Goal: Information Seeking & Learning: Check status

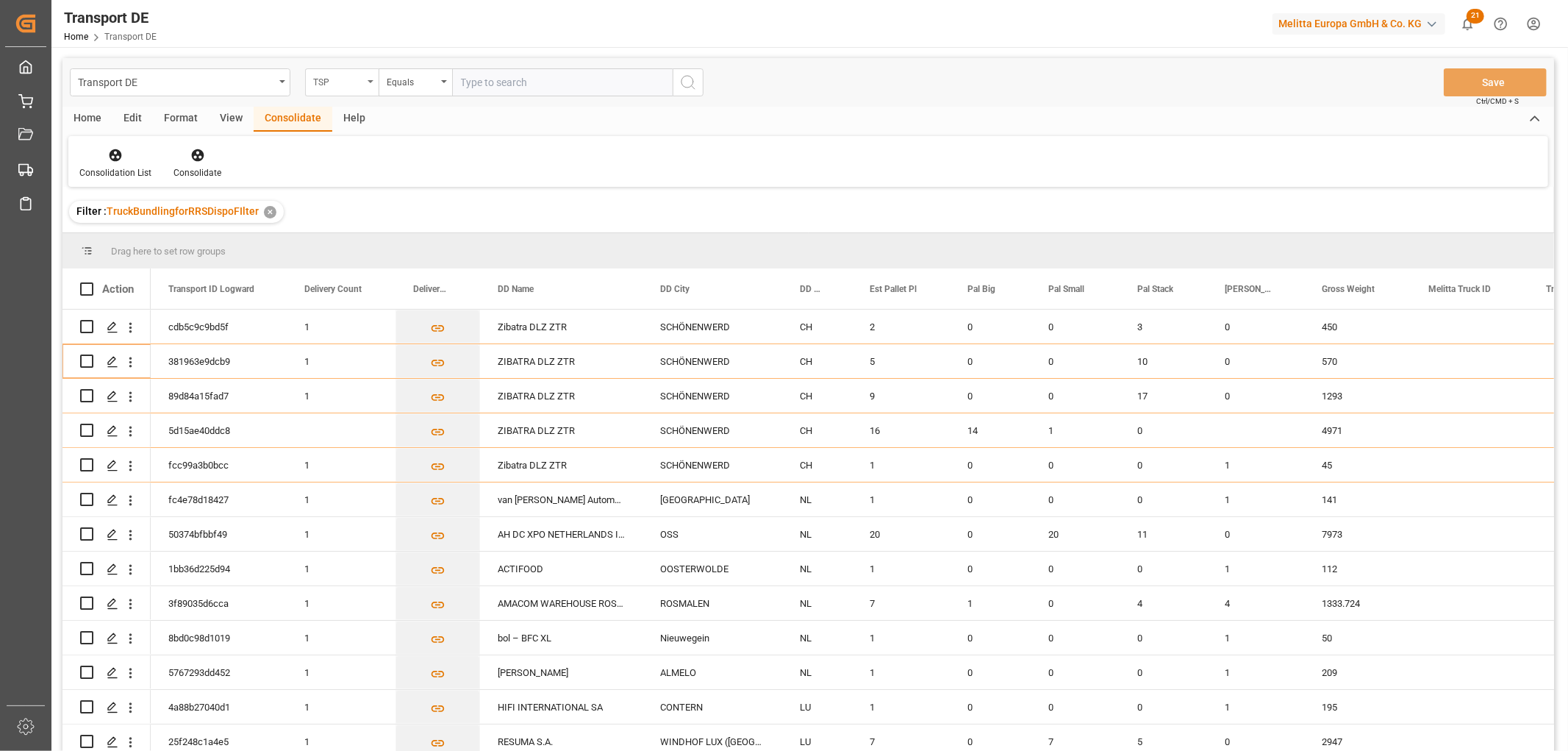
click at [326, 83] on div "TSP" at bounding box center [338, 80] width 50 height 17
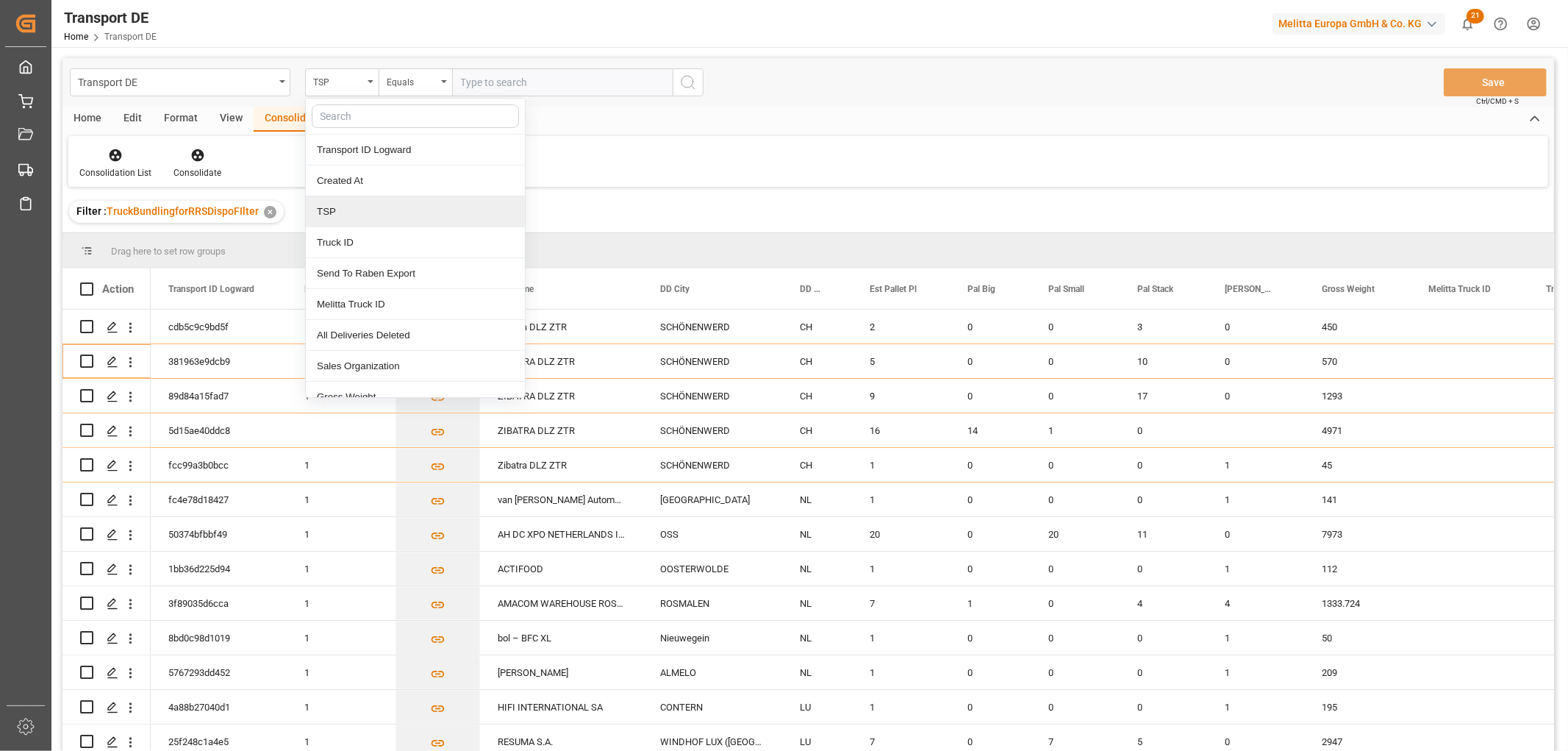
click at [326, 216] on div "TSP" at bounding box center [415, 212] width 219 height 31
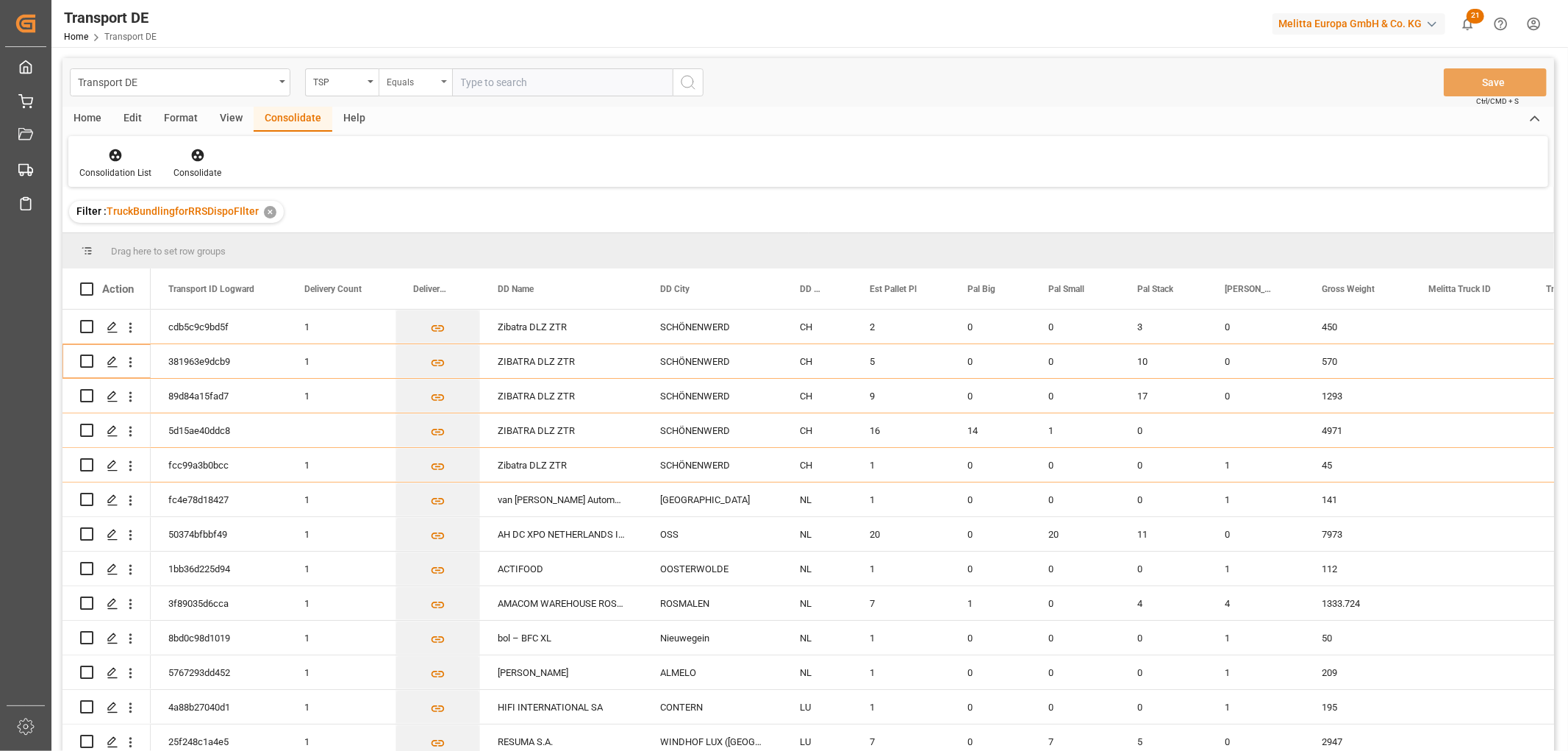
click at [401, 85] on div "Equals" at bounding box center [411, 80] width 50 height 17
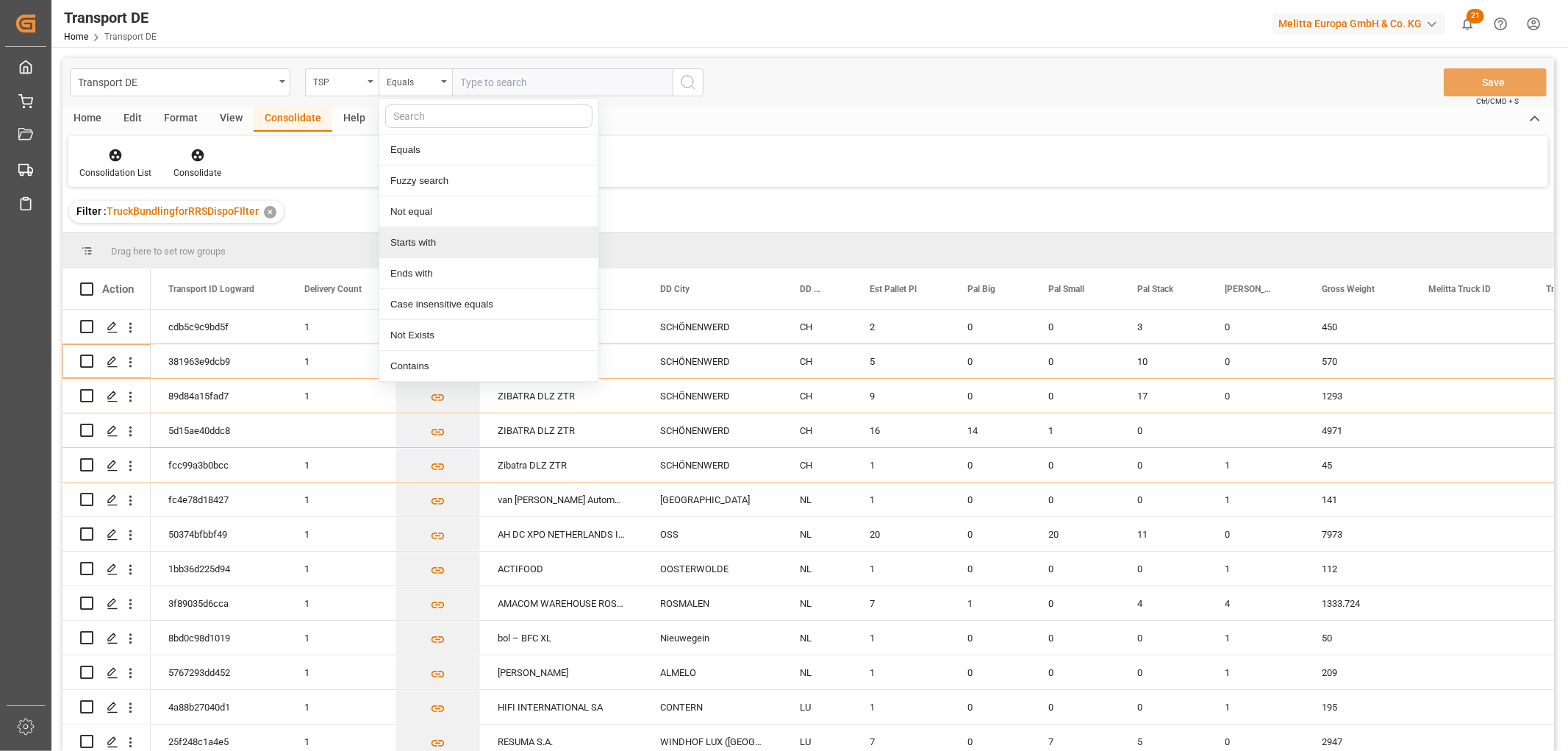
click at [447, 243] on div "Starts with" at bounding box center [489, 242] width 219 height 31
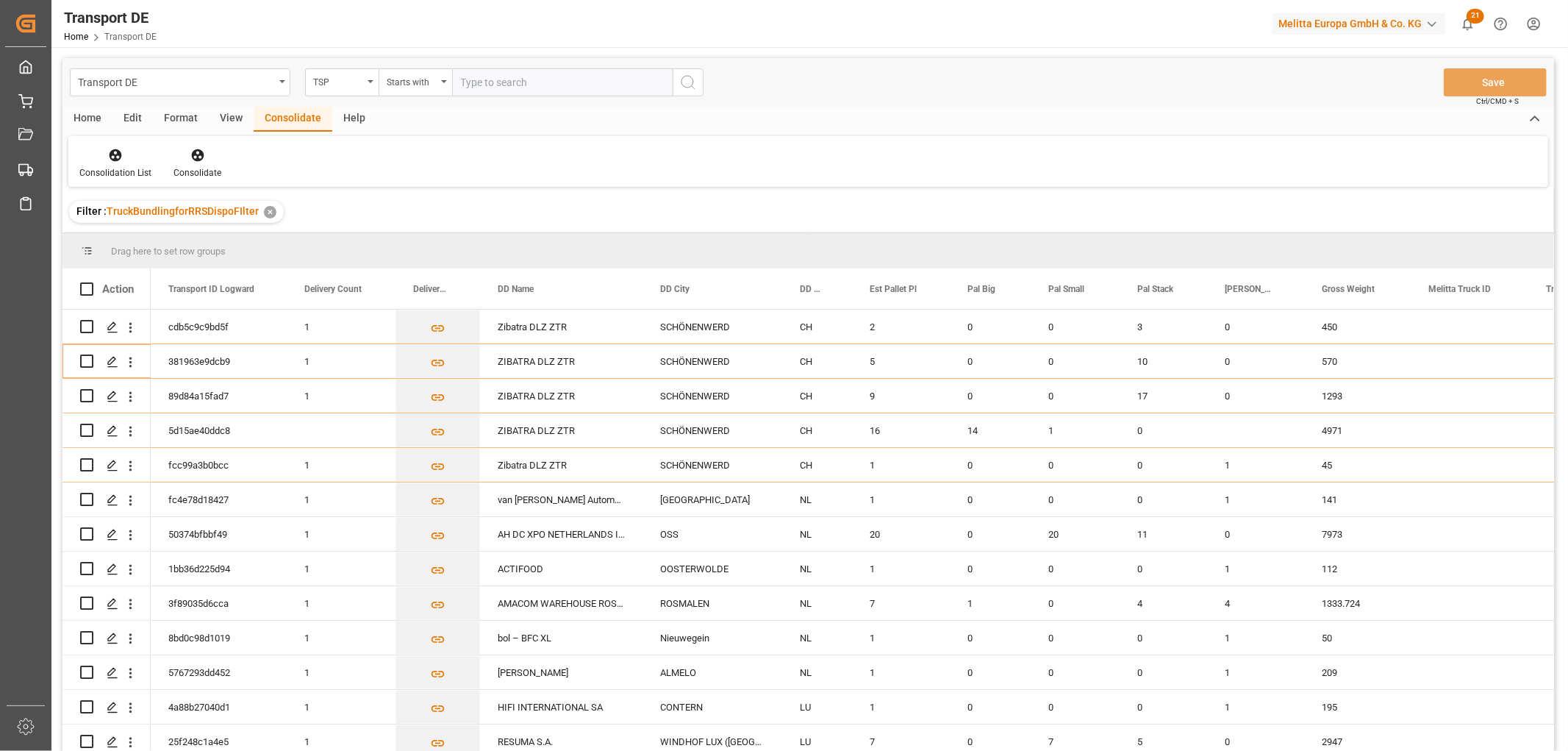
click at [493, 79] on input "text" at bounding box center [562, 82] width 221 height 28
type input "Self pickup DE"
click at [688, 81] on icon "search button" at bounding box center [688, 82] width 17 height 17
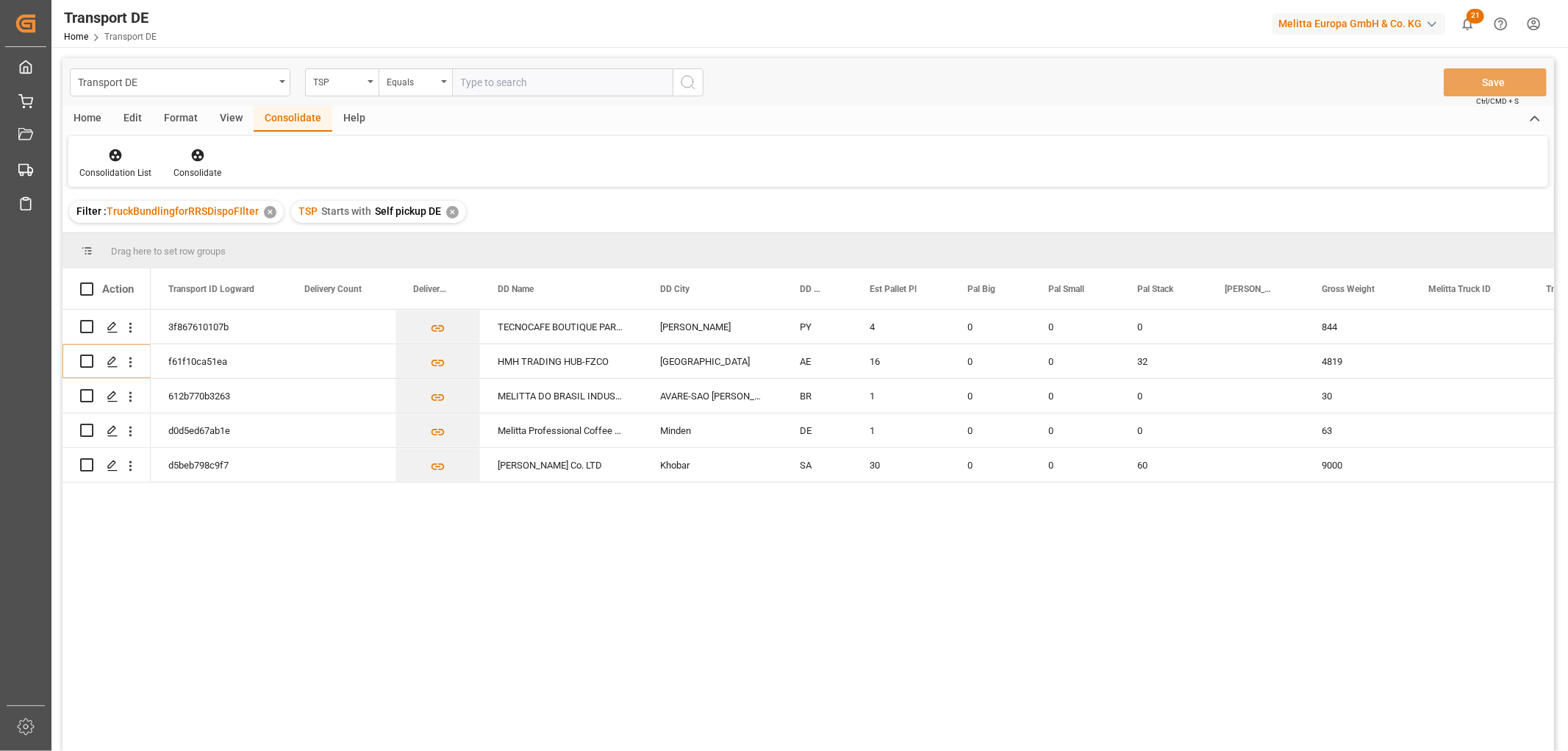
click at [449, 212] on div "✕" at bounding box center [452, 212] width 12 height 12
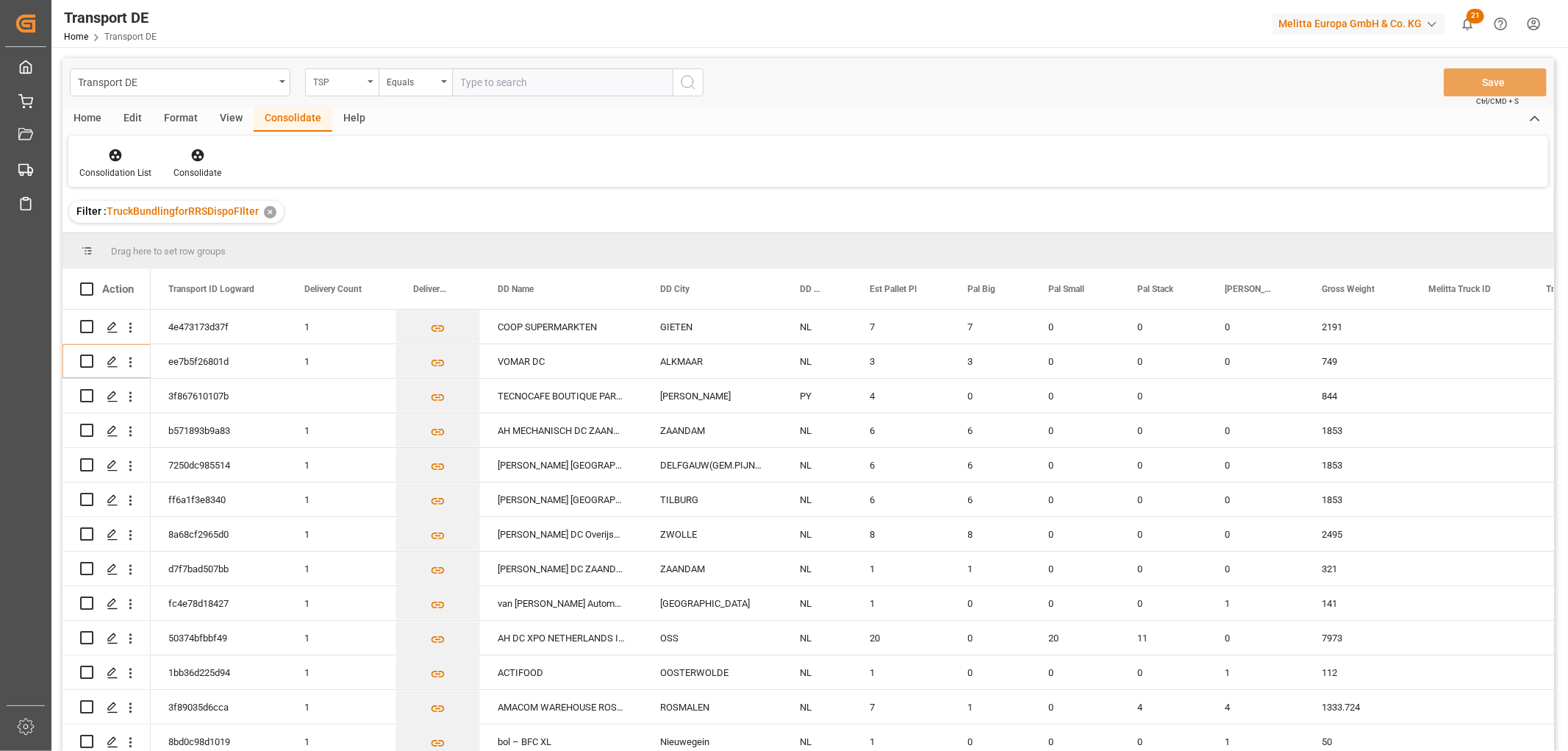
click at [329, 86] on div "TSP" at bounding box center [338, 80] width 50 height 17
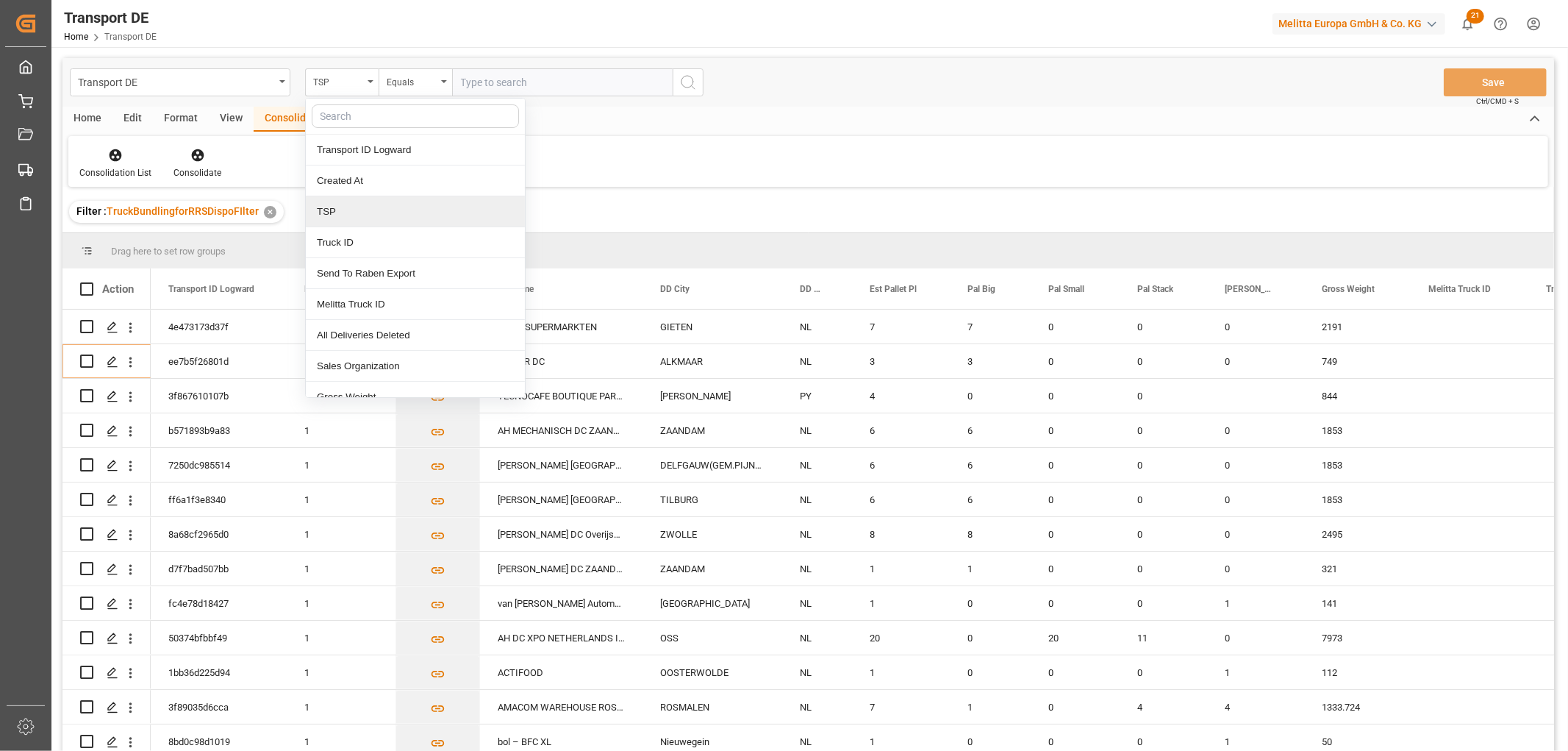
click at [335, 217] on div "TSP" at bounding box center [415, 212] width 219 height 31
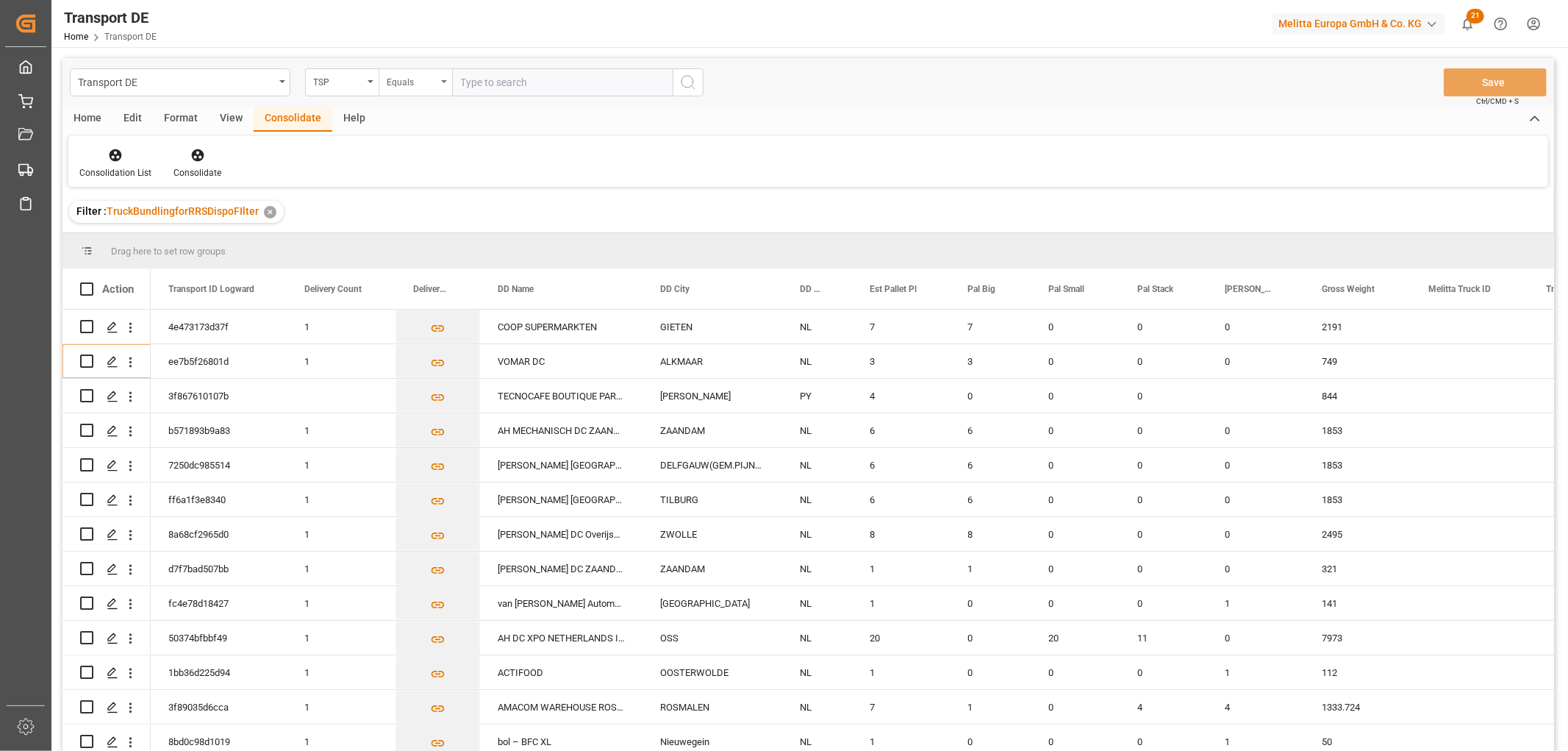
click at [400, 78] on div "Equals" at bounding box center [411, 80] width 50 height 17
click at [430, 245] on div "Starts with" at bounding box center [489, 242] width 219 height 31
click at [499, 79] on input "text" at bounding box center [562, 82] width 221 height 28
type input "[PERSON_NAME]"
click at [686, 84] on icon "search button" at bounding box center [688, 82] width 17 height 17
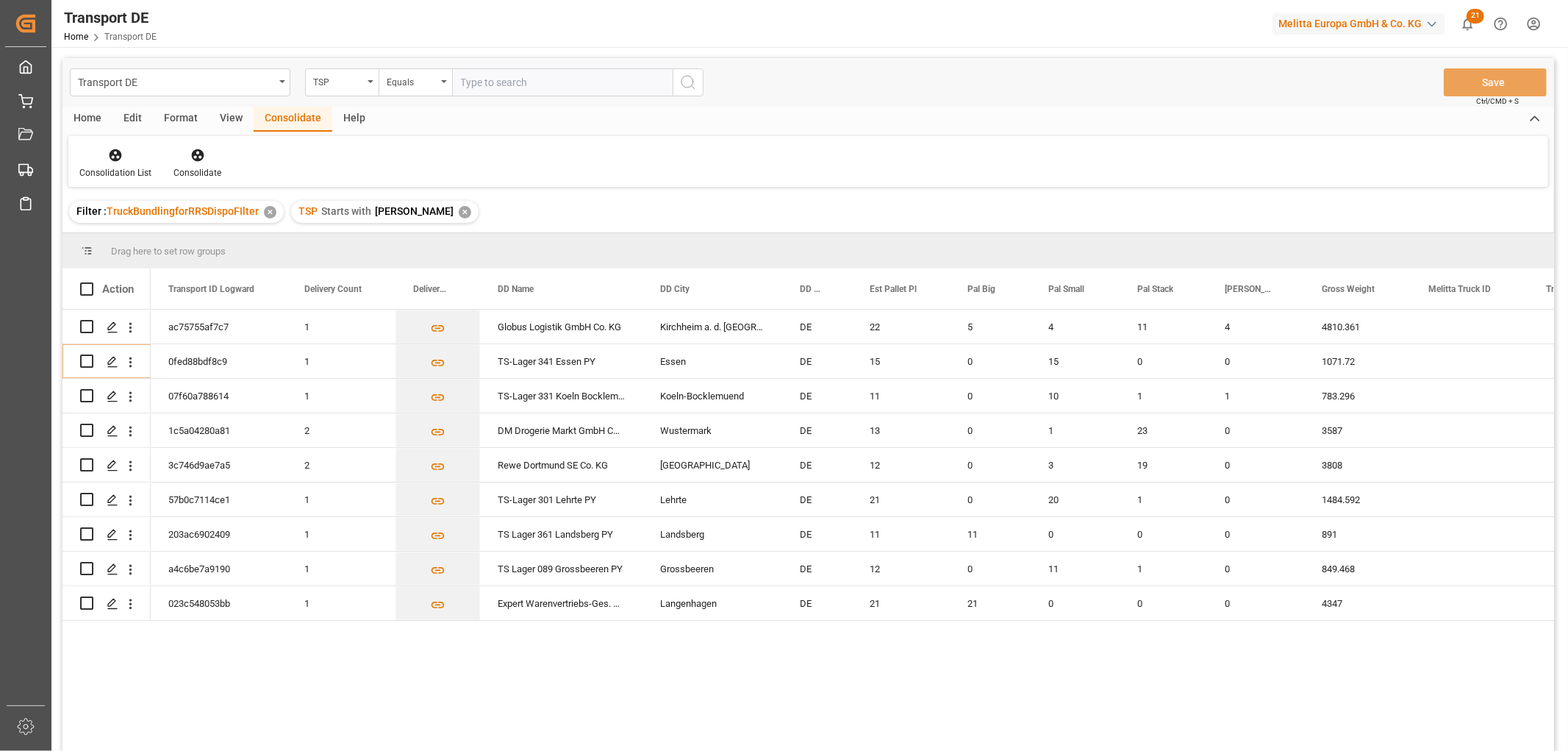
click at [458, 211] on div "✕" at bounding box center [464, 212] width 12 height 12
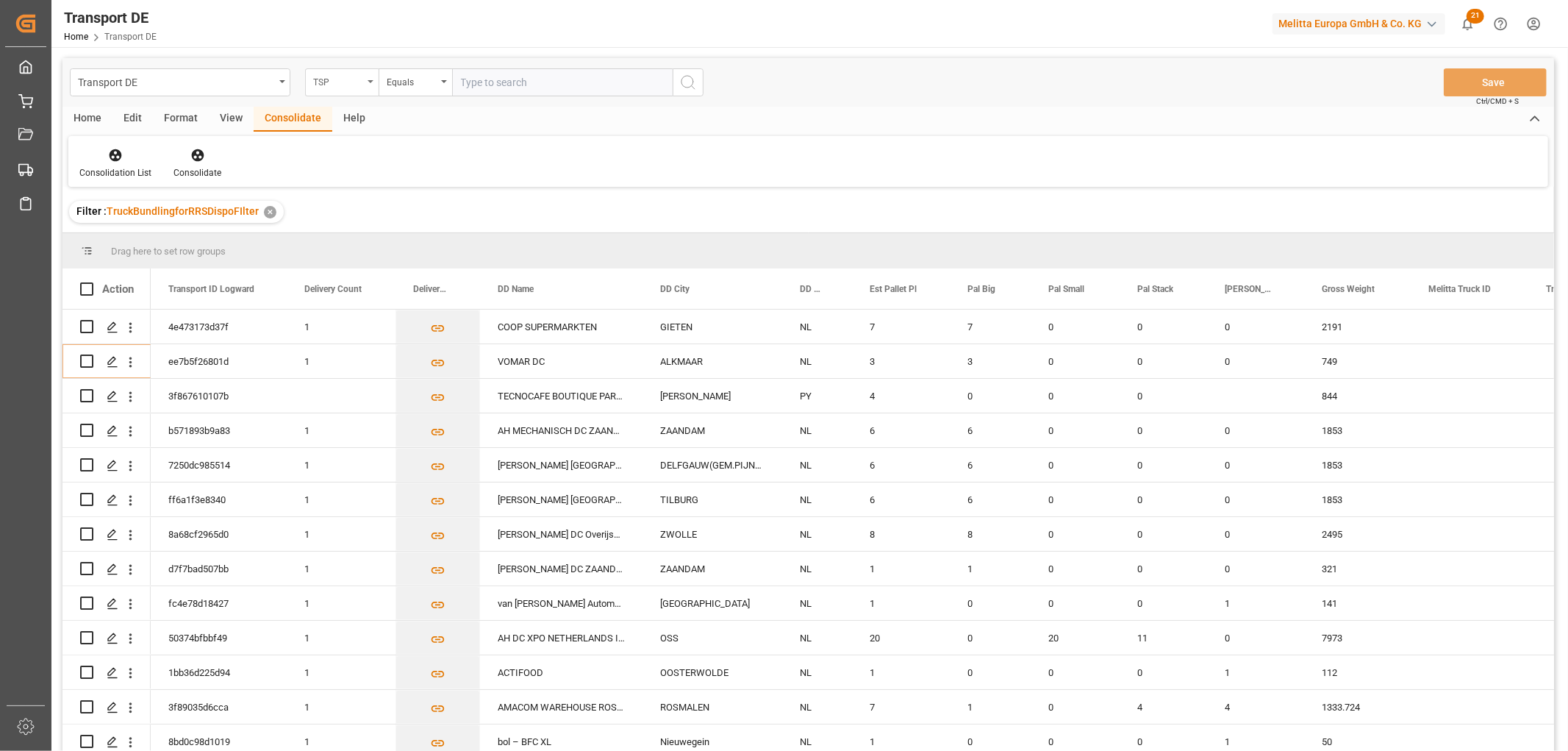
click at [353, 81] on div "TSP" at bounding box center [338, 80] width 50 height 17
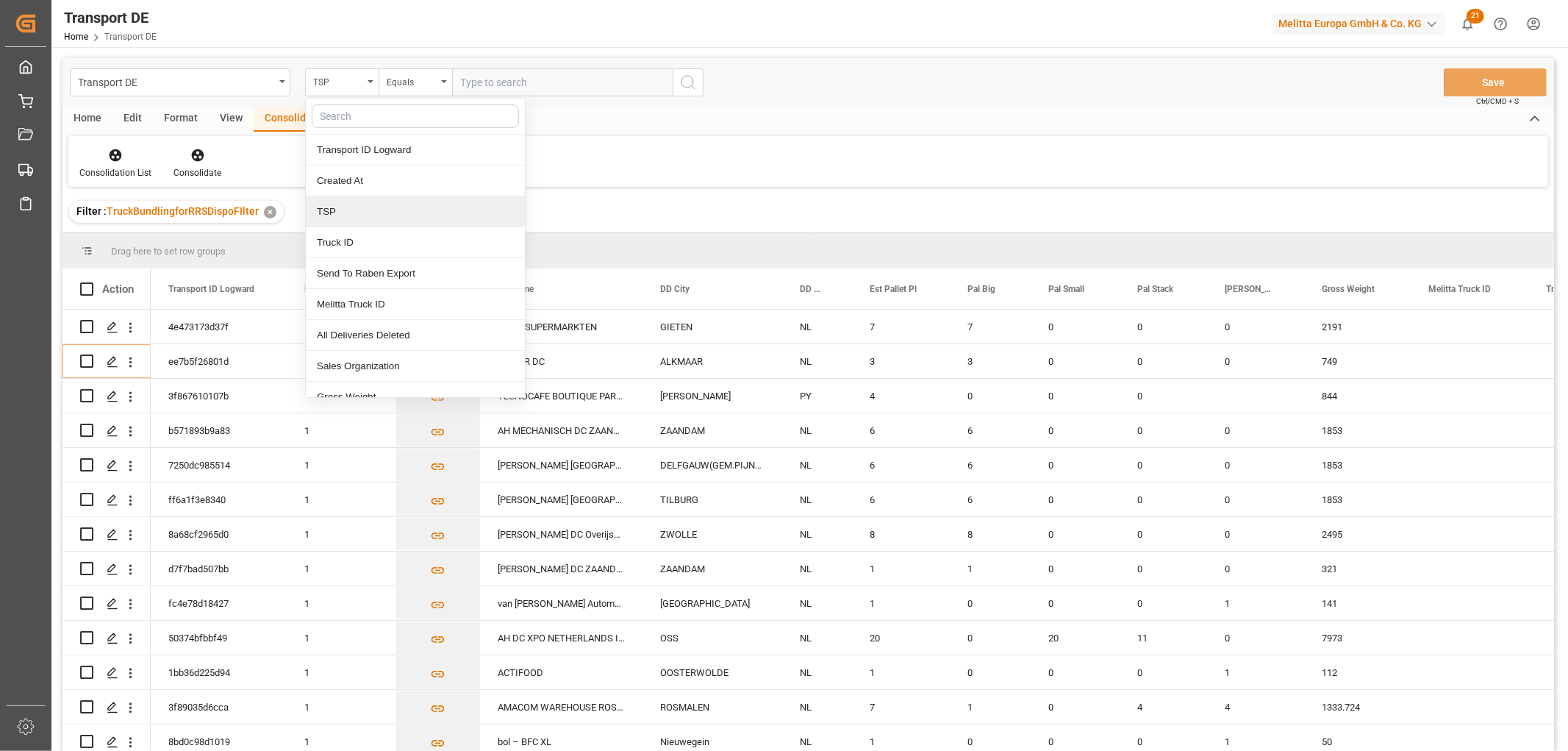
click at [342, 213] on div "TSP" at bounding box center [415, 212] width 219 height 31
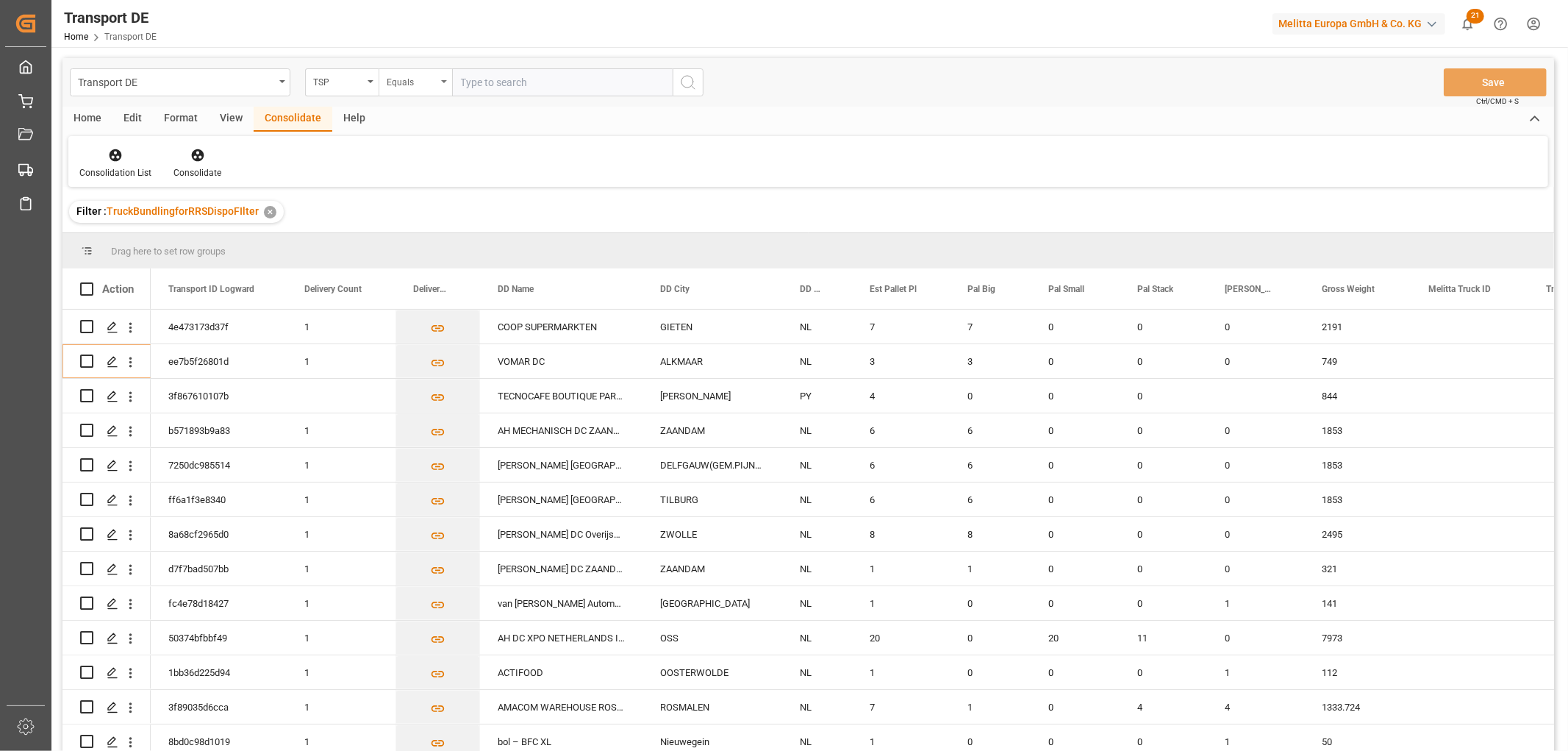
click at [405, 74] on div "Equals" at bounding box center [411, 80] width 50 height 17
click at [442, 241] on div "Starts with" at bounding box center [489, 242] width 219 height 31
click at [527, 81] on input "text" at bounding box center [562, 82] width 221 height 28
type input "Self pickup DE"
click at [688, 82] on icon "search button" at bounding box center [688, 82] width 17 height 17
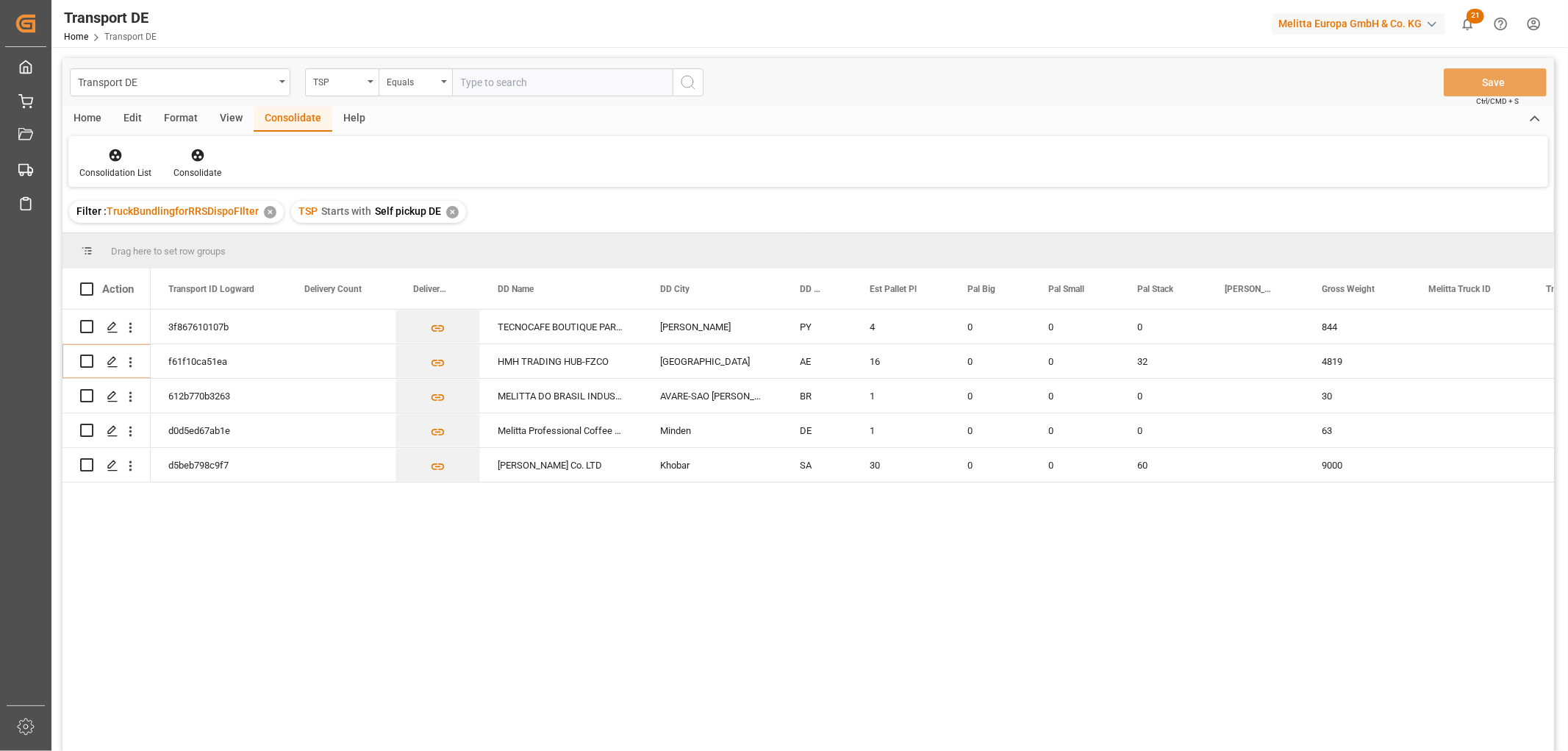
click at [451, 213] on div "✕" at bounding box center [452, 212] width 12 height 12
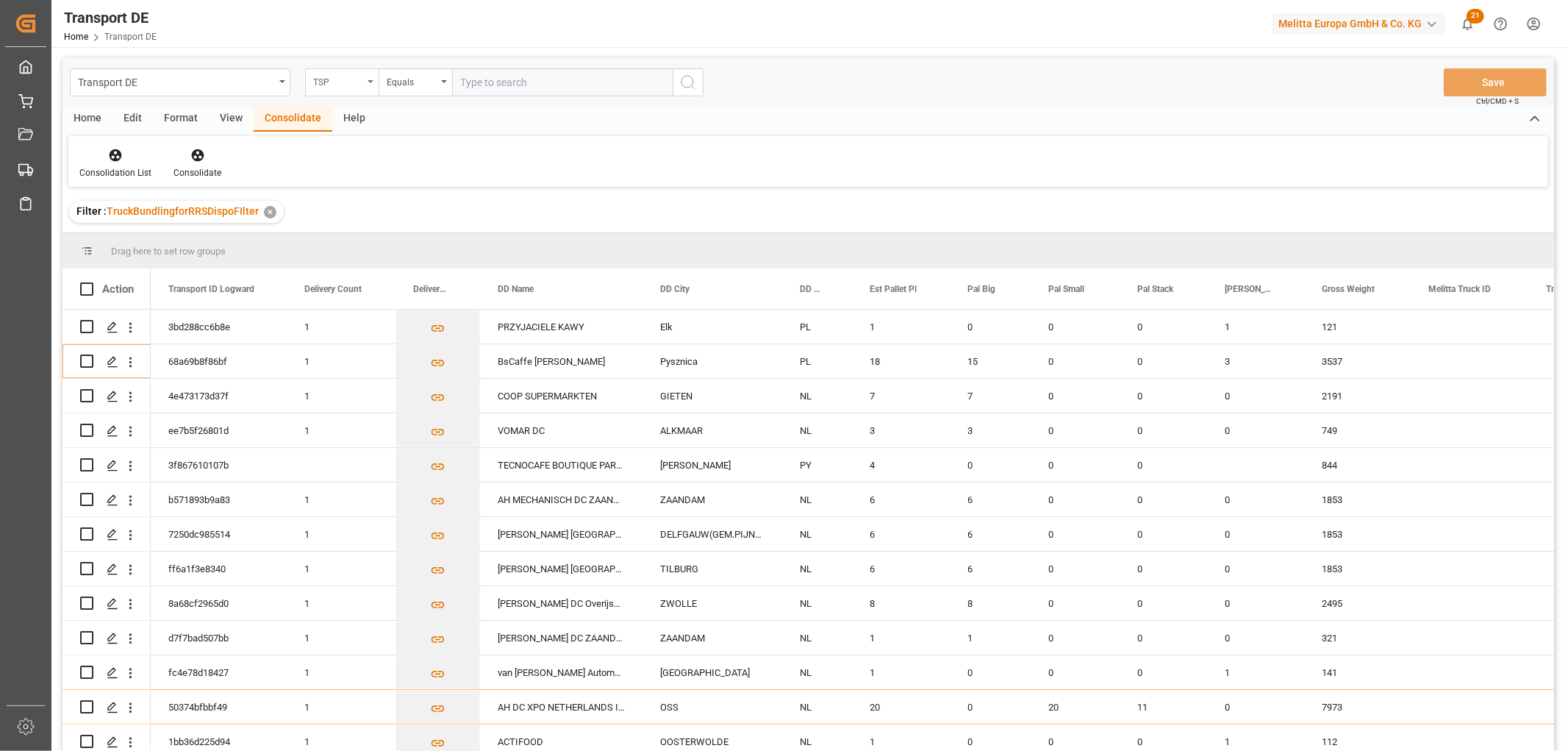
click at [329, 83] on div "TSP" at bounding box center [338, 80] width 50 height 17
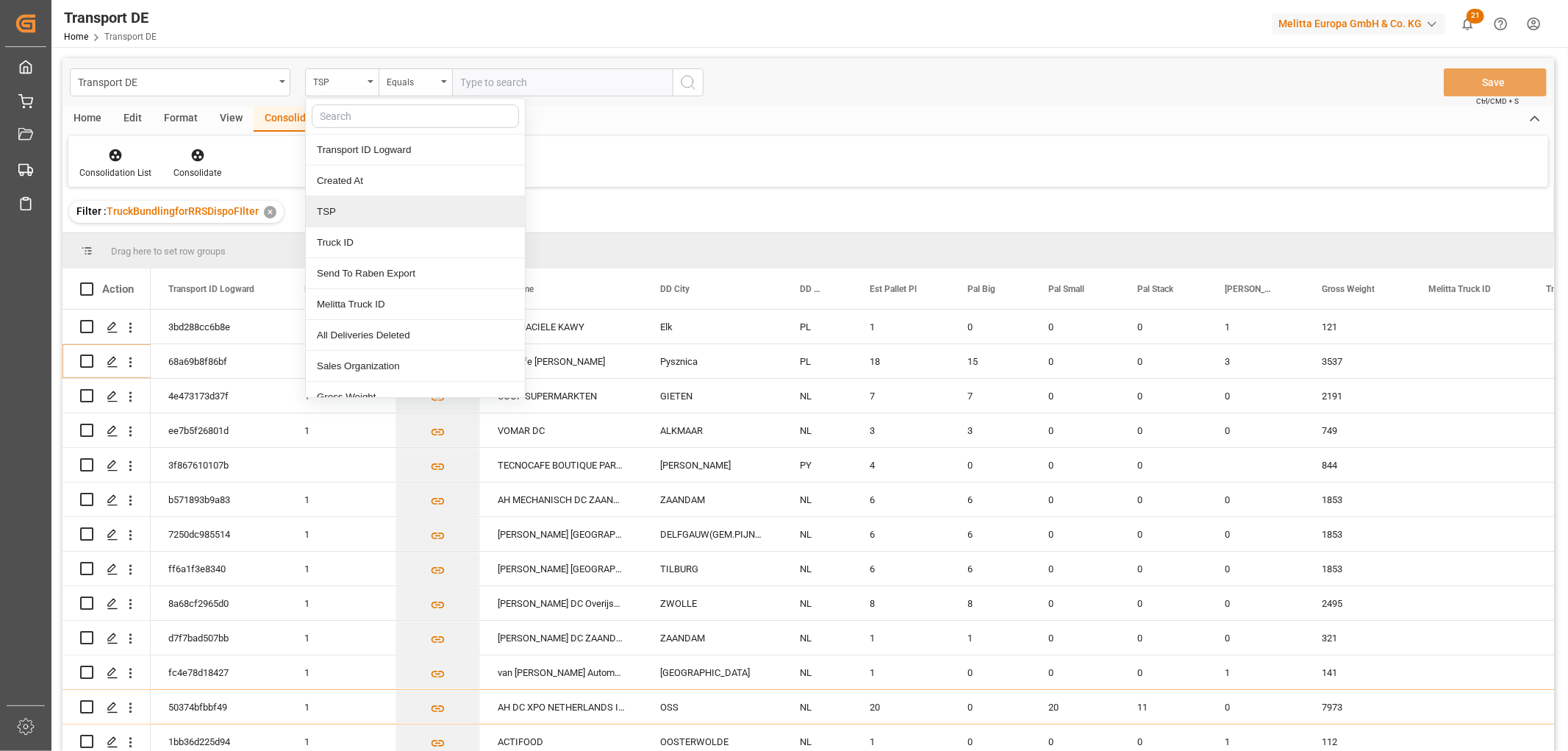
drag, startPoint x: 329, startPoint y: 208, endPoint x: 361, endPoint y: 157, distance: 60.2
click at [329, 209] on div "TSP" at bounding box center [415, 212] width 219 height 31
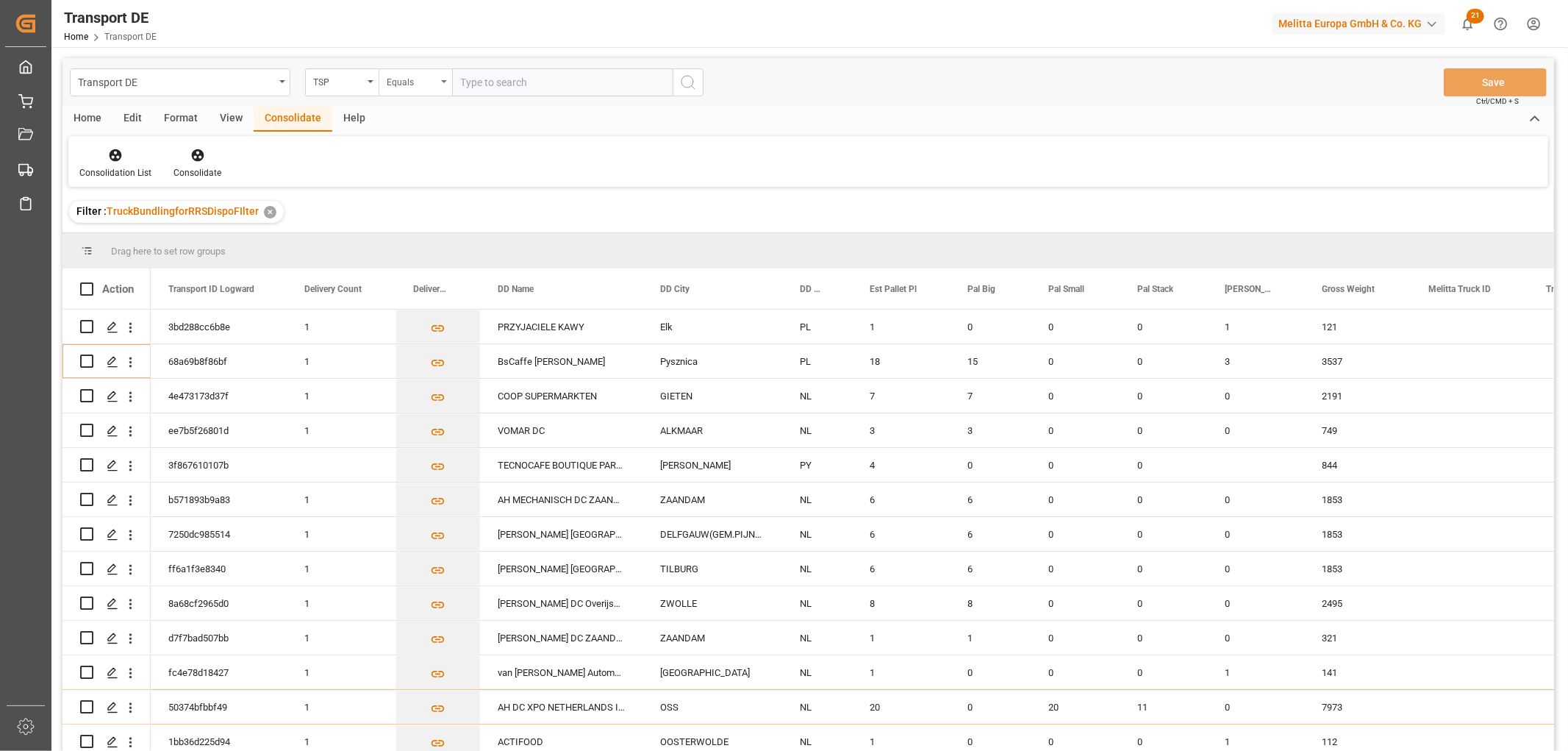
click at [417, 77] on div "Equals" at bounding box center [411, 80] width 50 height 17
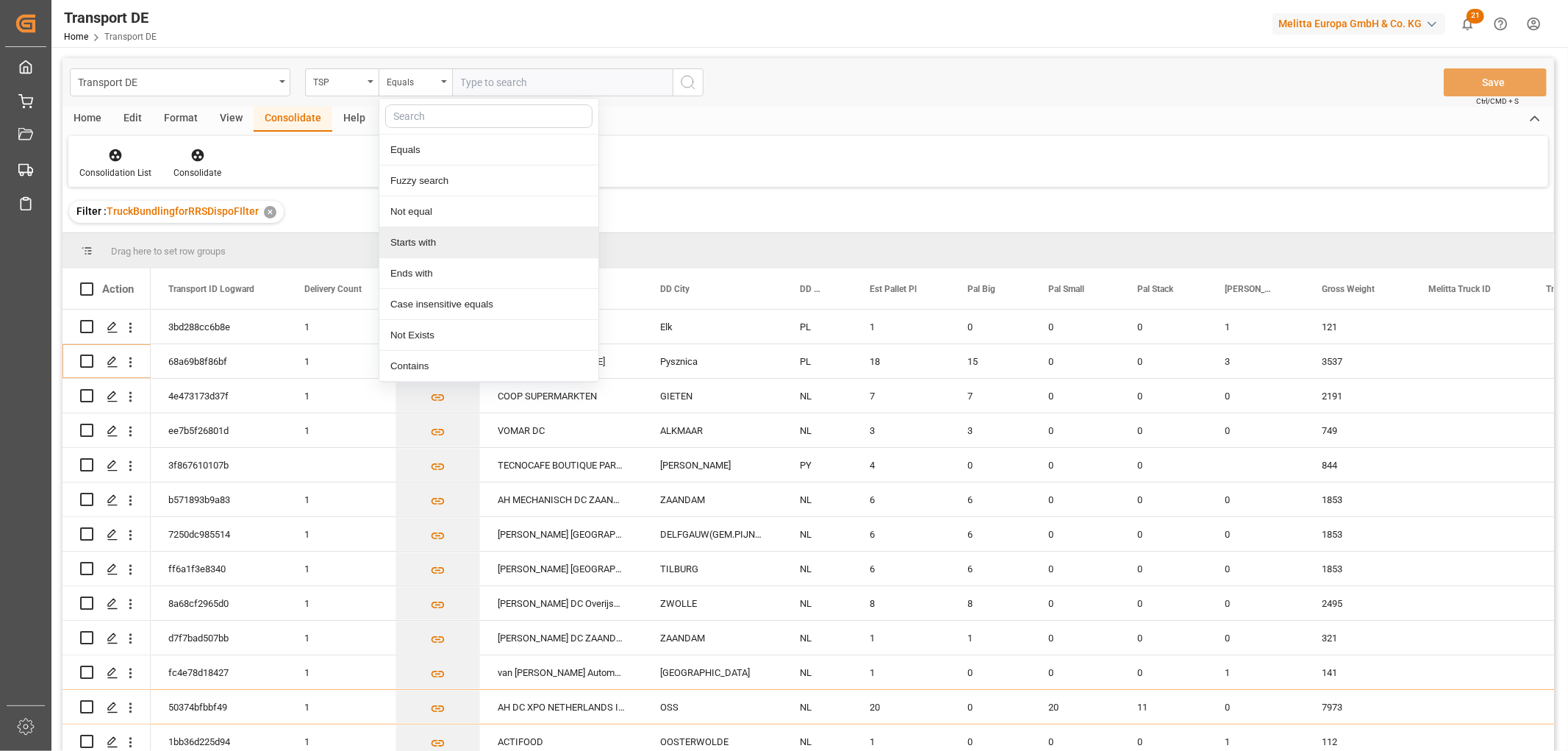
drag, startPoint x: 411, startPoint y: 240, endPoint x: 464, endPoint y: 149, distance: 105.3
click at [411, 241] on div "Starts with" at bounding box center [489, 242] width 219 height 31
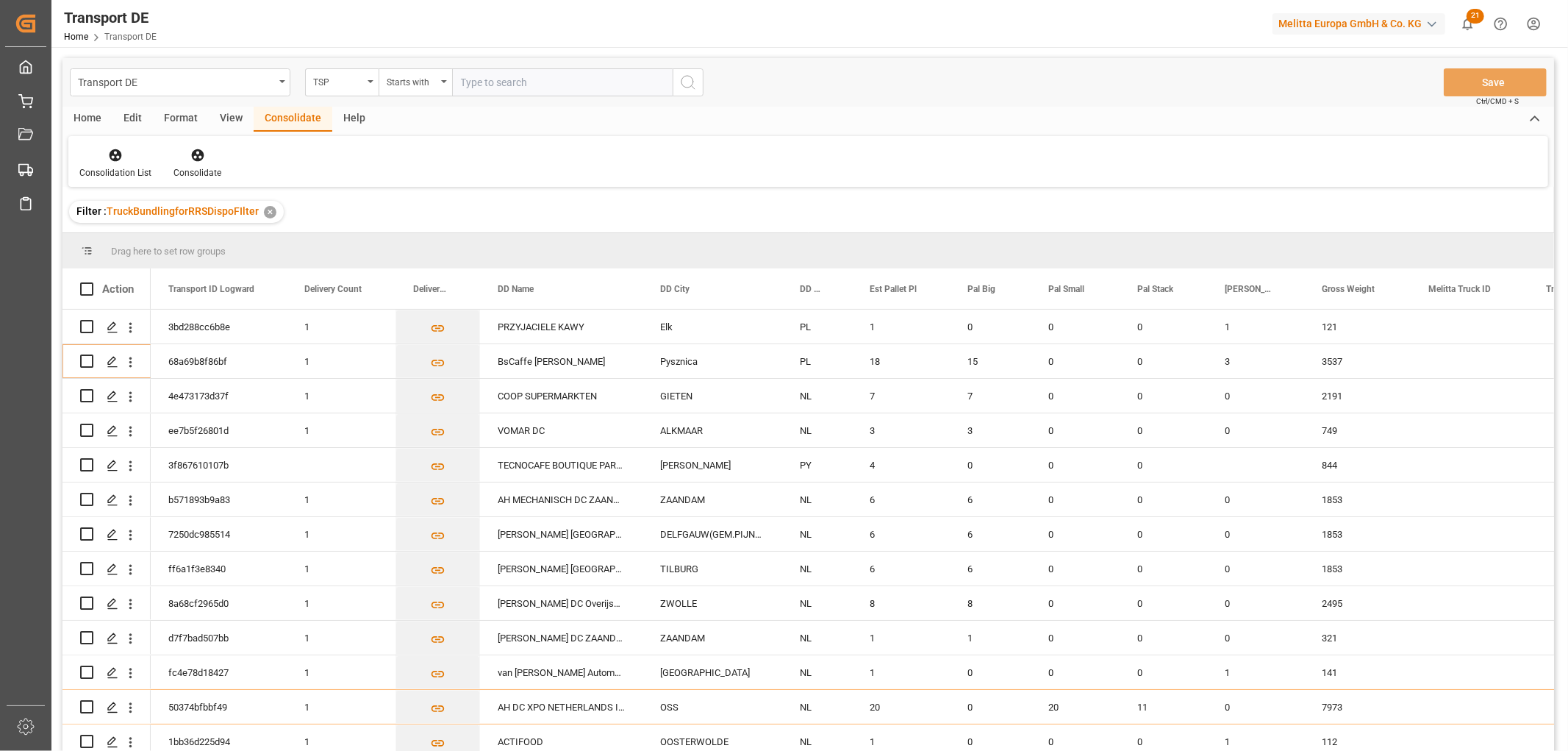
click at [490, 72] on input "text" at bounding box center [562, 82] width 221 height 28
type input "LIT DE"
click at [689, 87] on icon "search button" at bounding box center [688, 82] width 17 height 17
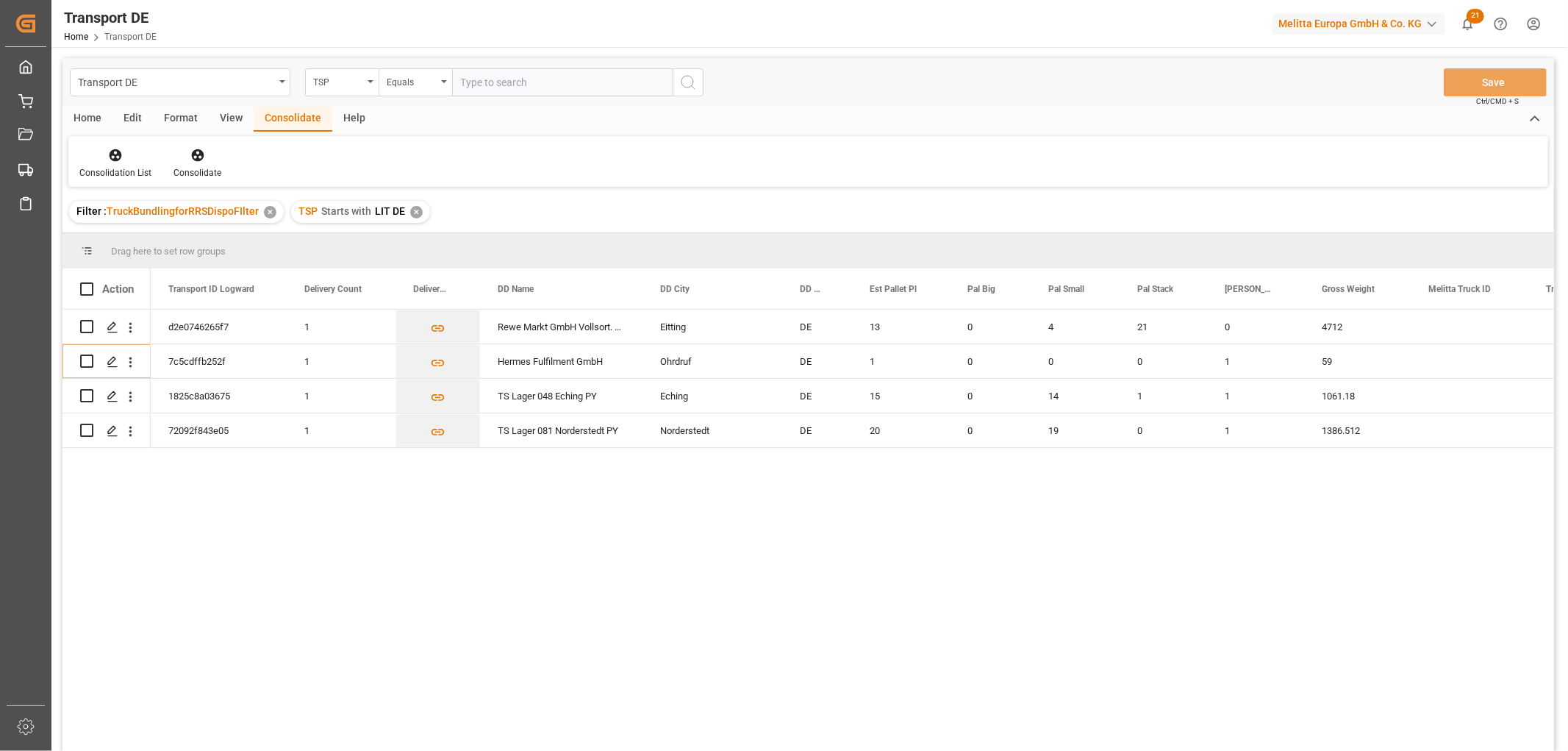
click at [413, 212] on div "✕" at bounding box center [416, 212] width 12 height 12
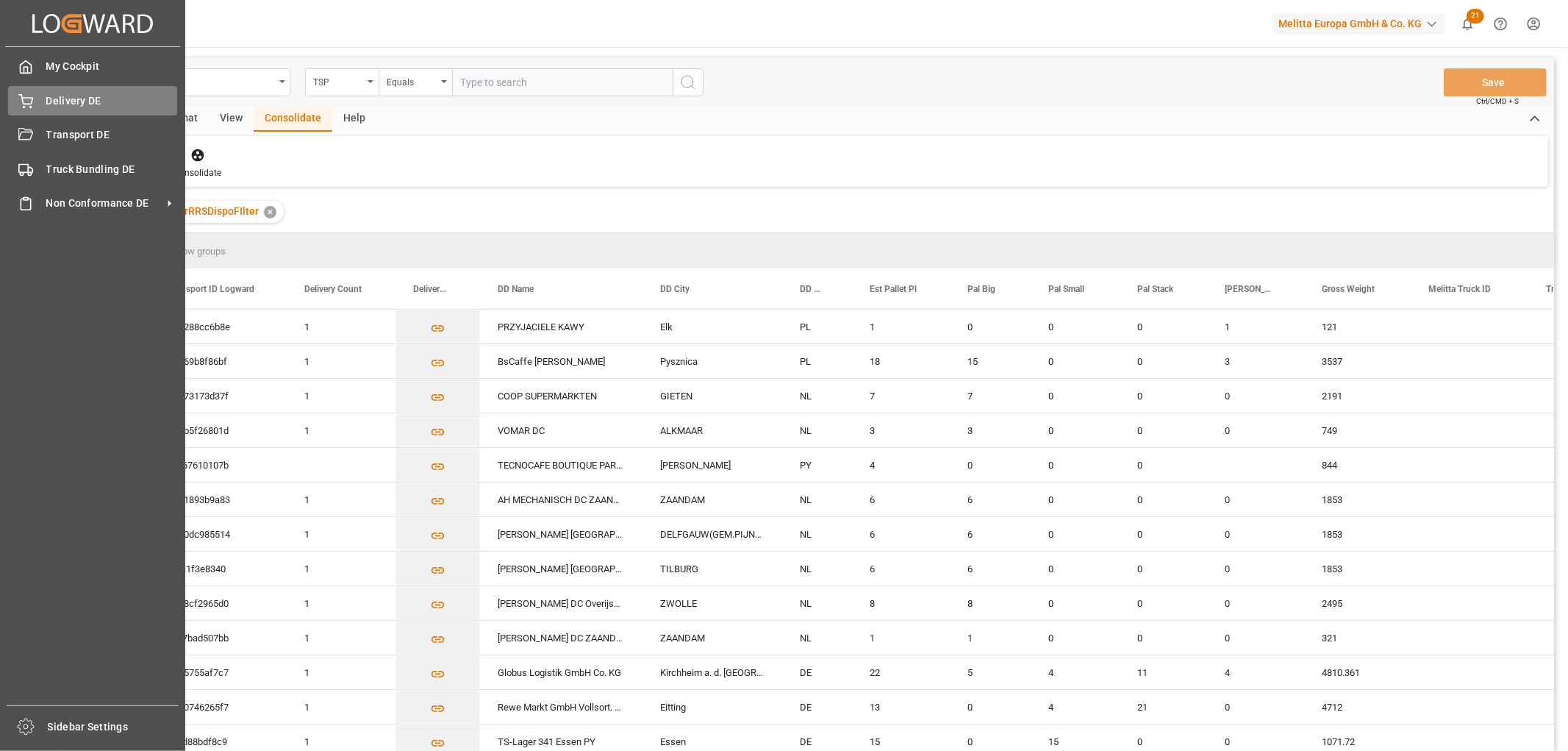
click at [49, 100] on span "Delivery DE" at bounding box center [112, 101] width 131 height 15
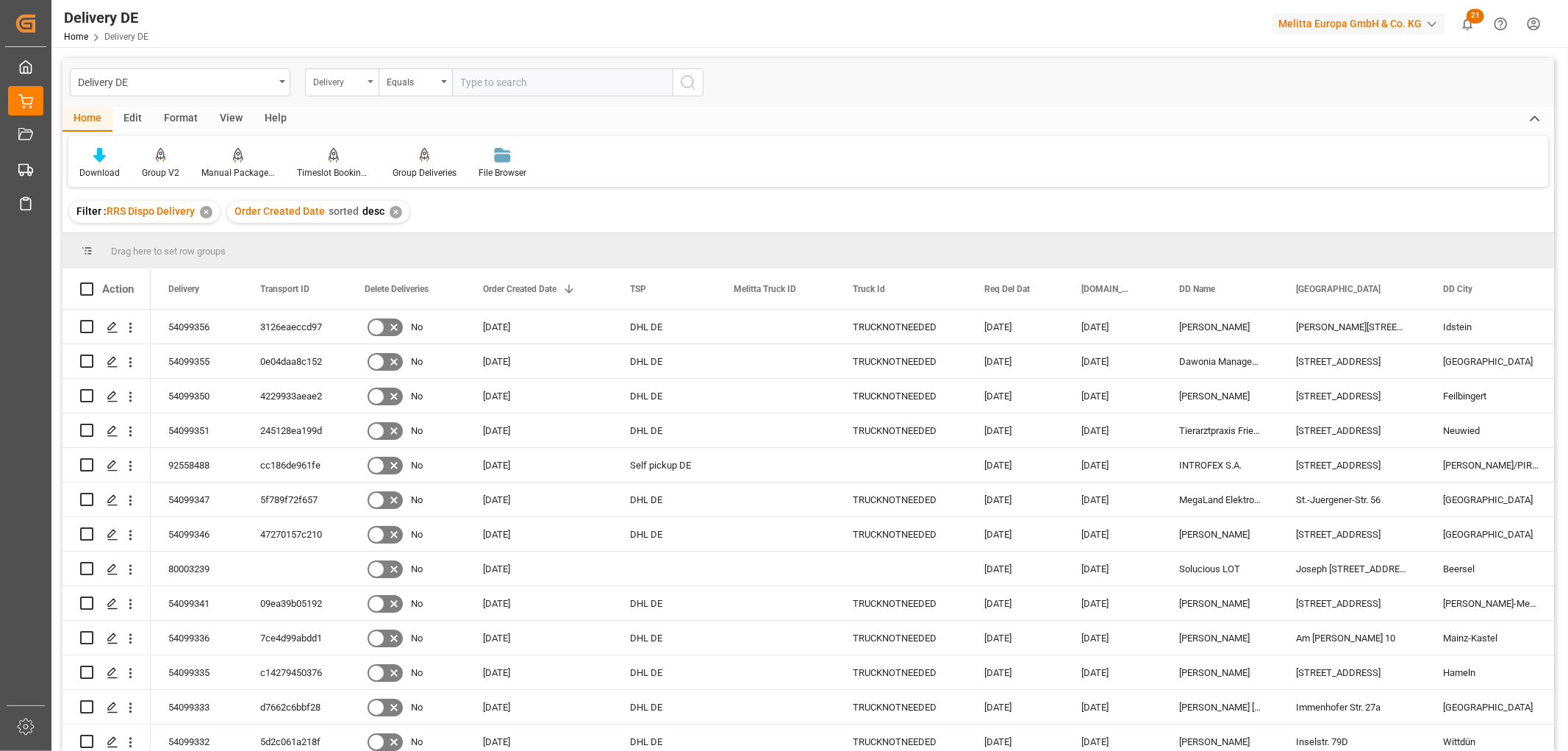
click at [339, 87] on div "Delivery" at bounding box center [338, 80] width 50 height 17
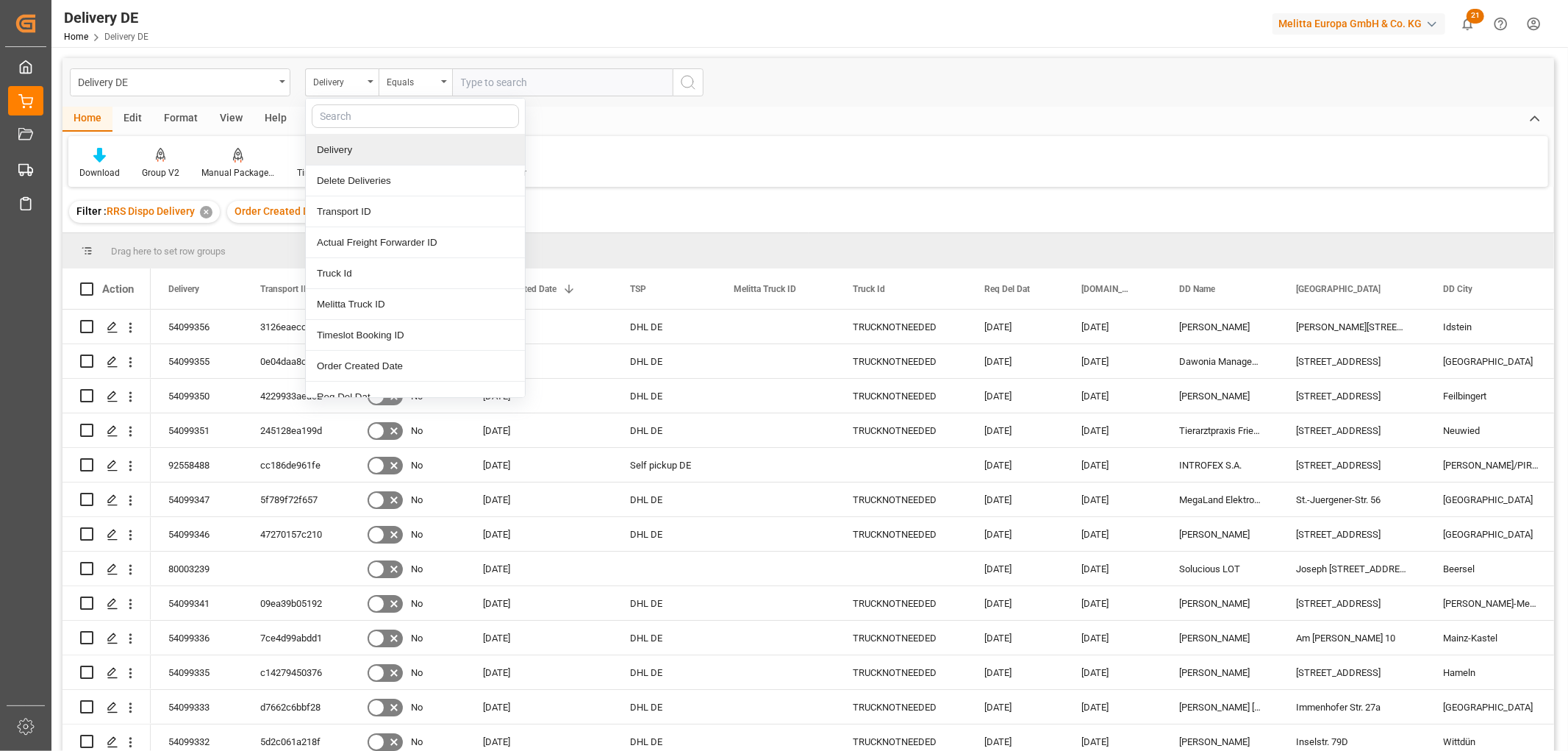
click at [329, 146] on div "Delivery" at bounding box center [415, 150] width 219 height 31
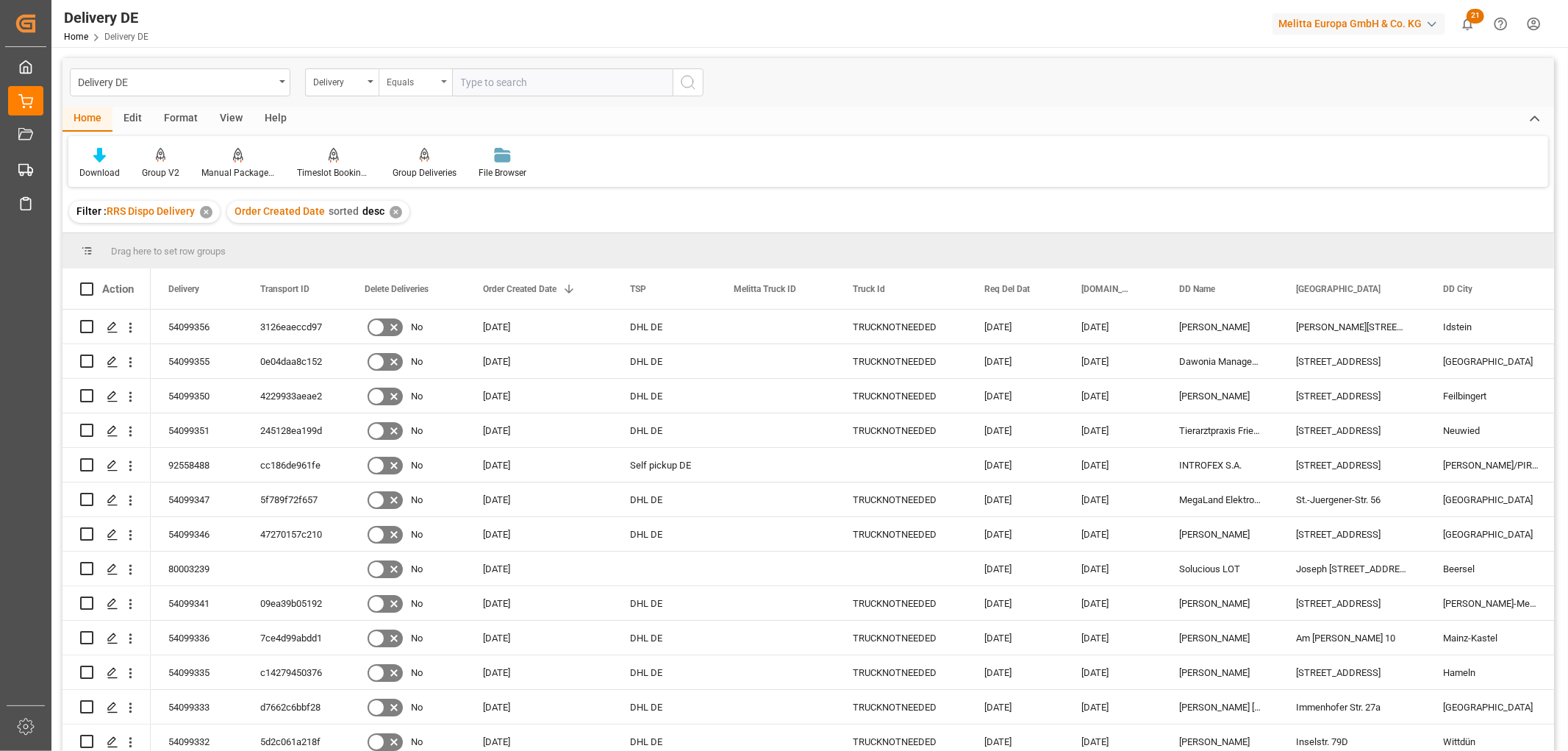
click at [412, 80] on div "Equals" at bounding box center [411, 80] width 50 height 17
click at [433, 248] on div "Starts with" at bounding box center [489, 242] width 219 height 31
click at [472, 81] on input "text" at bounding box center [562, 82] width 221 height 28
type input "92554529"
click at [687, 83] on icon "search button" at bounding box center [688, 82] width 17 height 17
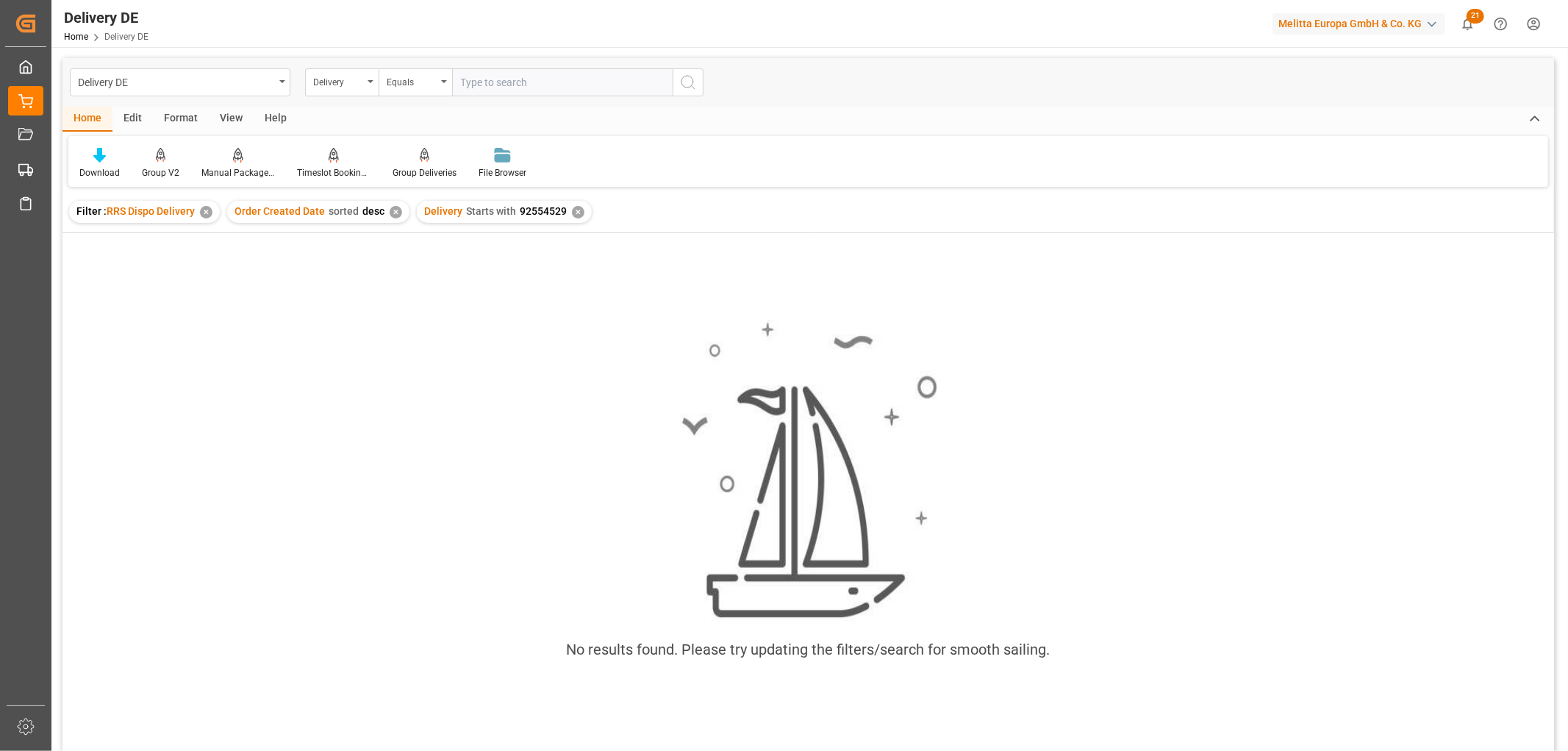
click at [571, 210] on div "✕" at bounding box center [578, 212] width 12 height 12
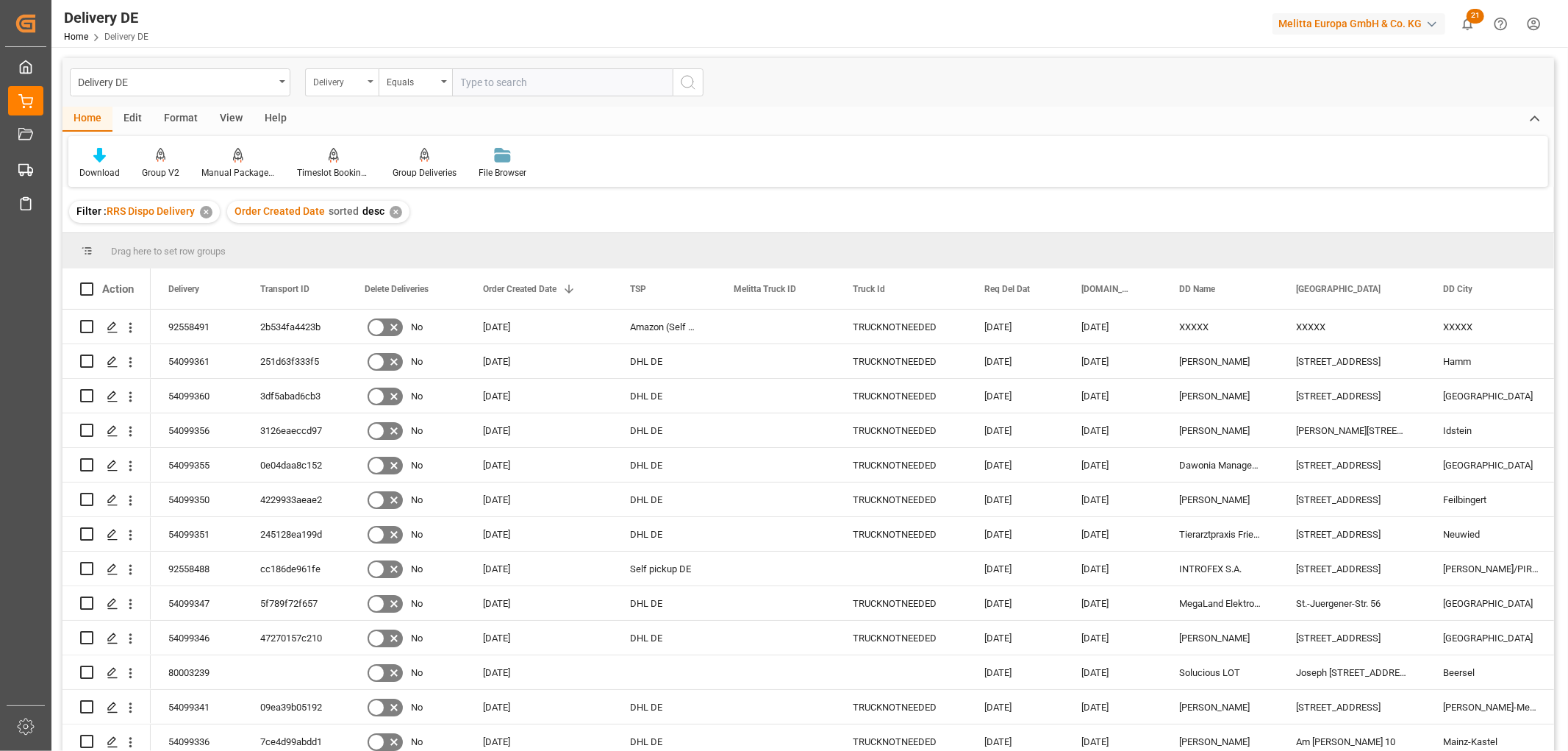
click at [326, 81] on div "Delivery" at bounding box center [338, 80] width 50 height 17
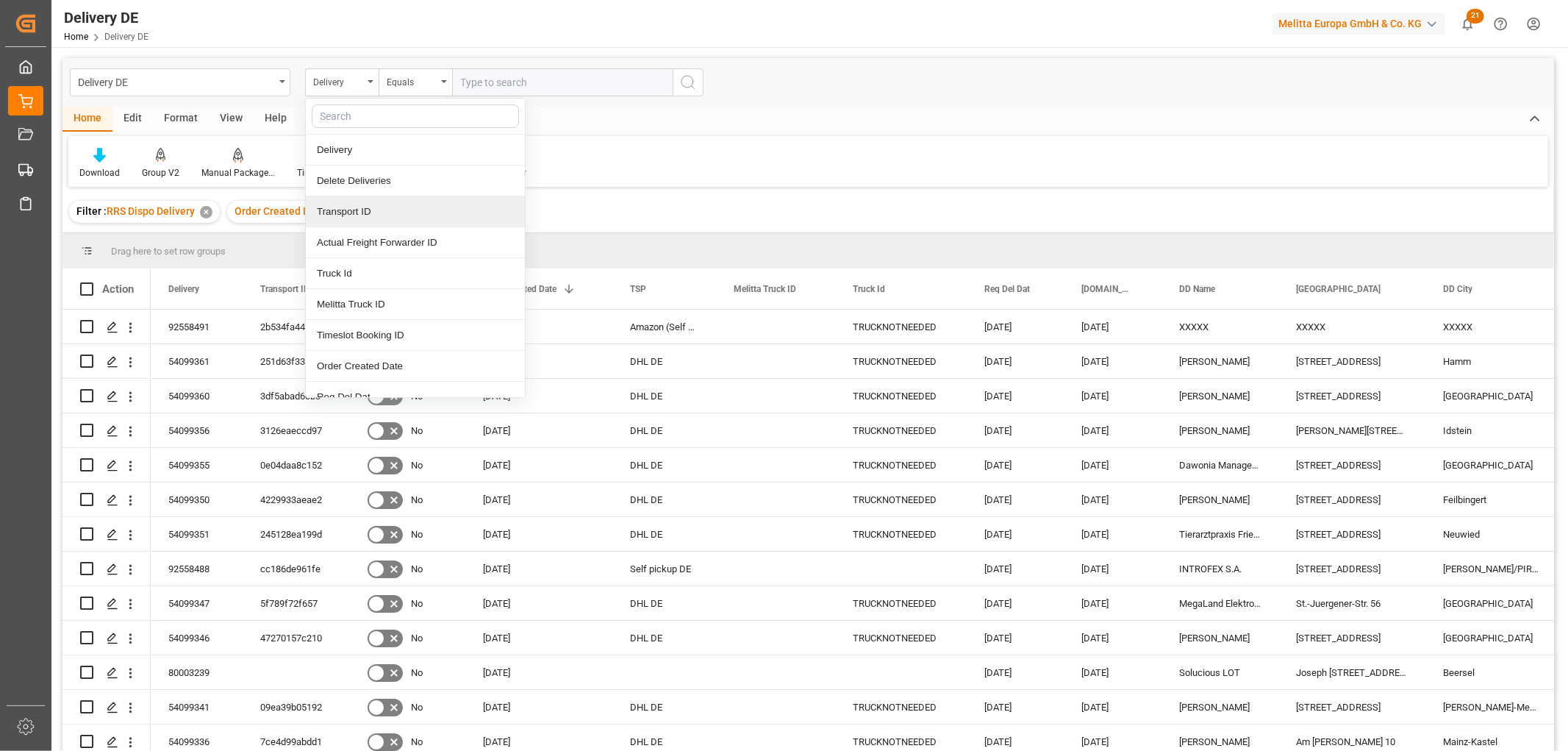
click at [350, 214] on div "Transport ID" at bounding box center [415, 212] width 219 height 31
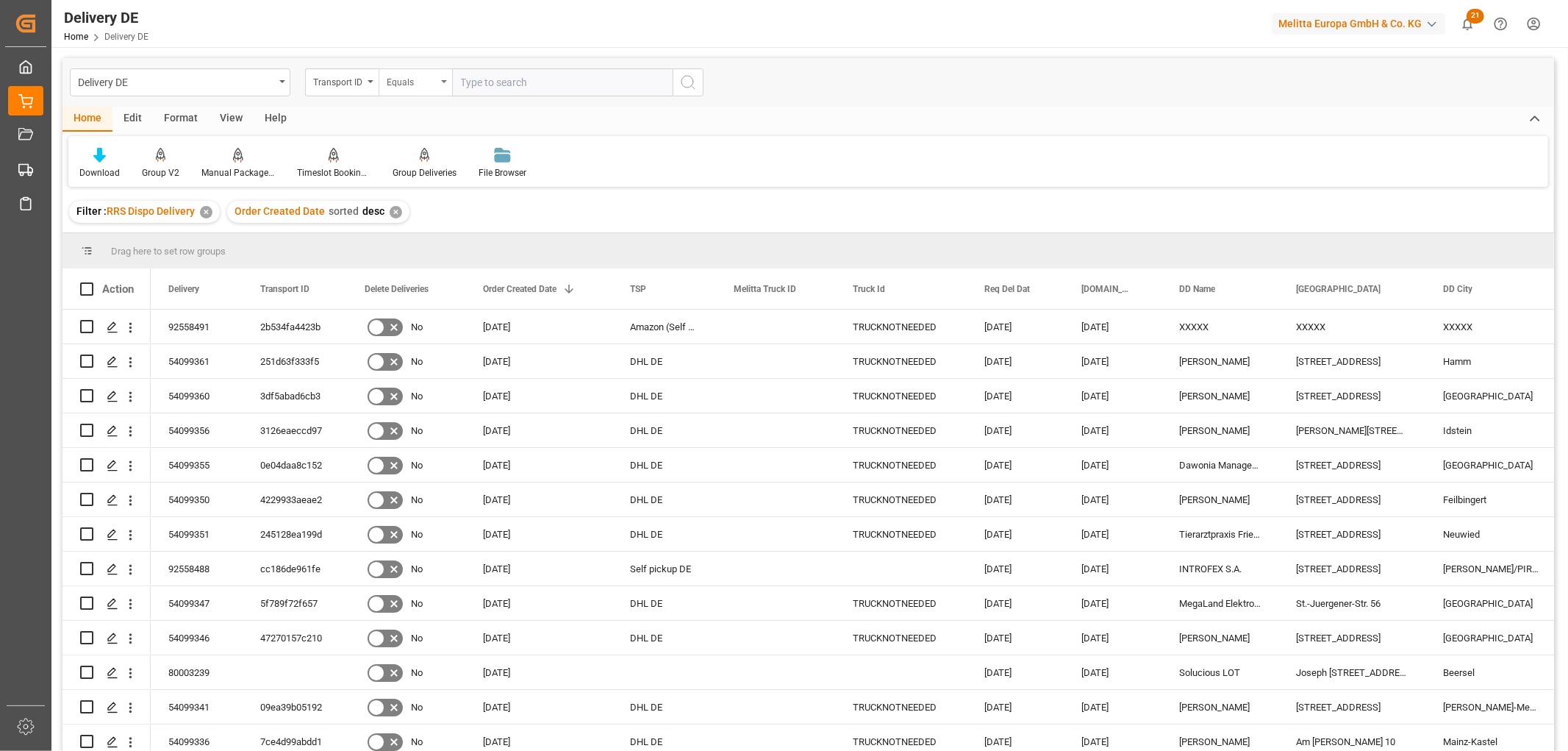
click at [398, 81] on div "Equals" at bounding box center [411, 80] width 50 height 17
drag, startPoint x: 408, startPoint y: 250, endPoint x: 421, endPoint y: 200, distance: 51.7
click at [408, 247] on div "Starts with" at bounding box center [489, 242] width 219 height 31
click at [486, 85] on input "text" at bounding box center [562, 82] width 221 height 28
type input "a2ab3dcc8b32"
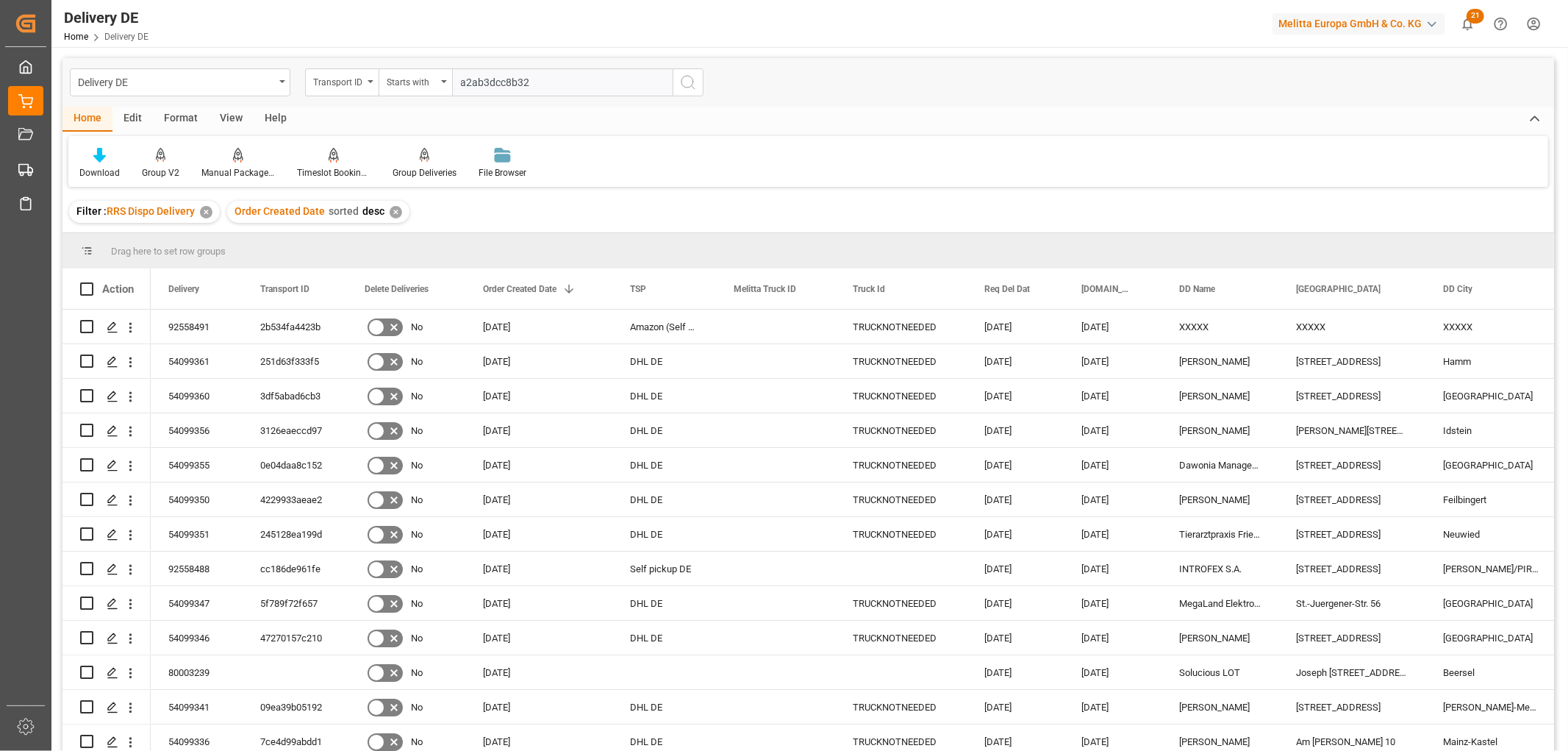
click at [685, 79] on icon "search button" at bounding box center [688, 82] width 17 height 17
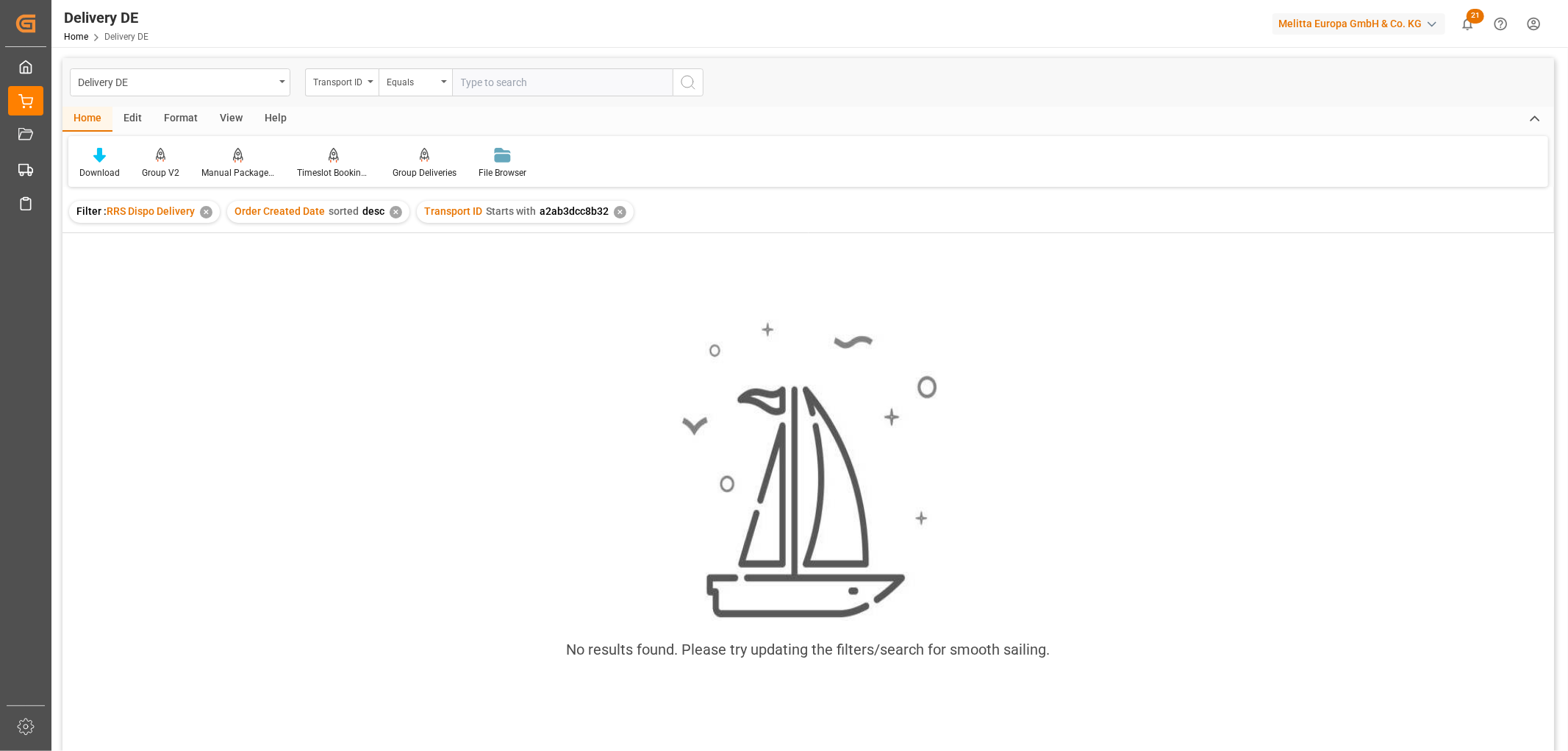
click at [616, 211] on div "✕" at bounding box center [620, 212] width 12 height 12
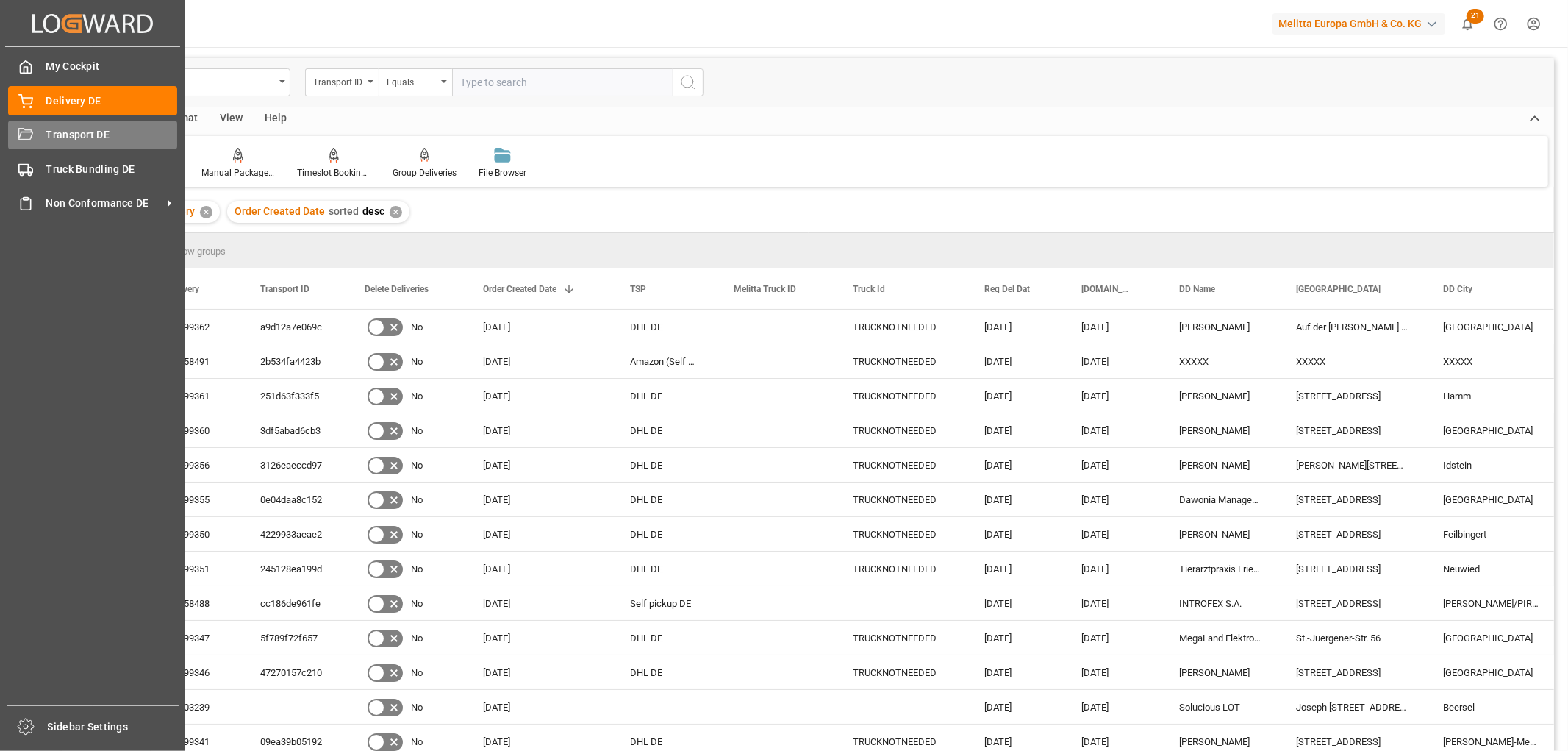
click at [63, 128] on span "Transport DE" at bounding box center [112, 135] width 131 height 15
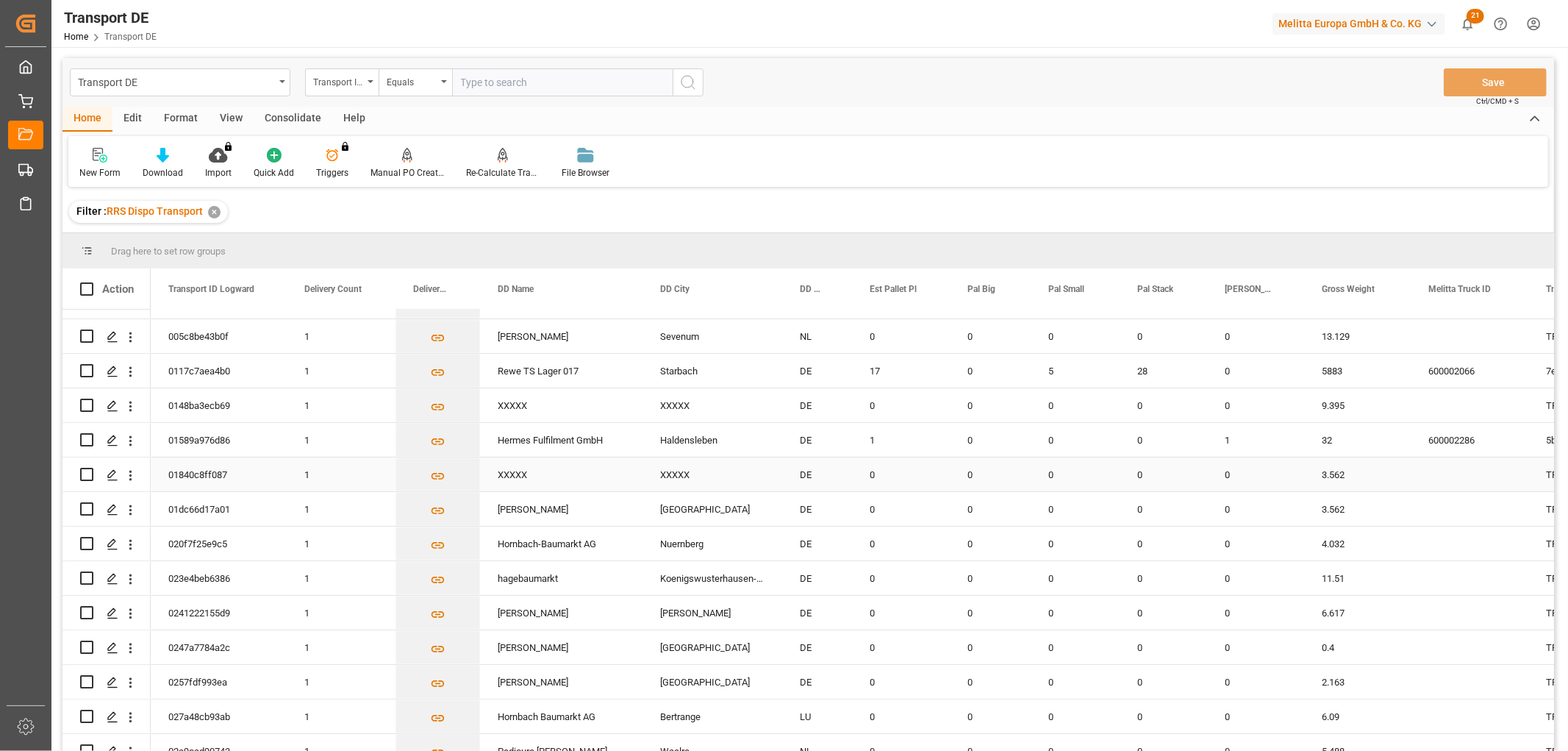
scroll to position [245, 0]
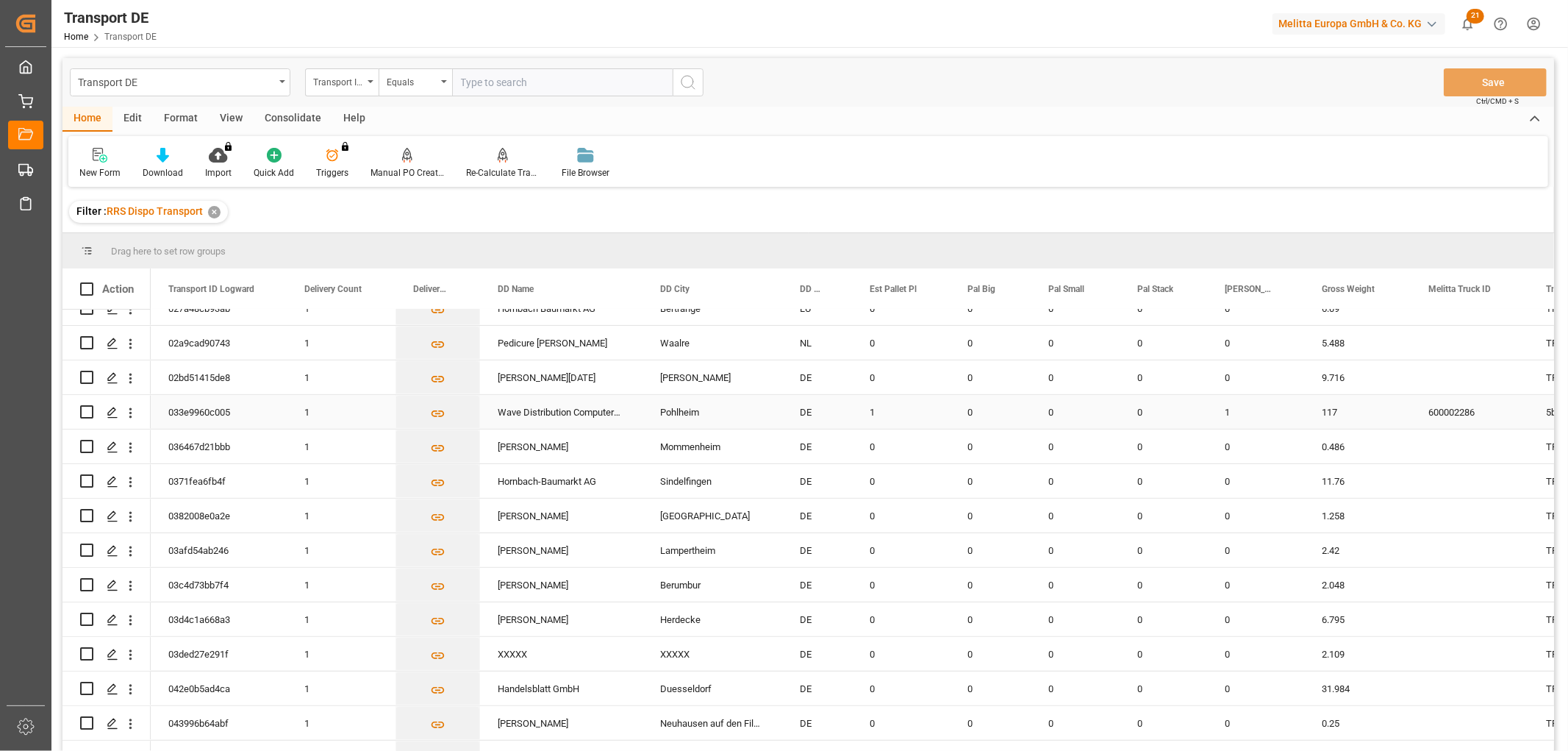
scroll to position [653, 0]
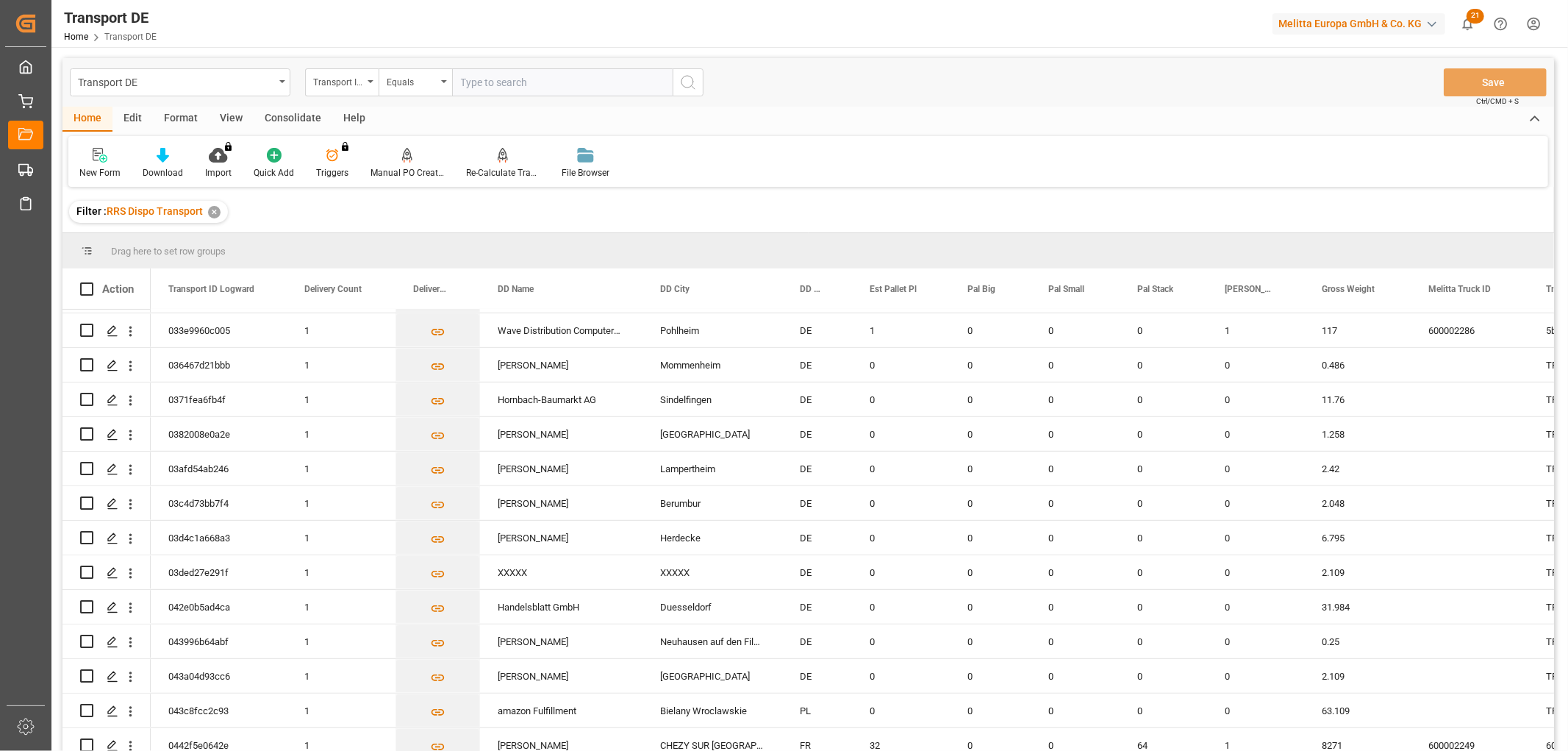
click at [285, 114] on div "Consolidate" at bounding box center [293, 118] width 79 height 25
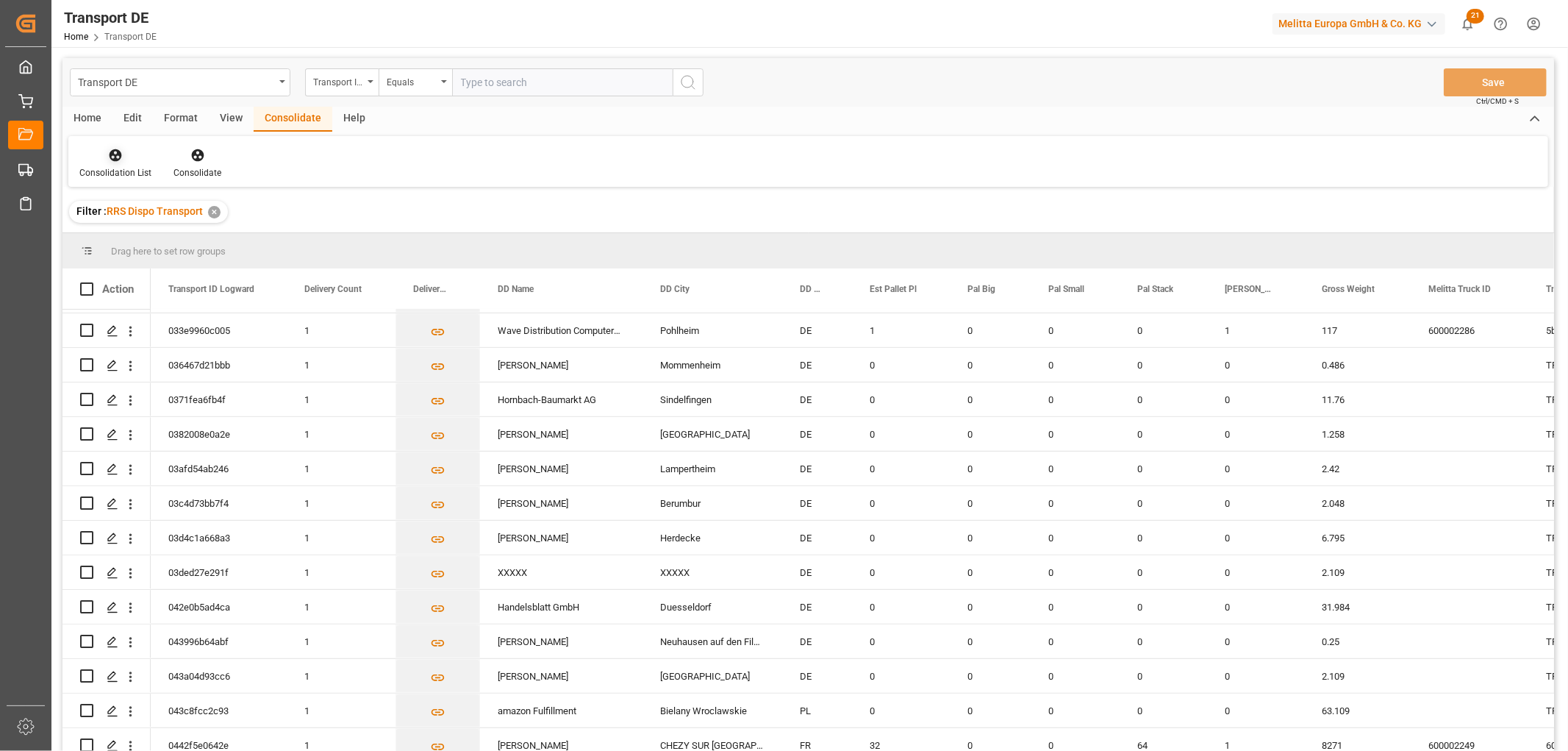
click at [116, 150] on icon at bounding box center [115, 156] width 12 height 12
click at [109, 239] on div "Truck Bundling RRS Dispo National" at bounding box center [172, 238] width 163 height 15
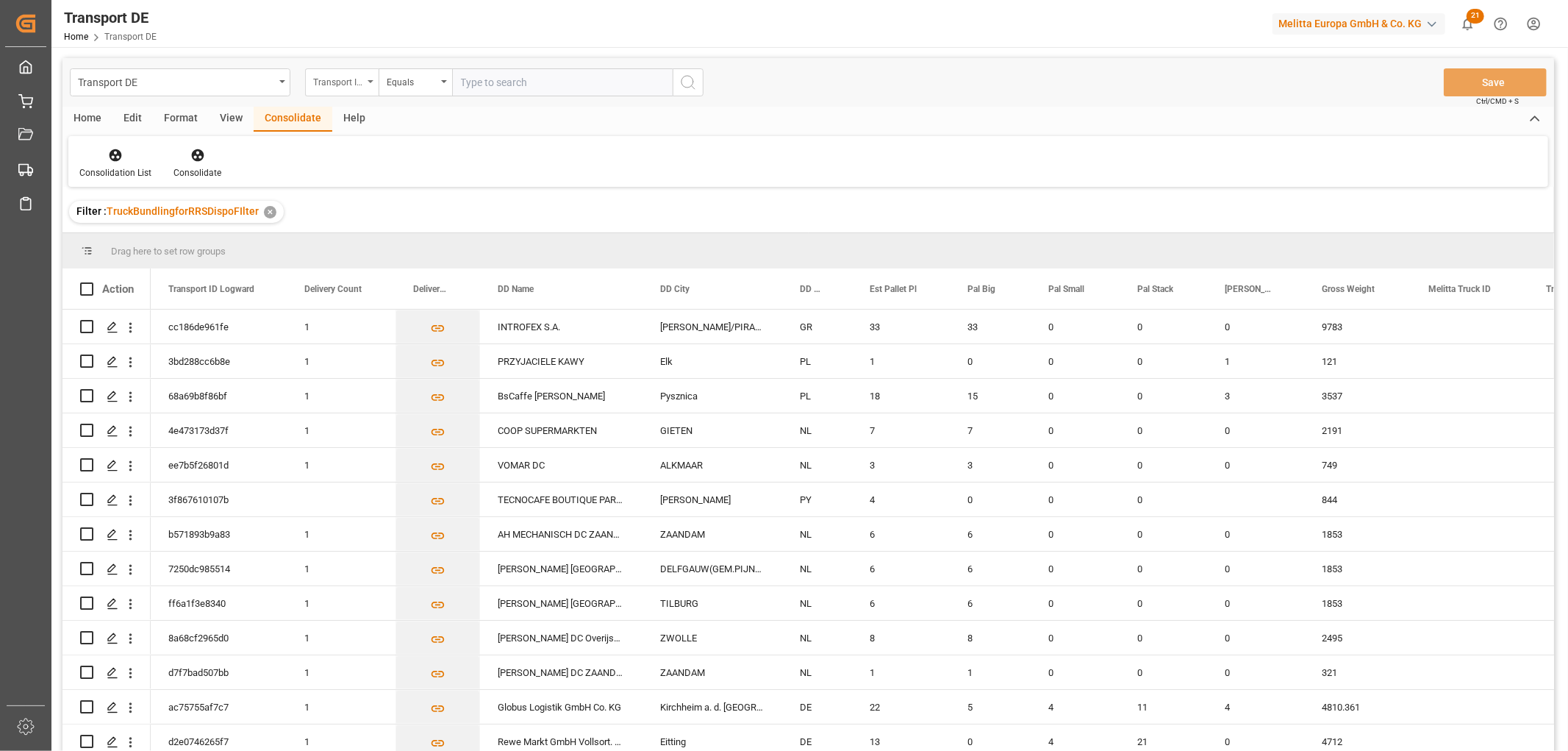
click at [334, 80] on div "Transport ID Logward" at bounding box center [338, 80] width 50 height 17
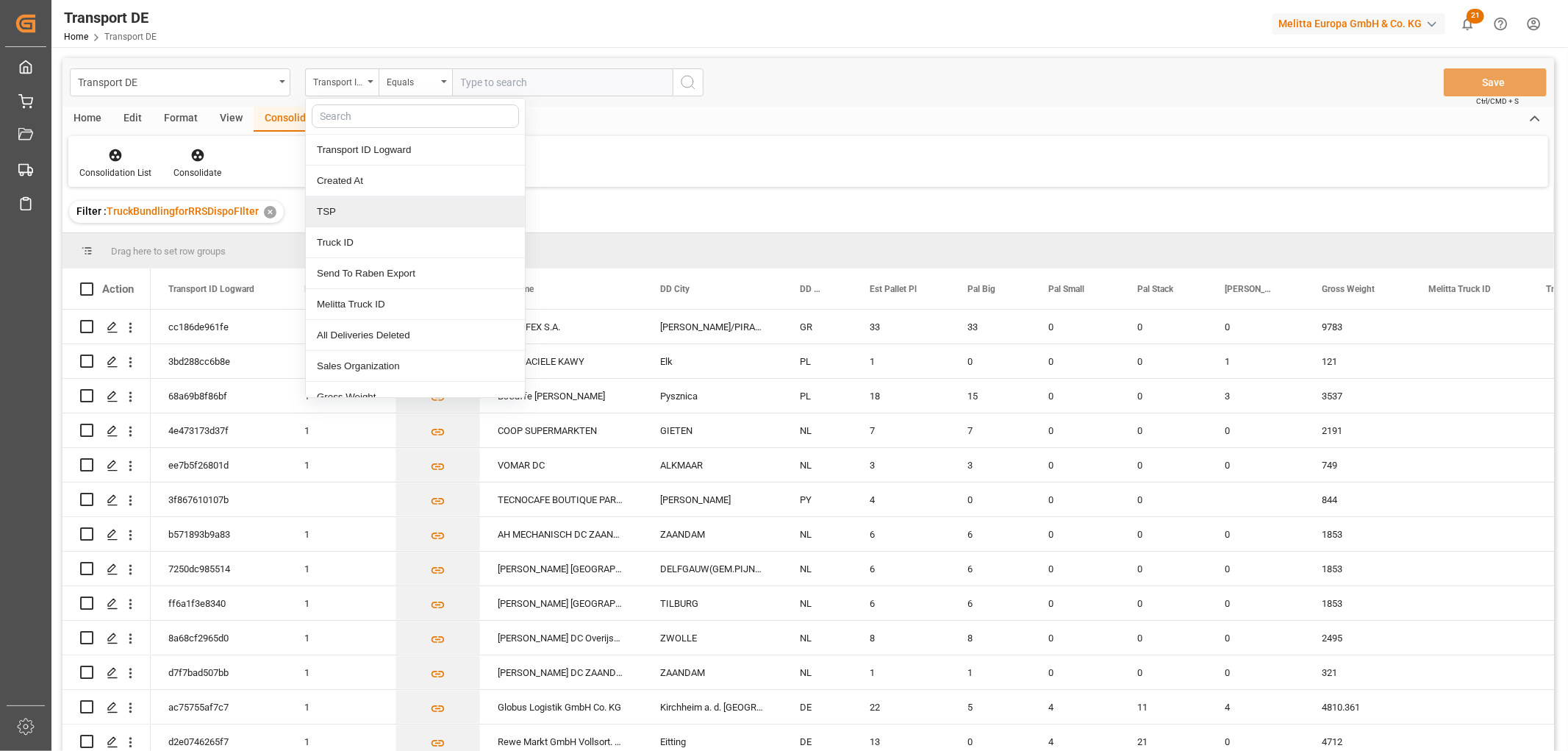
click at [346, 218] on div "TSP" at bounding box center [415, 212] width 219 height 31
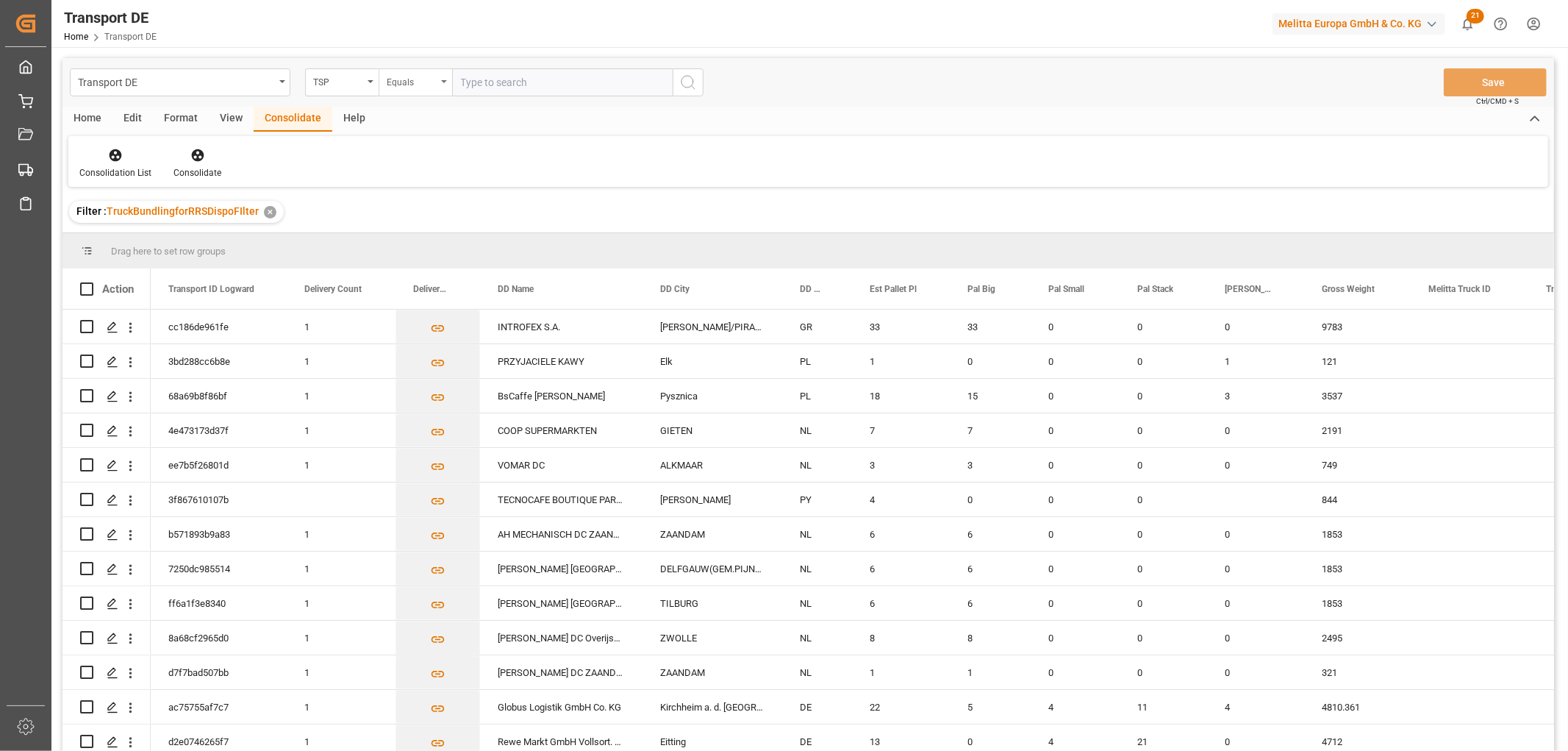
click at [417, 76] on div "Equals" at bounding box center [411, 80] width 50 height 17
drag, startPoint x: 439, startPoint y: 248, endPoint x: 480, endPoint y: 108, distance: 145.9
click at [439, 248] on div "Starts with" at bounding box center [489, 242] width 219 height 31
click at [493, 87] on input "text" at bounding box center [562, 82] width 221 height 28
type input "Self pickup DE"
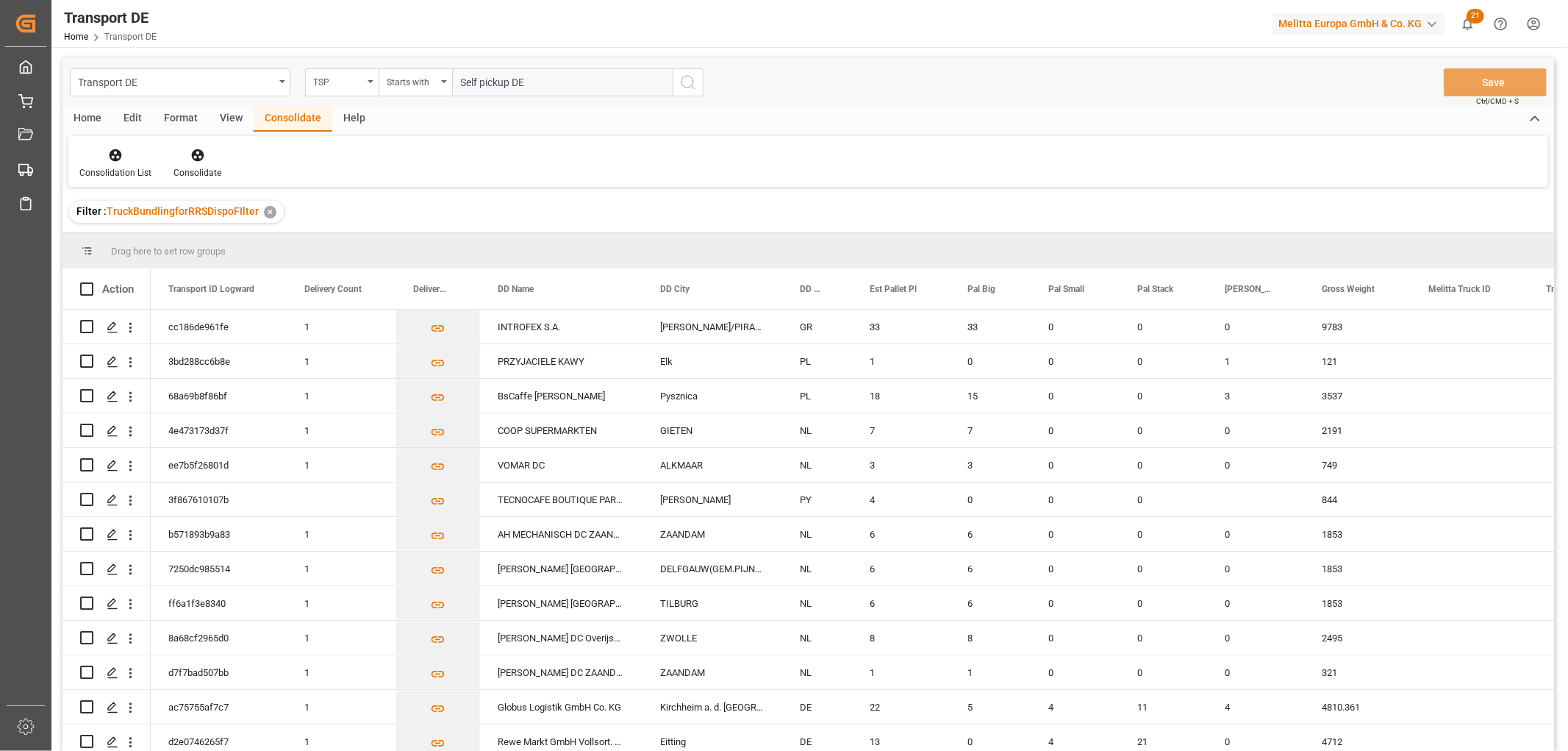
click at [687, 78] on icon "search button" at bounding box center [688, 82] width 17 height 17
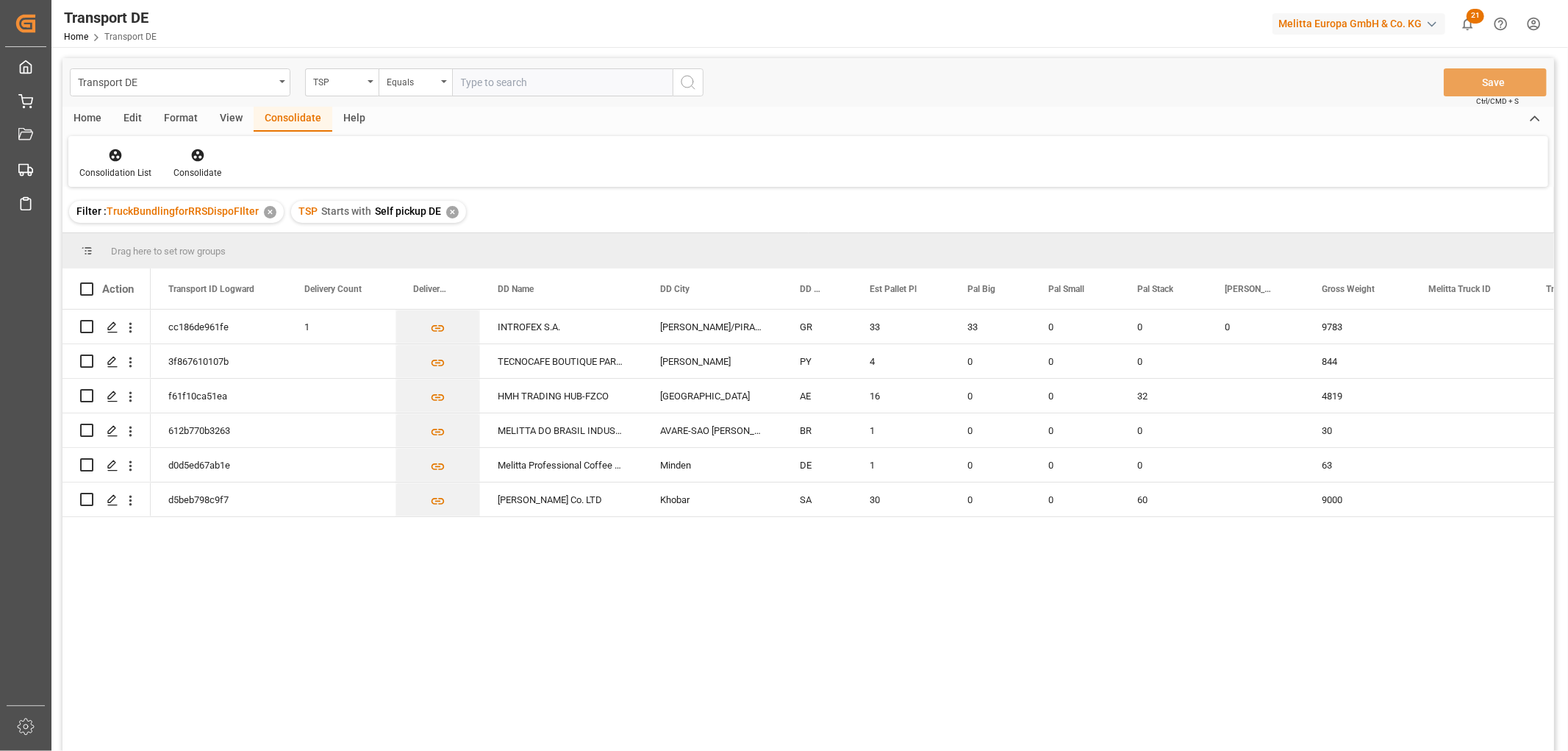
click at [452, 213] on div "✕" at bounding box center [452, 212] width 12 height 12
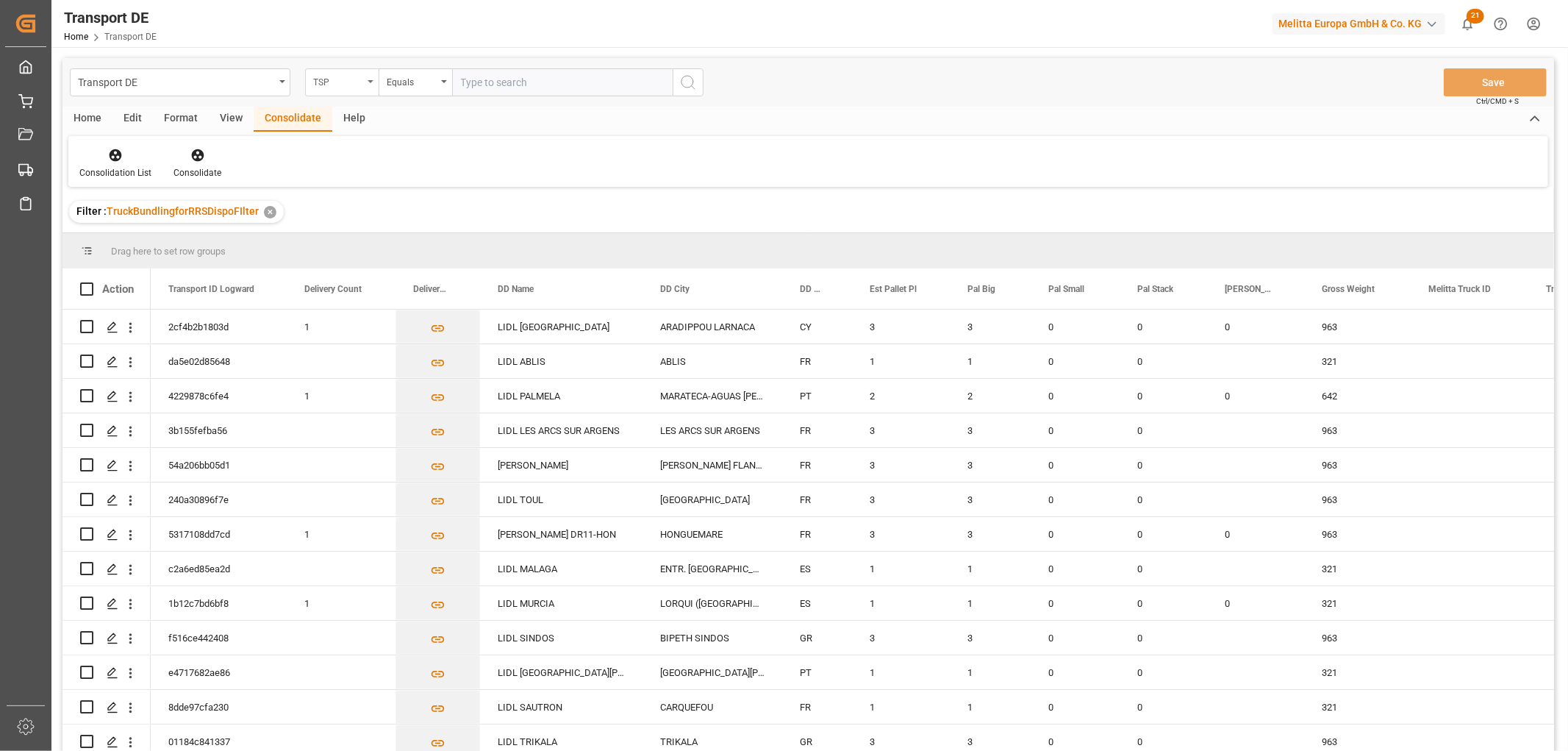
click at [338, 78] on div "TSP" at bounding box center [338, 80] width 50 height 17
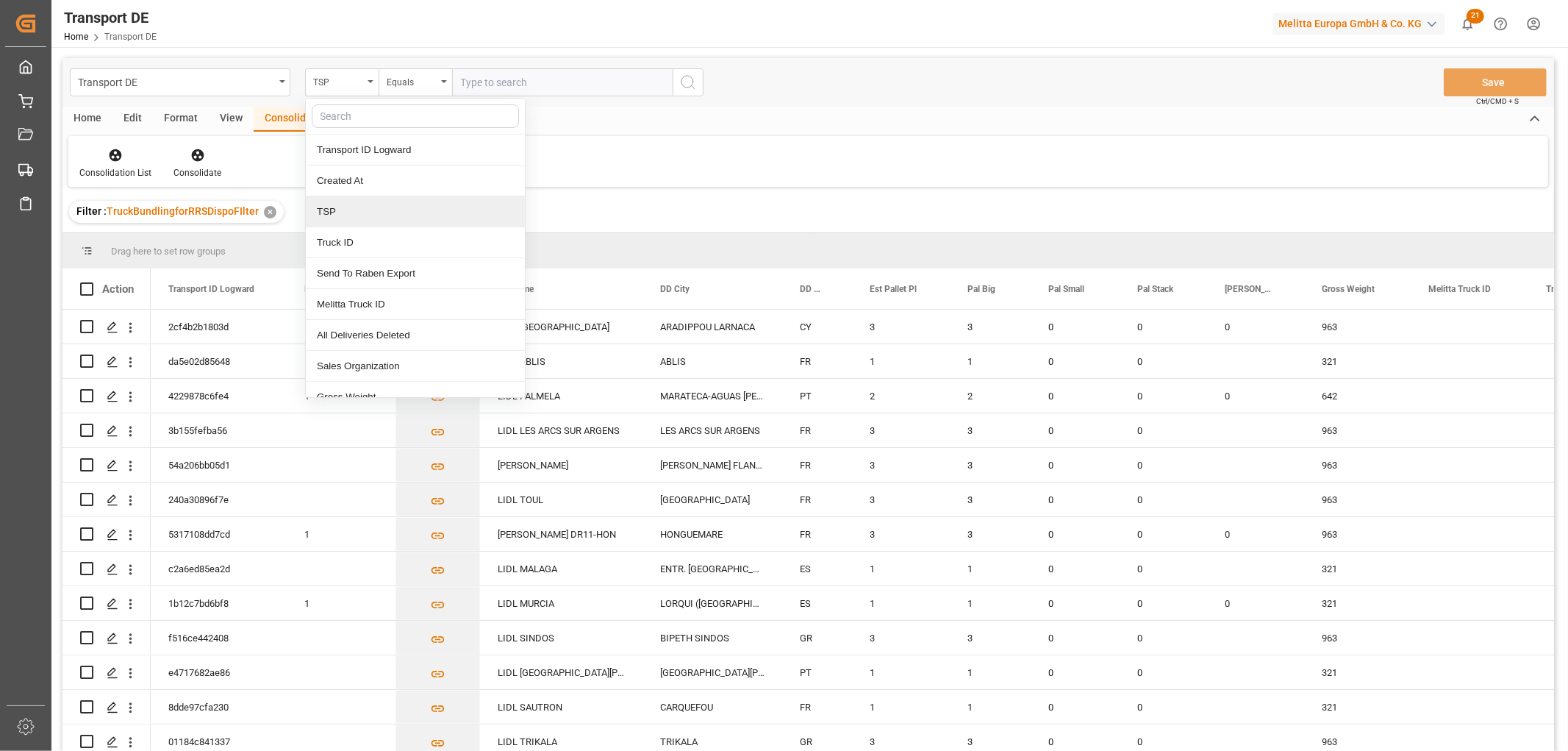
click at [348, 212] on div "TSP" at bounding box center [415, 212] width 219 height 31
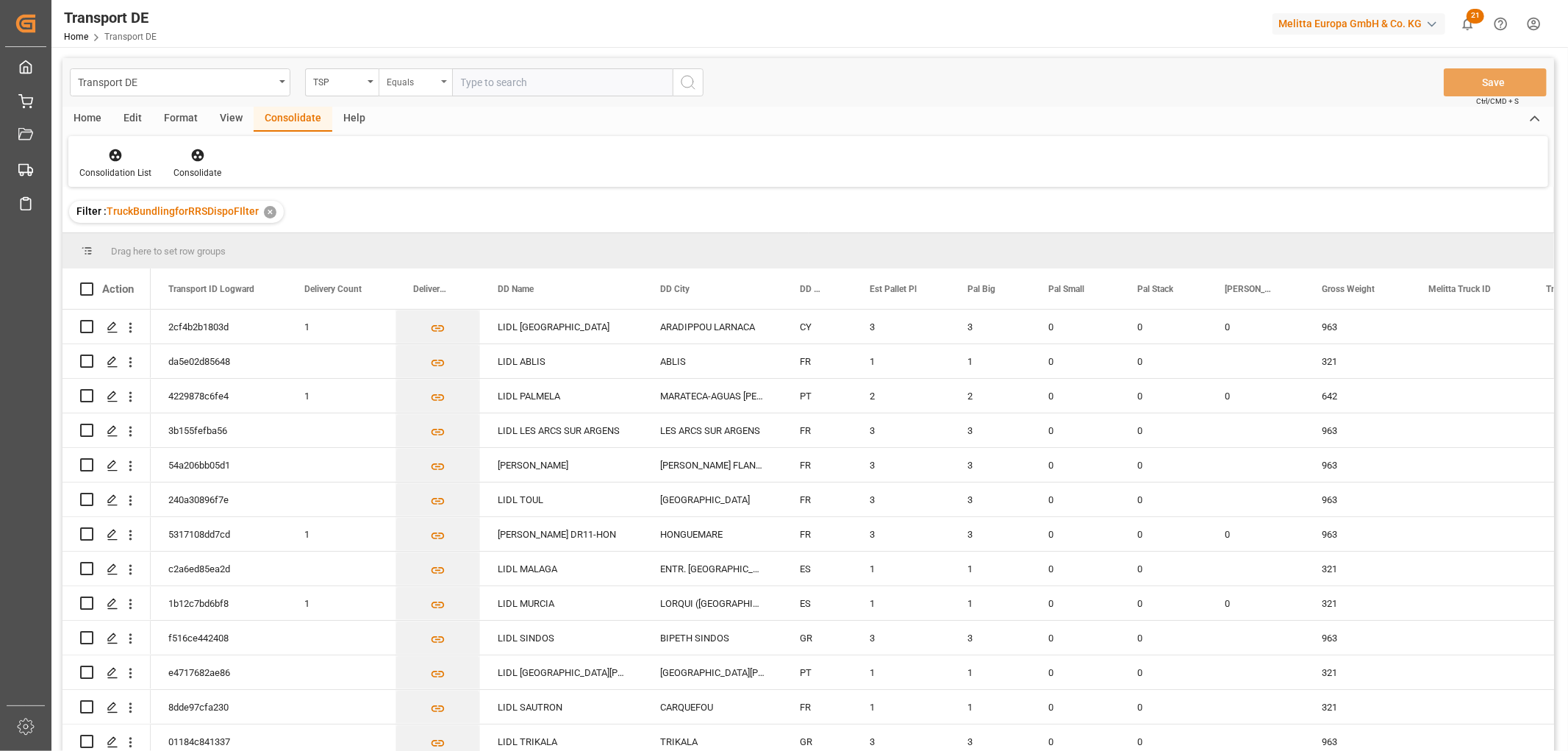
click at [408, 84] on div "Equals" at bounding box center [411, 80] width 50 height 17
drag, startPoint x: 423, startPoint y: 245, endPoint x: 458, endPoint y: 121, distance: 128.8
click at [425, 241] on div "Starts with" at bounding box center [489, 242] width 219 height 31
click at [483, 79] on input "text" at bounding box center [562, 82] width 221 height 28
type input "[PERSON_NAME]"
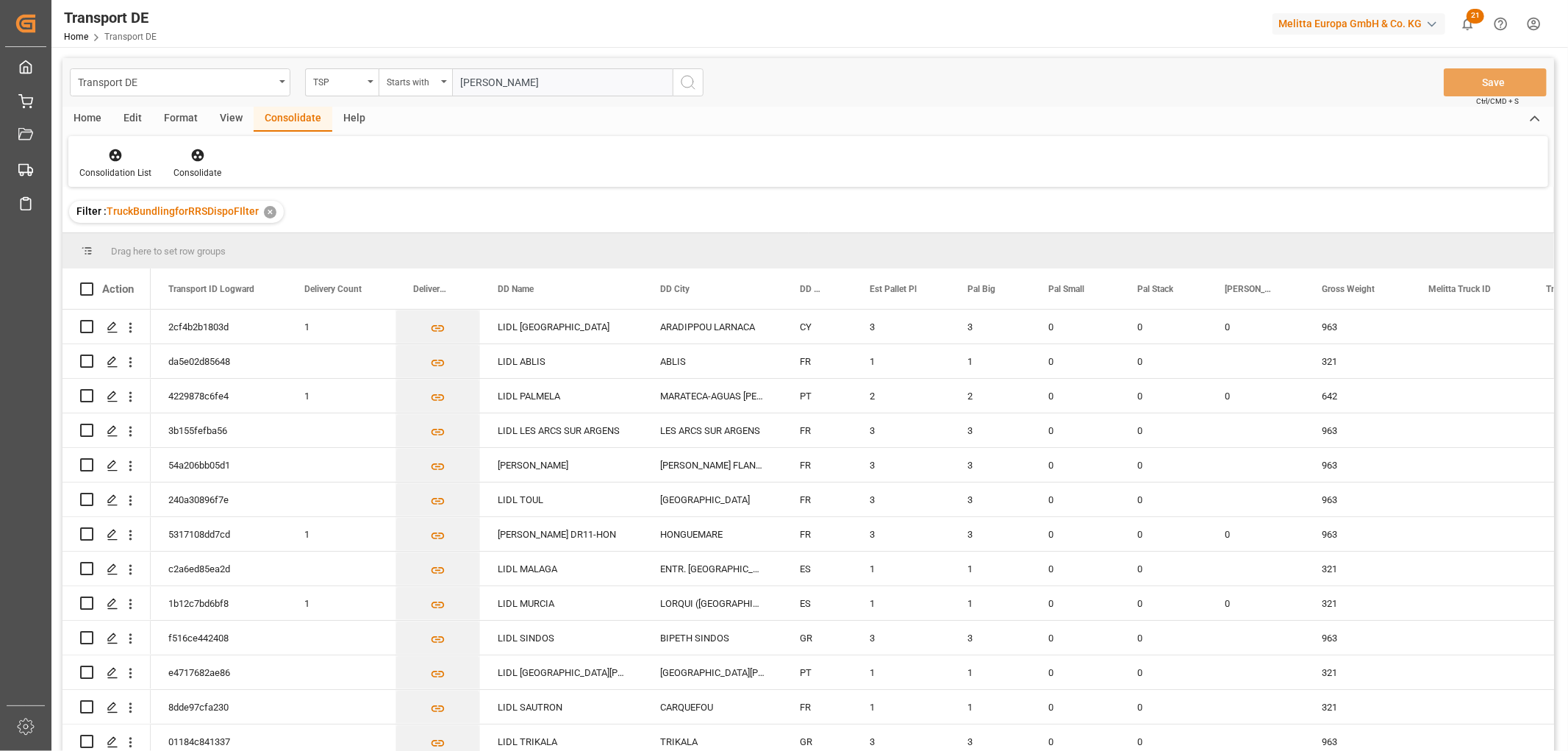
click at [685, 86] on icon "search button" at bounding box center [688, 82] width 17 height 17
click at [331, 81] on div "TSP" at bounding box center [338, 80] width 50 height 17
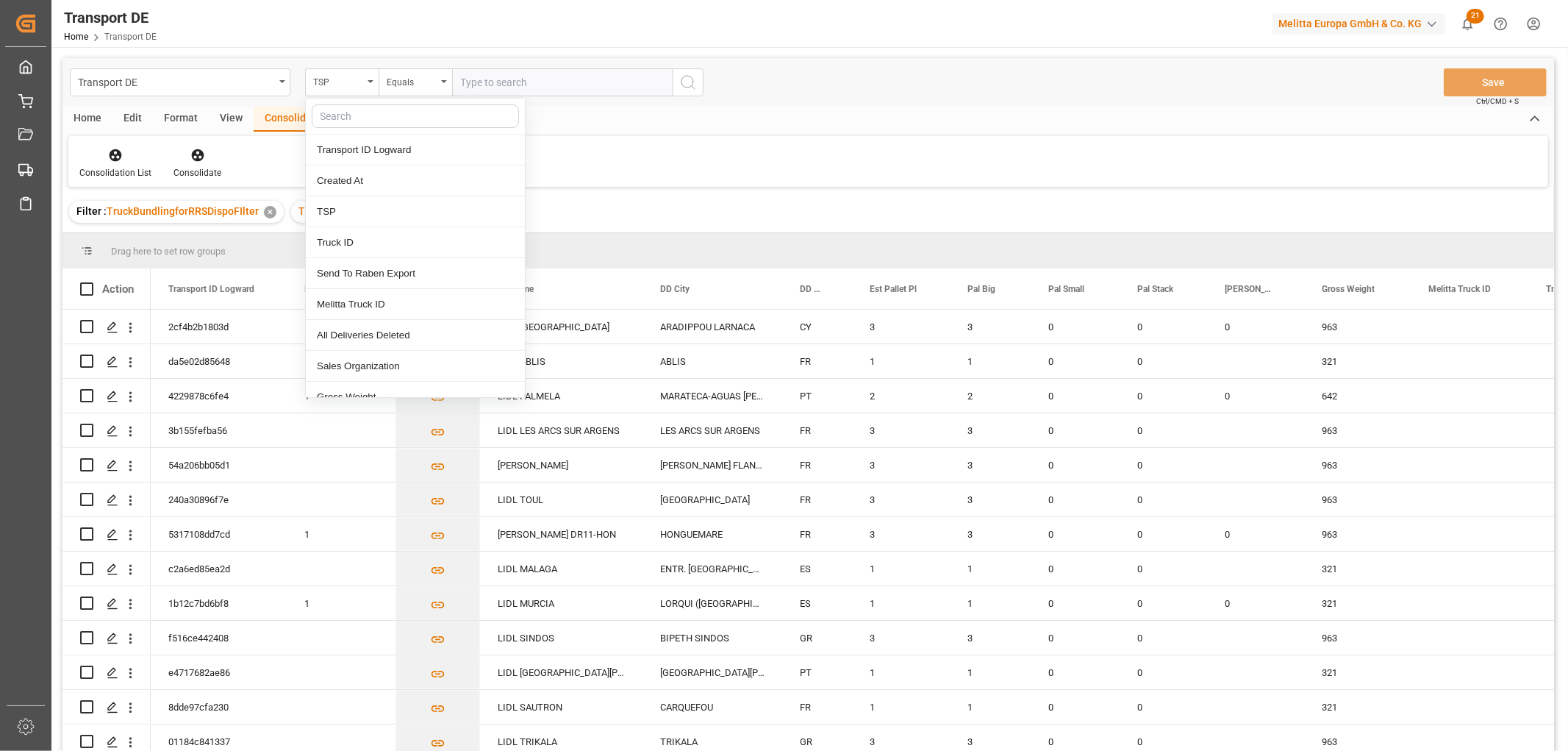
click at [338, 115] on input "text" at bounding box center [415, 116] width 207 height 24
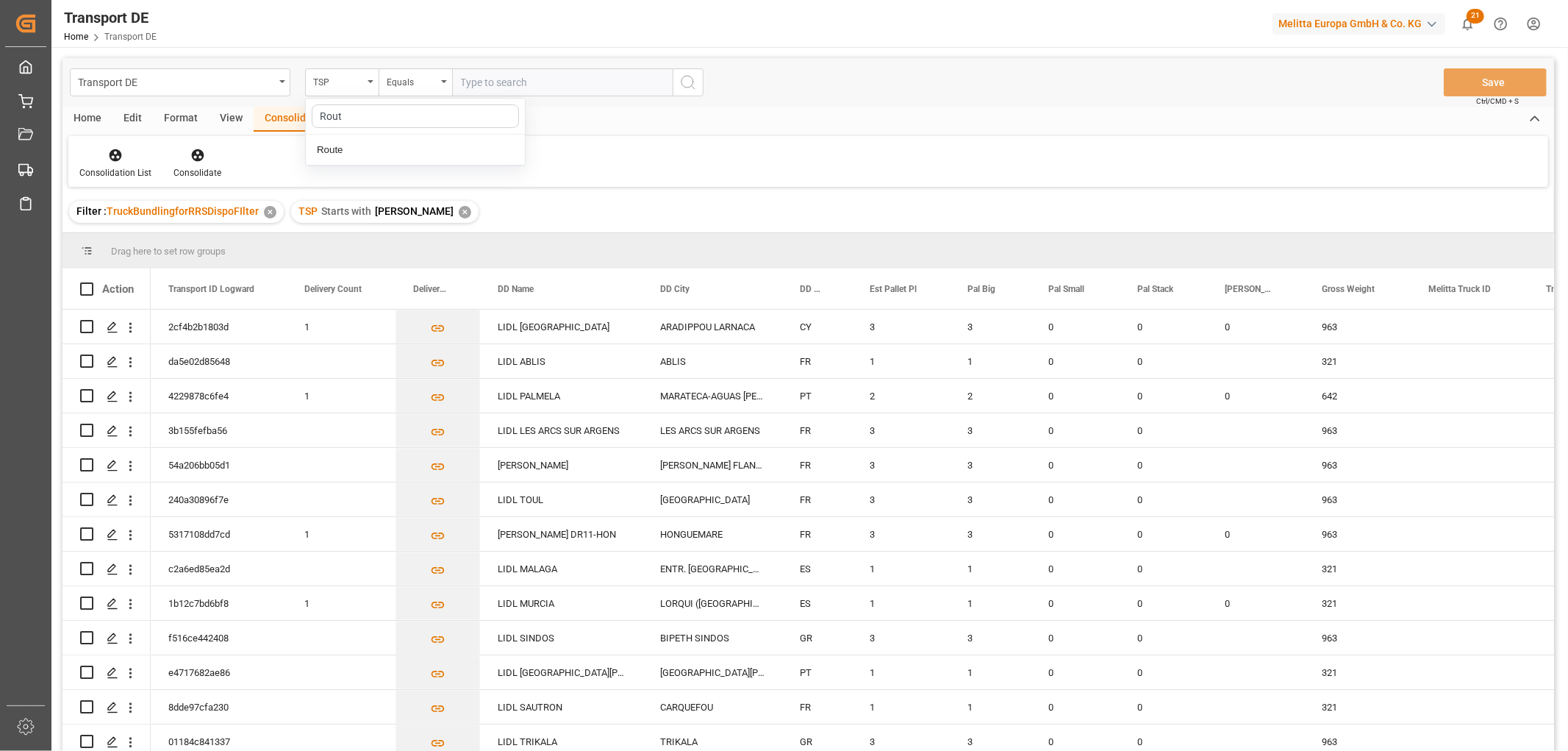
type input "Route"
click at [377, 150] on div "Route" at bounding box center [415, 150] width 219 height 31
click at [477, 77] on input "text" at bounding box center [562, 82] width 221 height 28
type input "270"
click at [688, 81] on icon "search button" at bounding box center [688, 82] width 17 height 17
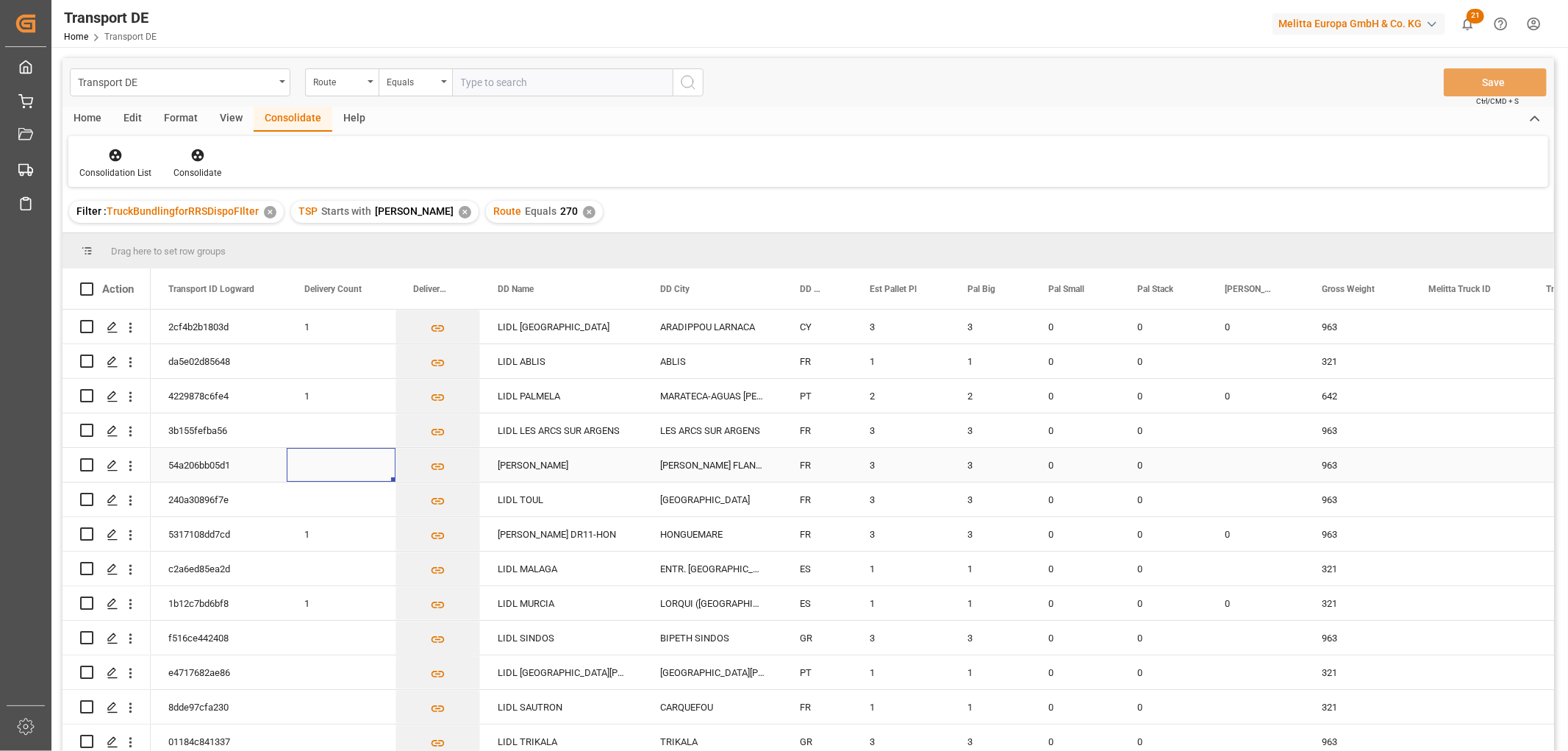
click at [320, 459] on div "Press SPACE to select this row." at bounding box center [341, 465] width 109 height 34
click at [315, 499] on div "Press SPACE to select this row." at bounding box center [341, 499] width 109 height 34
click at [105, 159] on div at bounding box center [115, 155] width 72 height 15
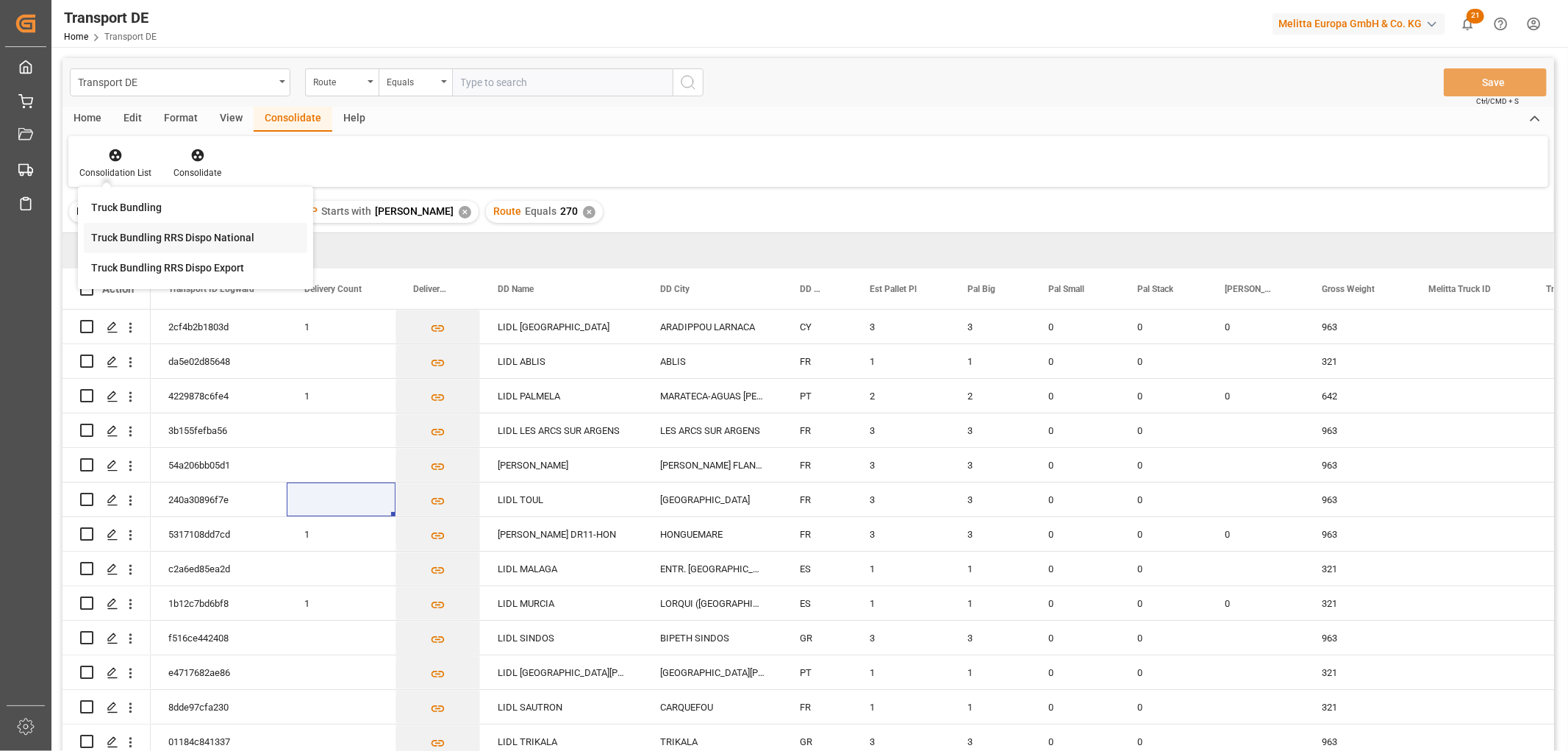
click at [126, 238] on div "Transport DE Route Equals Save Ctrl/CMD + S Home Edit Format View Consolidate H…" at bounding box center [808, 424] width 1491 height 732
click at [90, 322] on input "Press Space to toggle row selection (unchecked)" at bounding box center [87, 326] width 13 height 13
checkbox input "true"
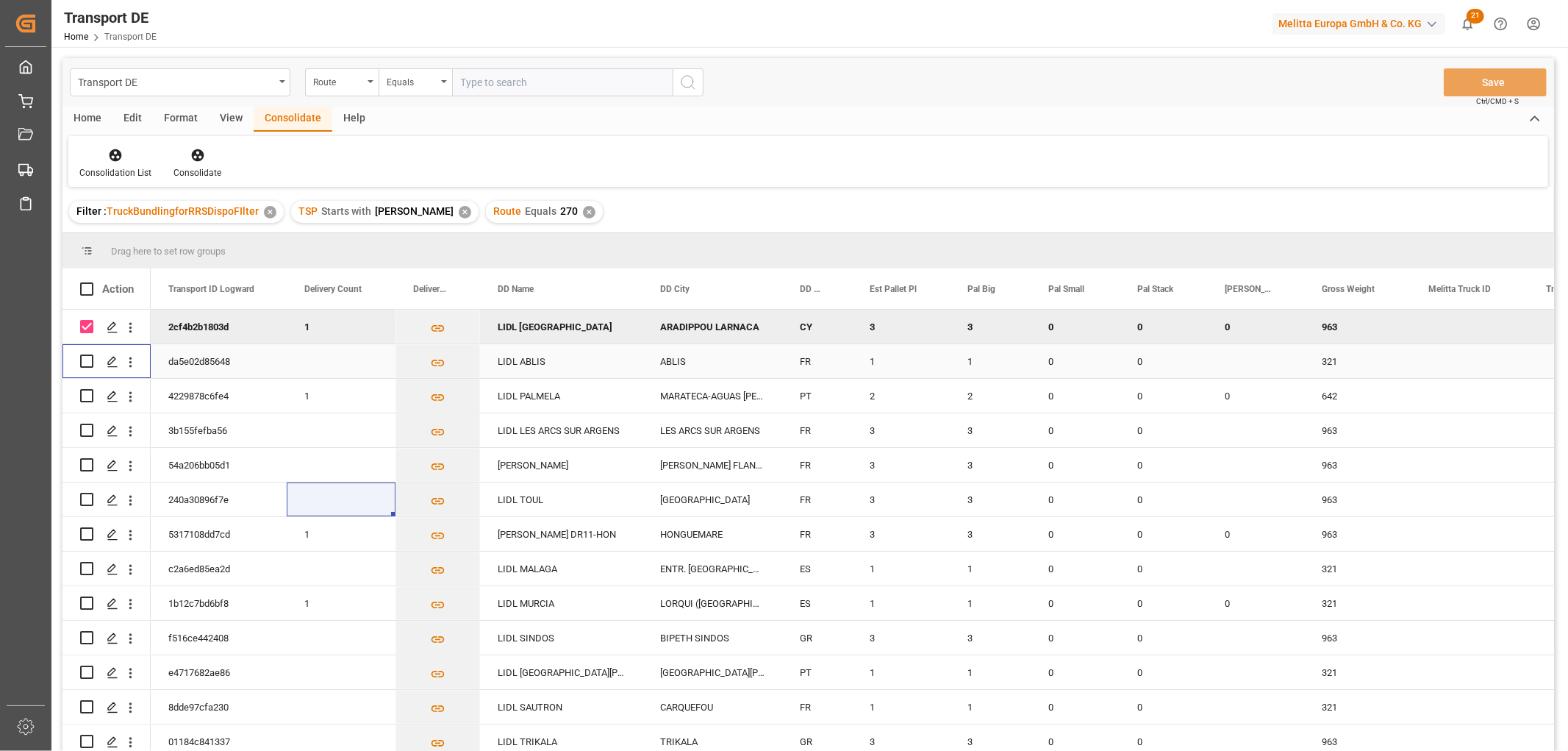
click at [92, 363] on input "Press Space to toggle row selection (unchecked)" at bounding box center [87, 361] width 13 height 13
checkbox input "true"
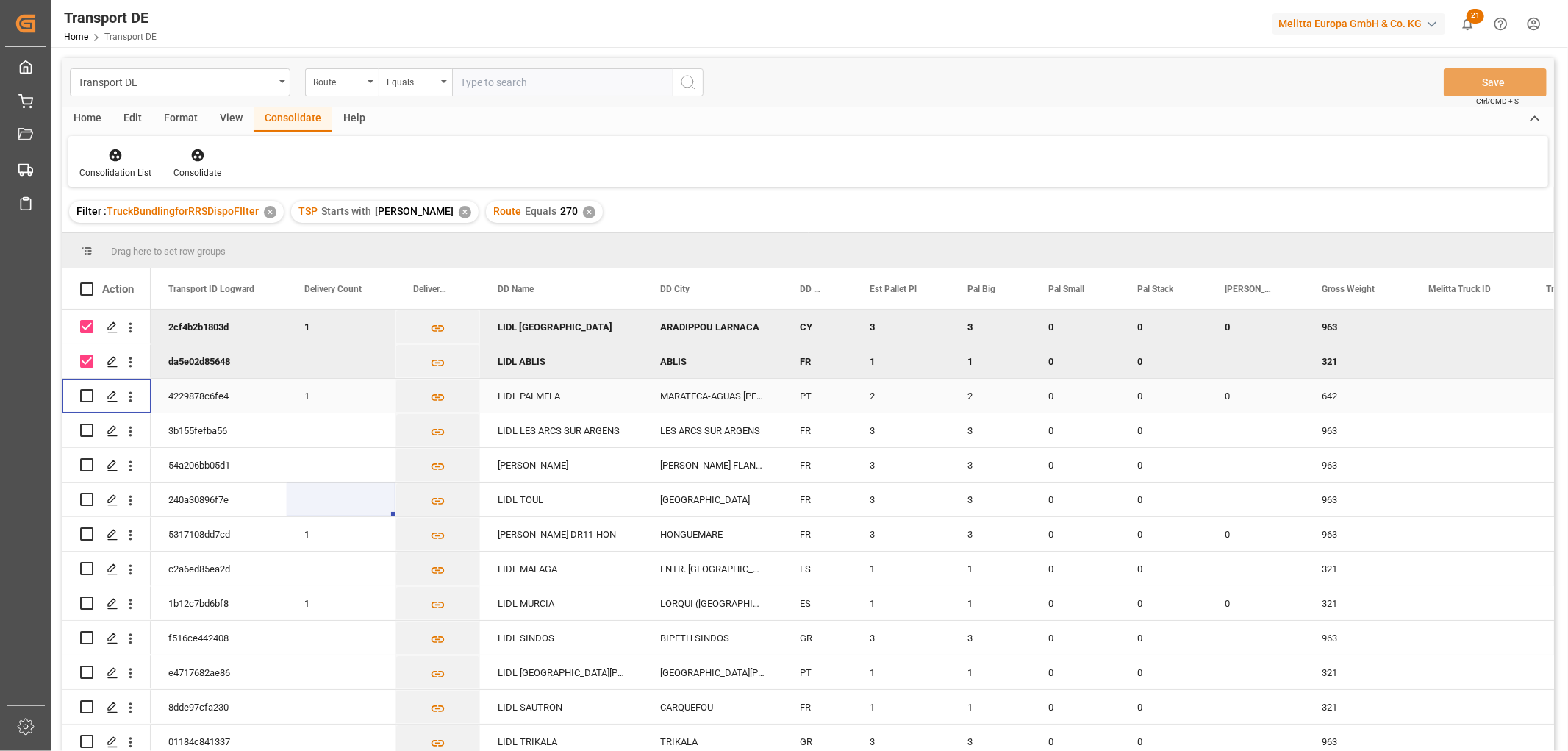
click at [83, 394] on input "Press Space to toggle row selection (unchecked)" at bounding box center [87, 395] width 13 height 13
checkbox input "true"
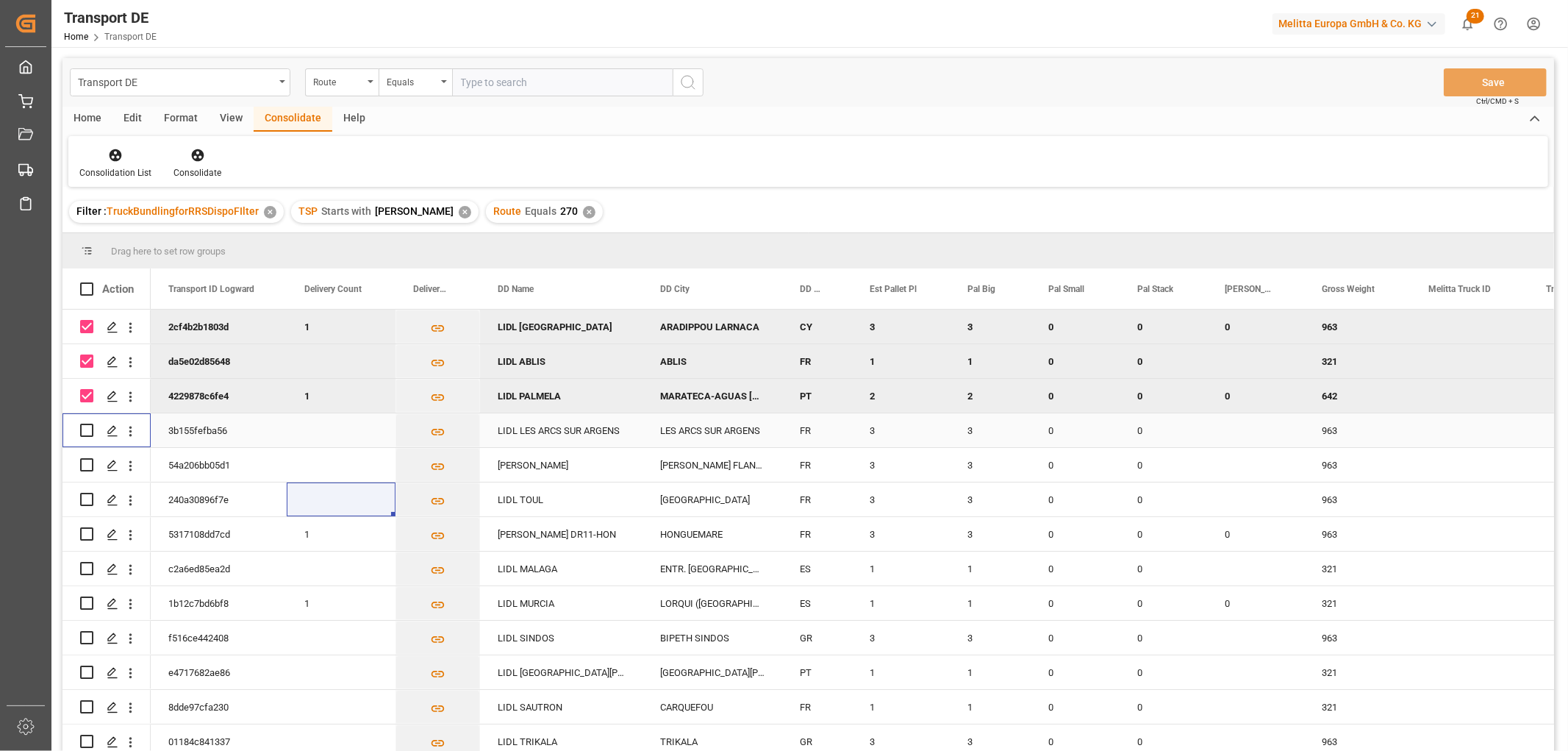
click at [85, 431] on input "Press Space to toggle row selection (unchecked)" at bounding box center [87, 430] width 13 height 13
checkbox input "true"
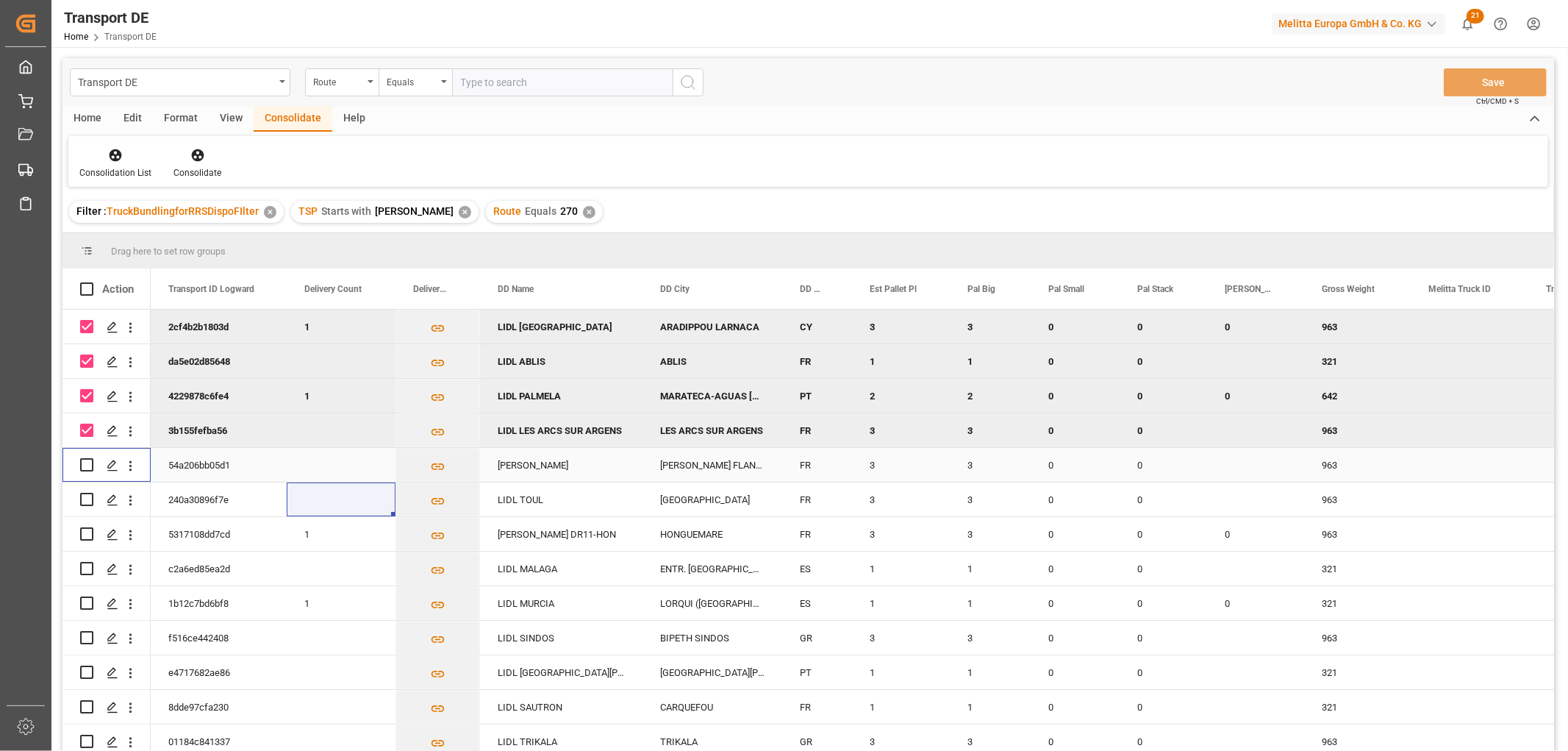
click at [85, 462] on input "Press Space to toggle row selection (unchecked)" at bounding box center [87, 464] width 13 height 13
checkbox input "true"
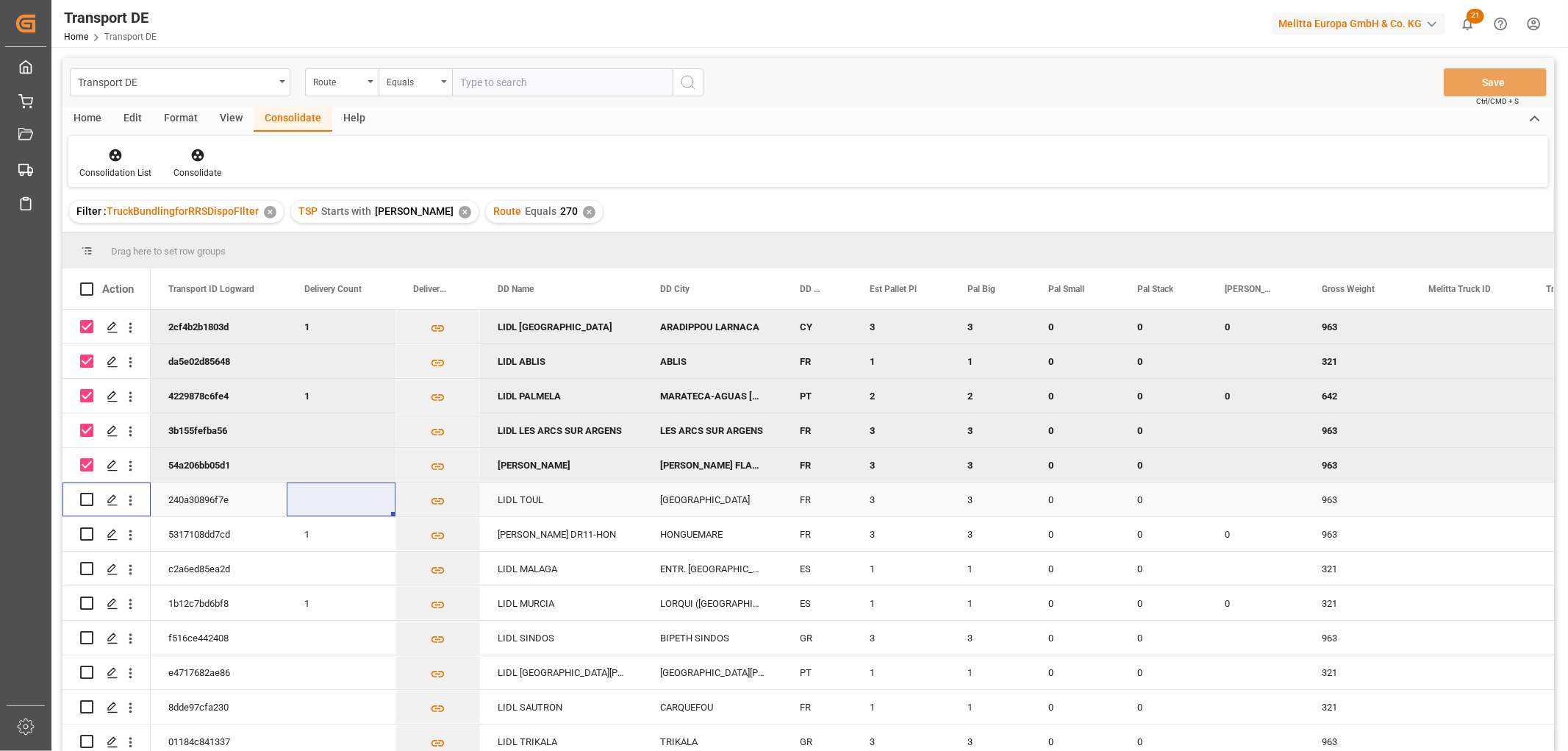
click at [83, 497] on input "Press Space to toggle row selection (unchecked)" at bounding box center [87, 499] width 13 height 13
checkbox input "true"
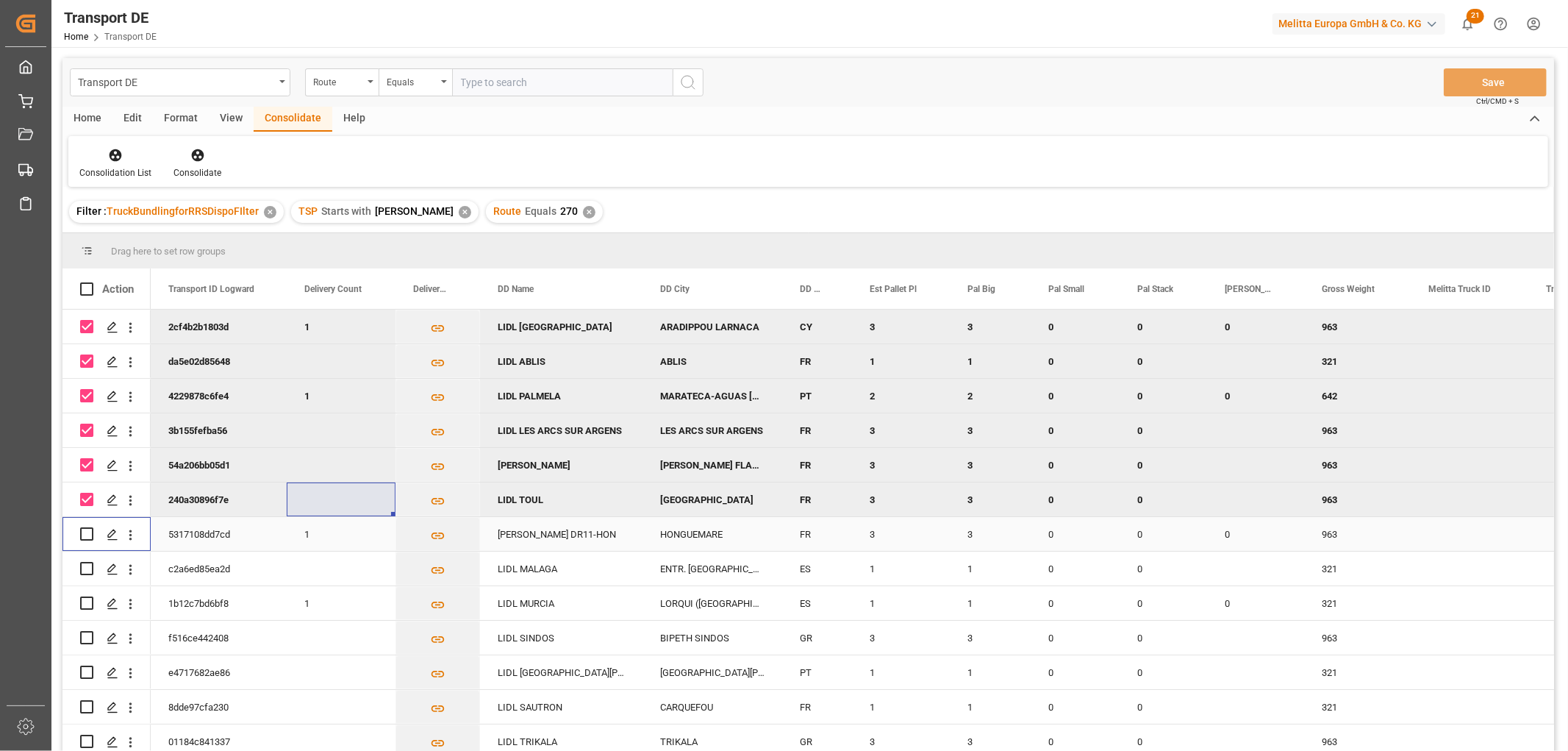
click at [88, 525] on div "Press SPACE to select this row." at bounding box center [87, 534] width 13 height 34
click at [86, 538] on input "Press Space to toggle row selection (unchecked)" at bounding box center [87, 533] width 13 height 13
checkbox input "true"
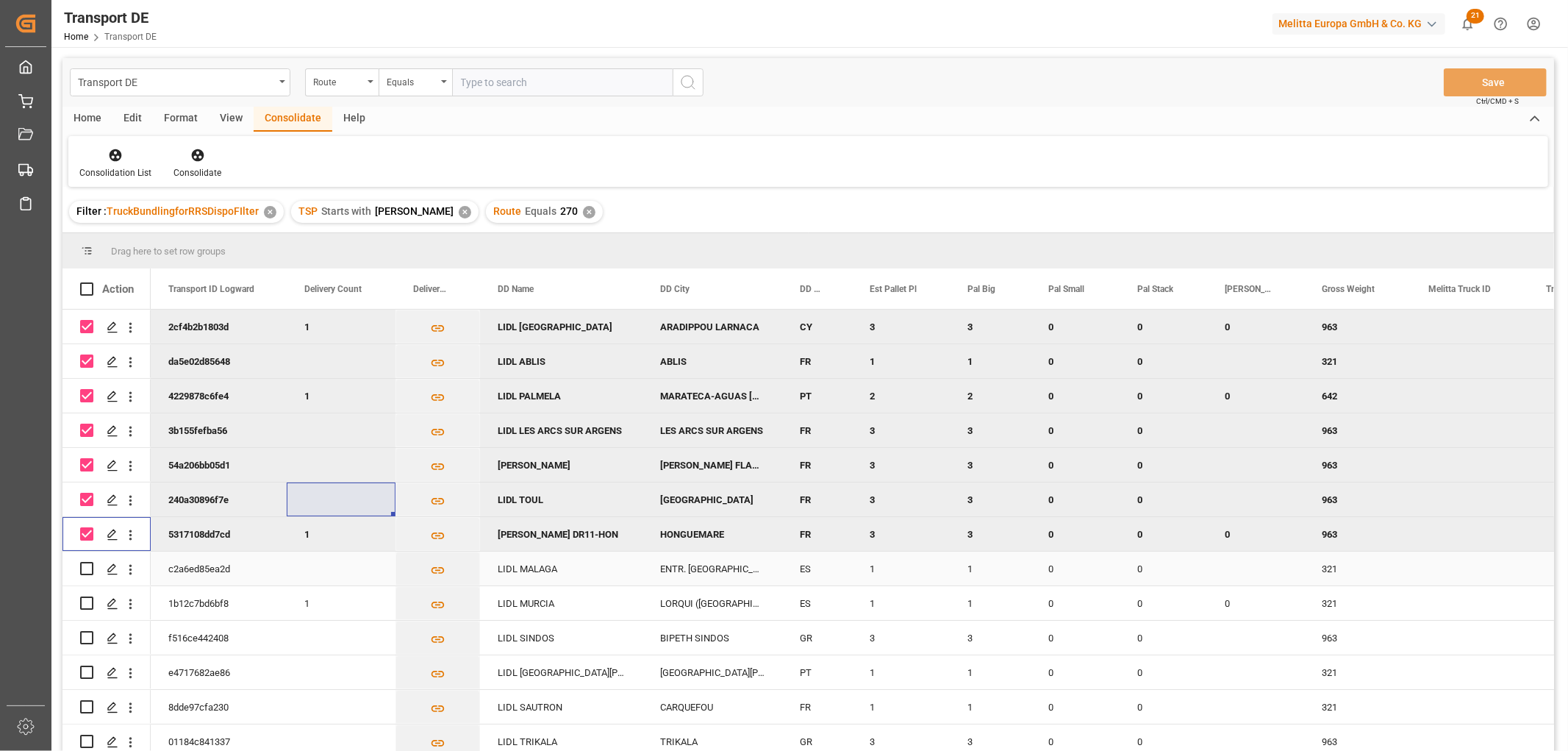
click at [86, 564] on input "Press Space to toggle row selection (unchecked)" at bounding box center [87, 568] width 13 height 13
checkbox input "true"
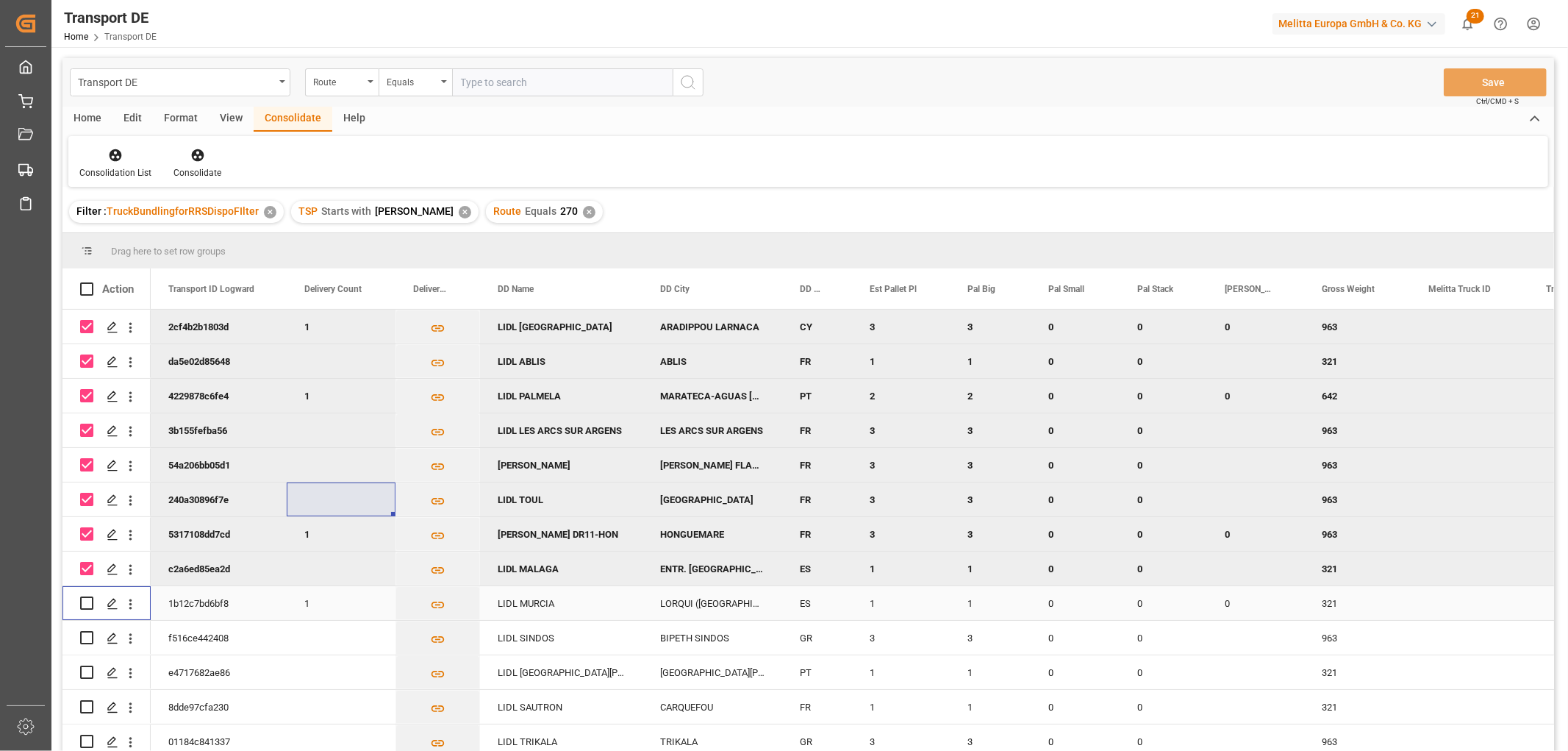
click at [83, 599] on input "Press Space to toggle row selection (unchecked)" at bounding box center [87, 602] width 13 height 13
checkbox input "true"
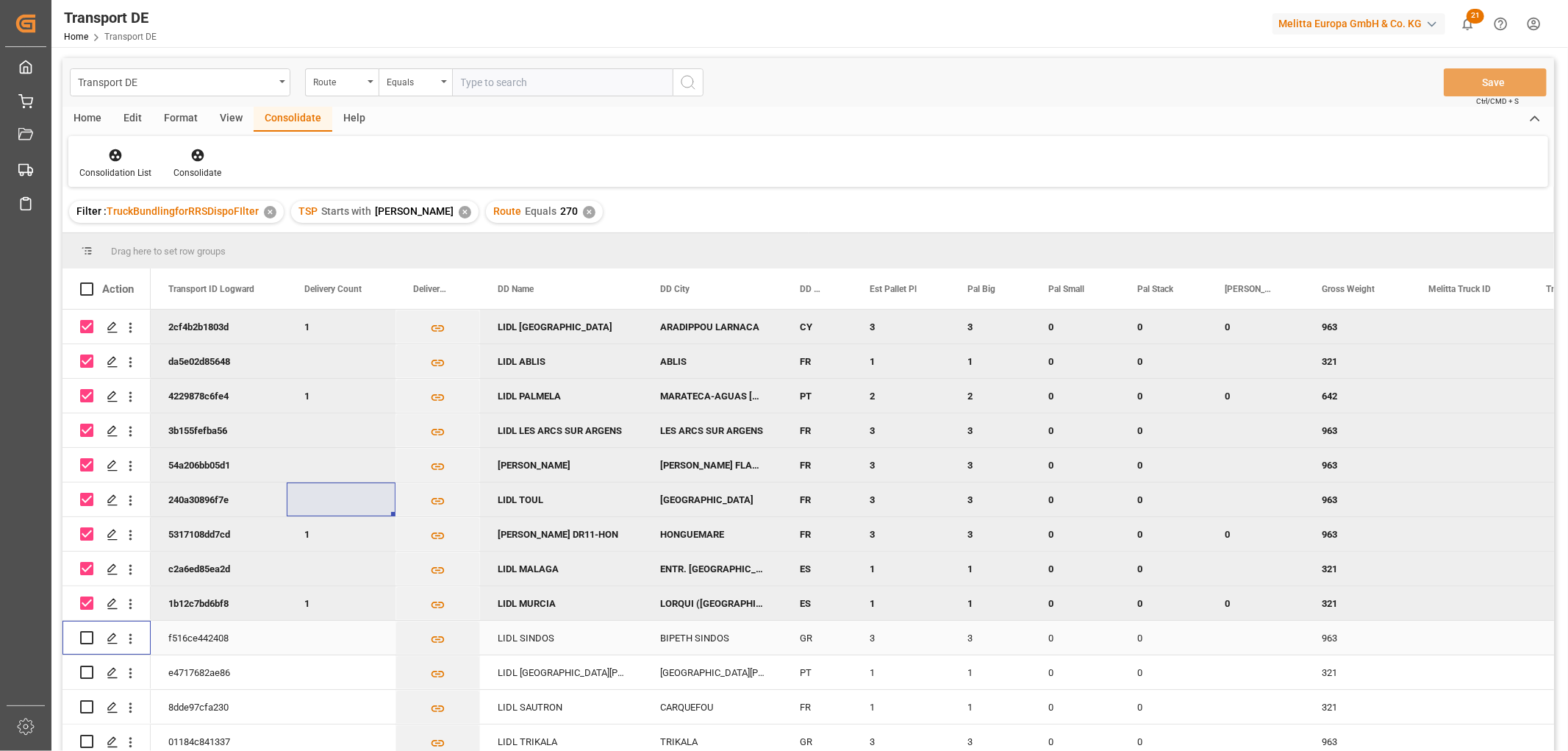
click at [86, 639] on input "Press Space to toggle row selection (unchecked)" at bounding box center [87, 637] width 13 height 13
checkbox input "true"
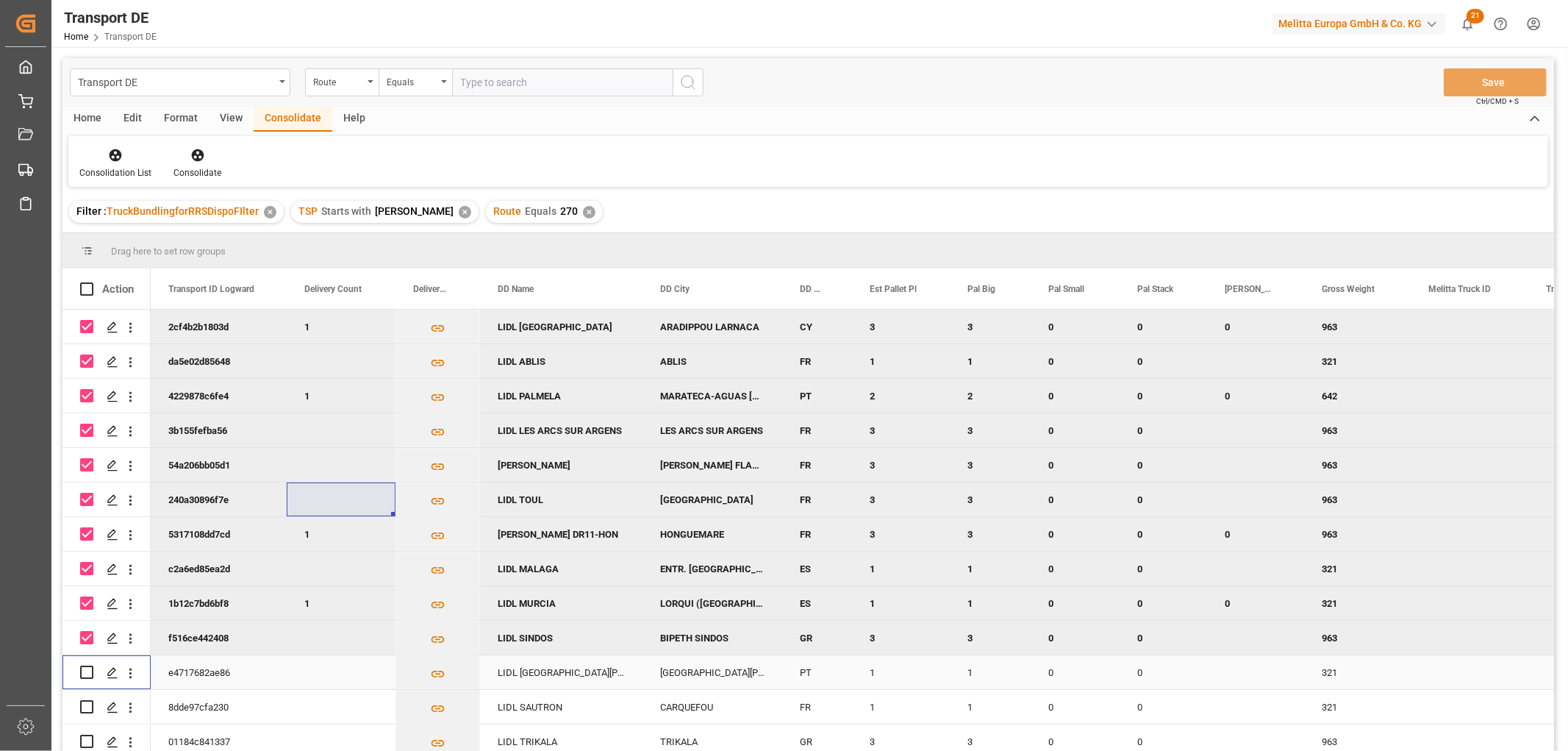
drag, startPoint x: 84, startPoint y: 671, endPoint x: 84, endPoint y: 683, distance: 12.0
click at [84, 673] on input "Press Space to toggle row selection (unchecked)" at bounding box center [87, 671] width 13 height 13
checkbox input "true"
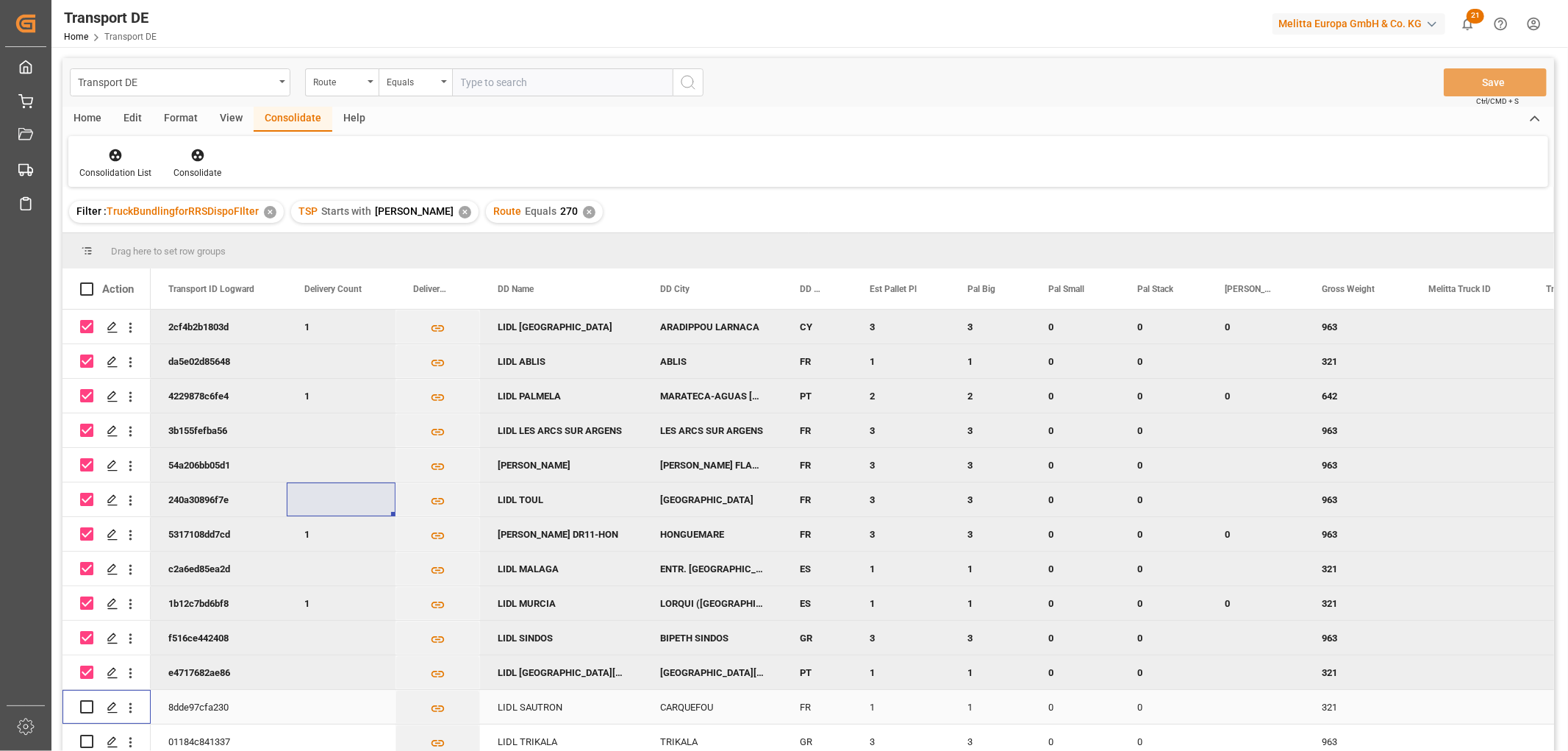
click at [83, 708] on input "Press Space to toggle row selection (unchecked)" at bounding box center [87, 706] width 13 height 13
checkbox input "true"
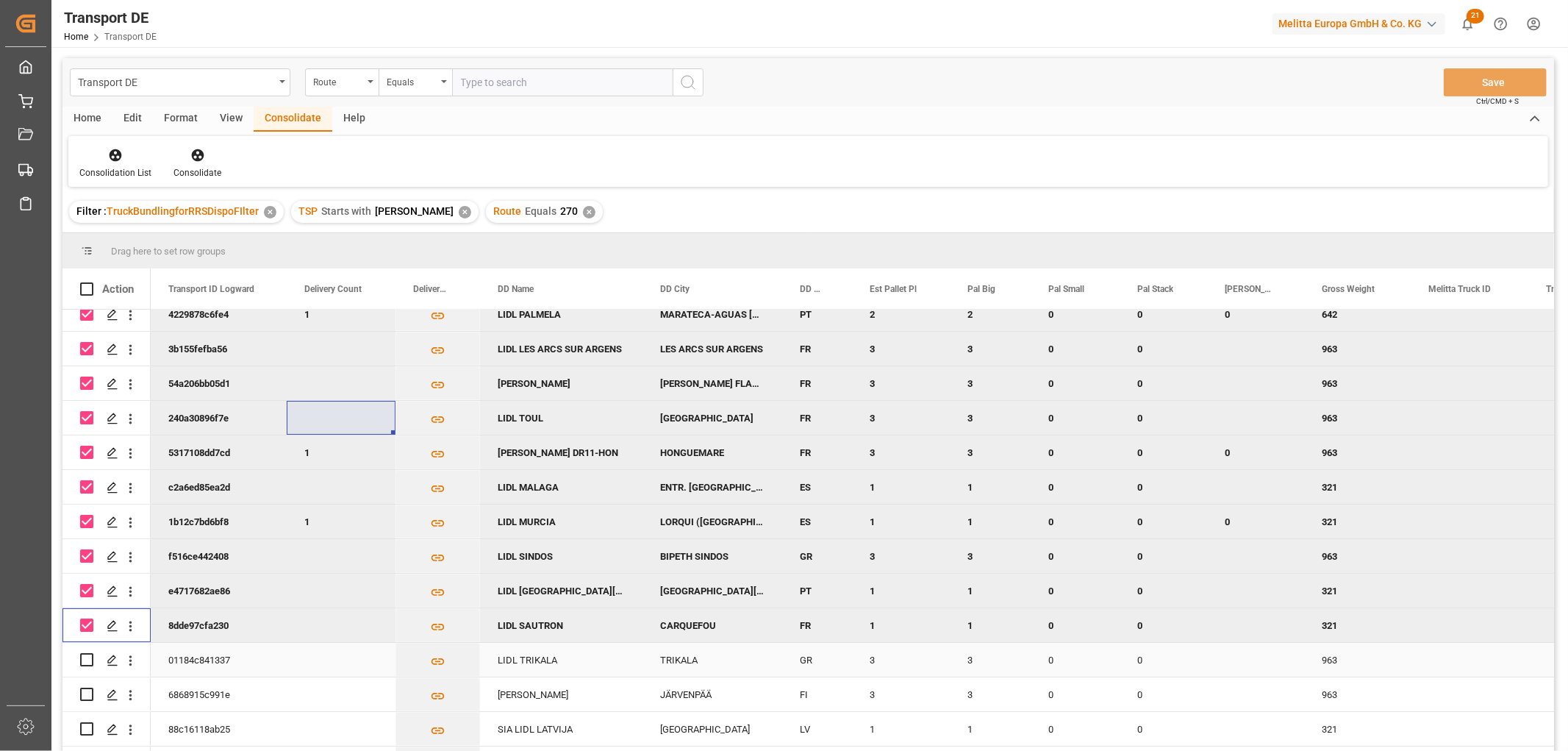
scroll to position [112, 0]
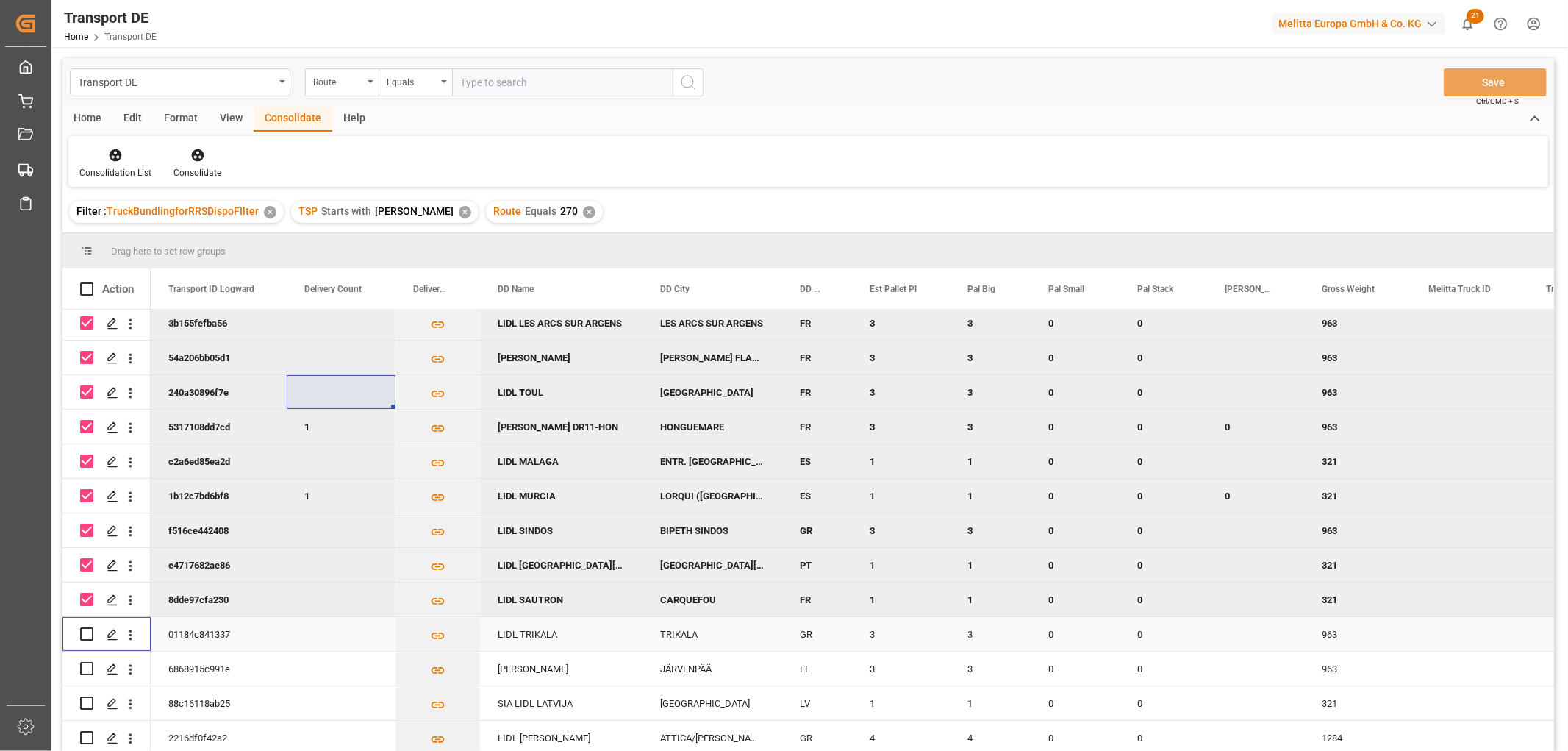
click at [86, 627] on input "Press Space to toggle row selection (unchecked)" at bounding box center [87, 633] width 13 height 13
checkbox input "true"
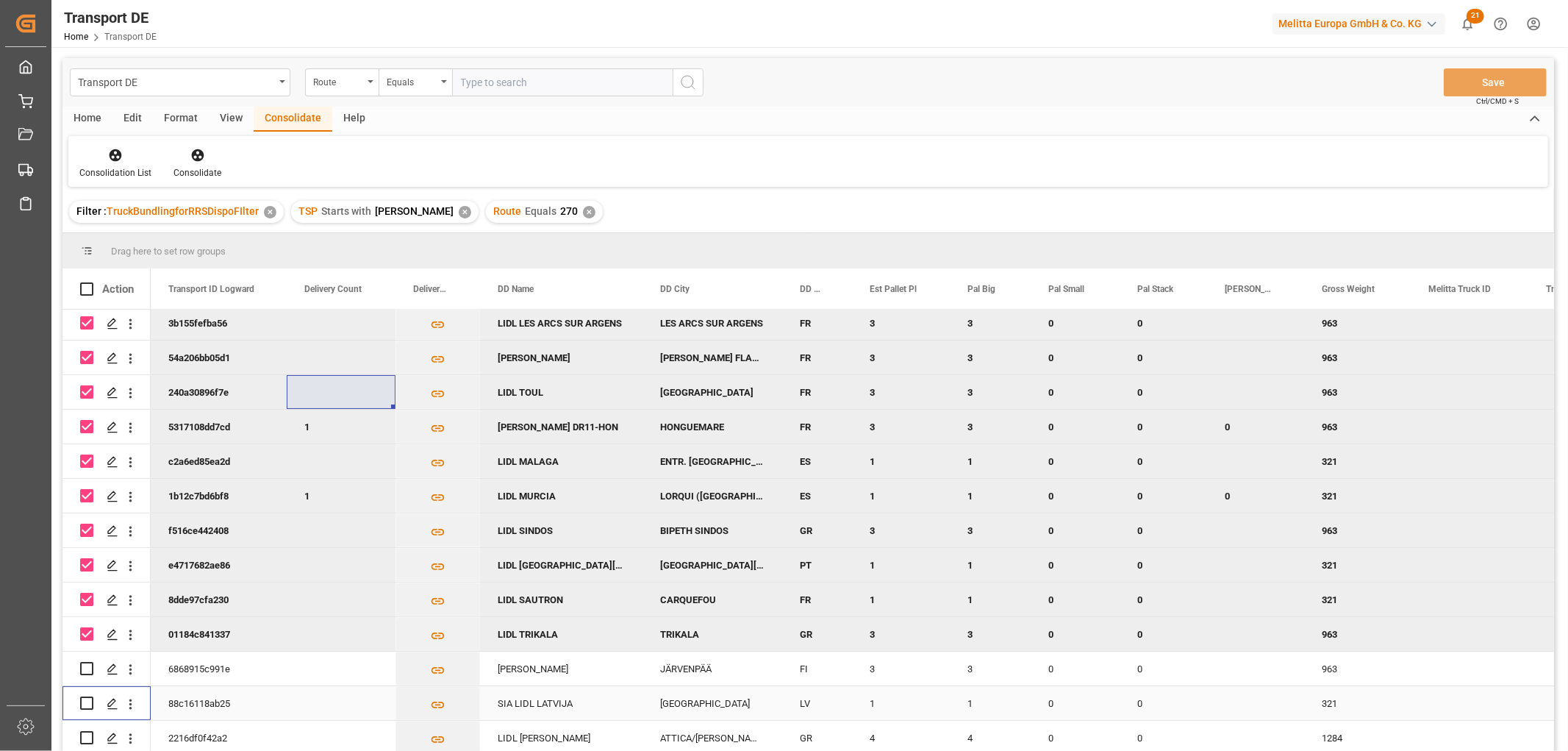
click at [82, 696] on input "Press Space to toggle row selection (unchecked)" at bounding box center [87, 702] width 13 height 13
checkbox input "true"
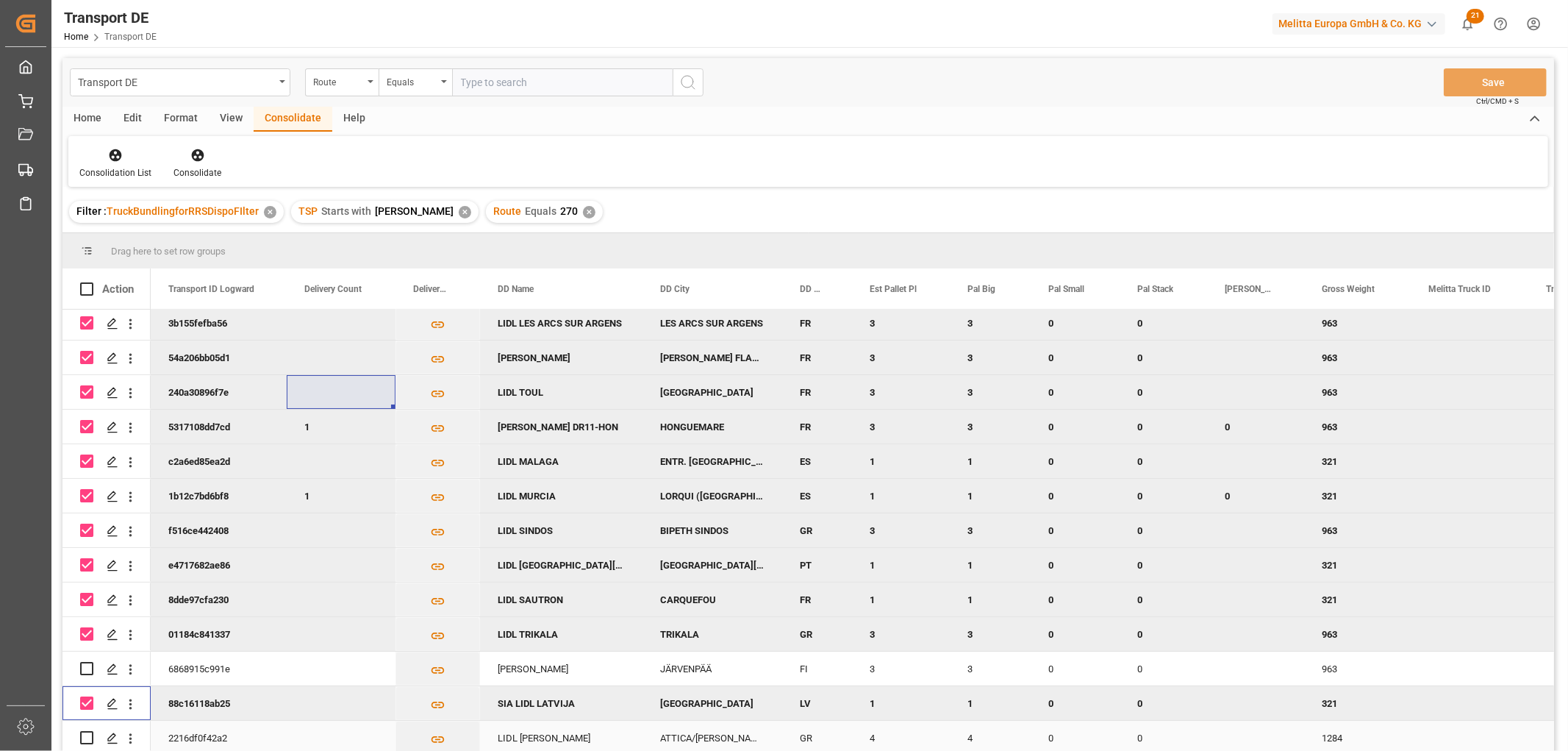
click at [89, 733] on input "Press Space to toggle row selection (unchecked)" at bounding box center [87, 737] width 13 height 13
checkbox input "true"
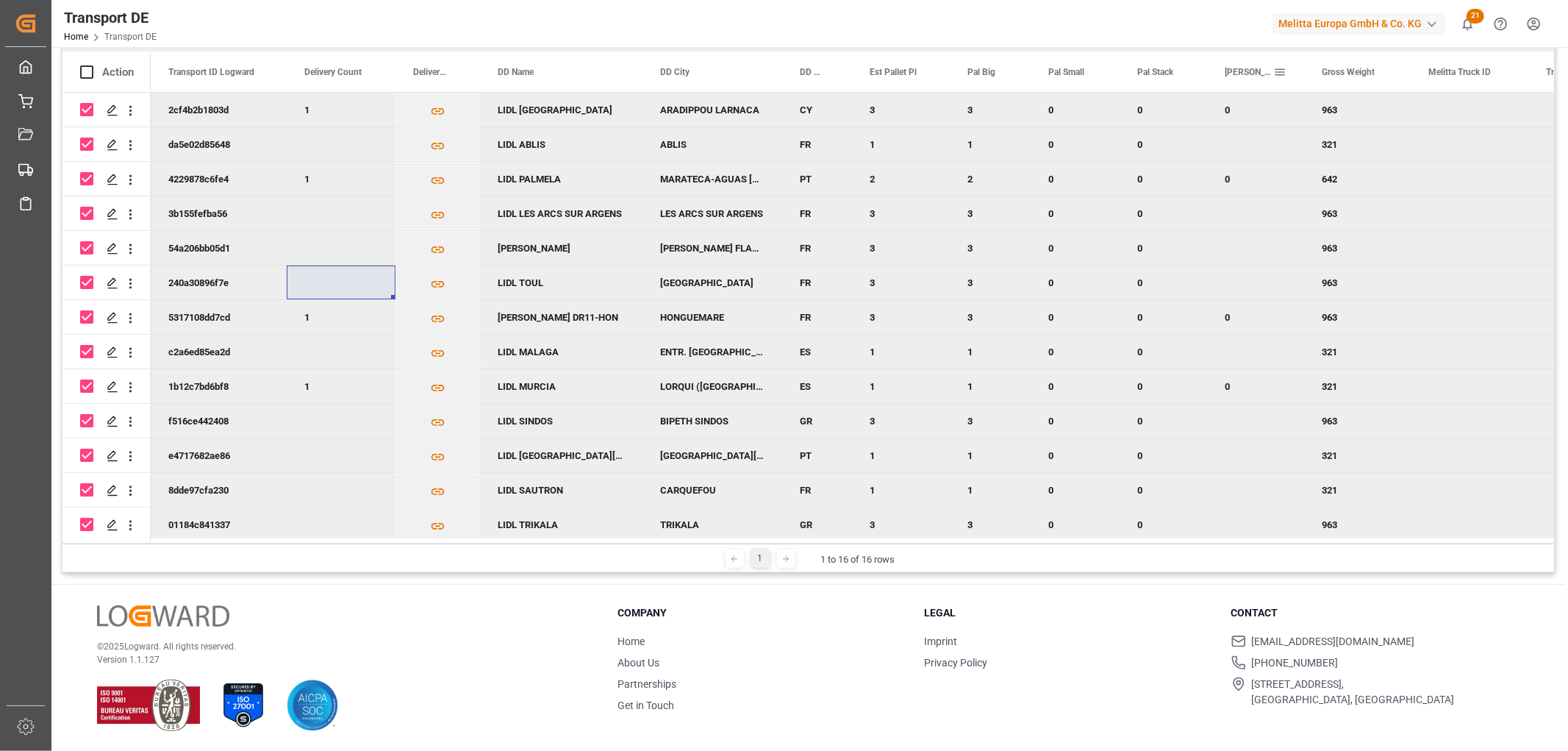
scroll to position [0, 0]
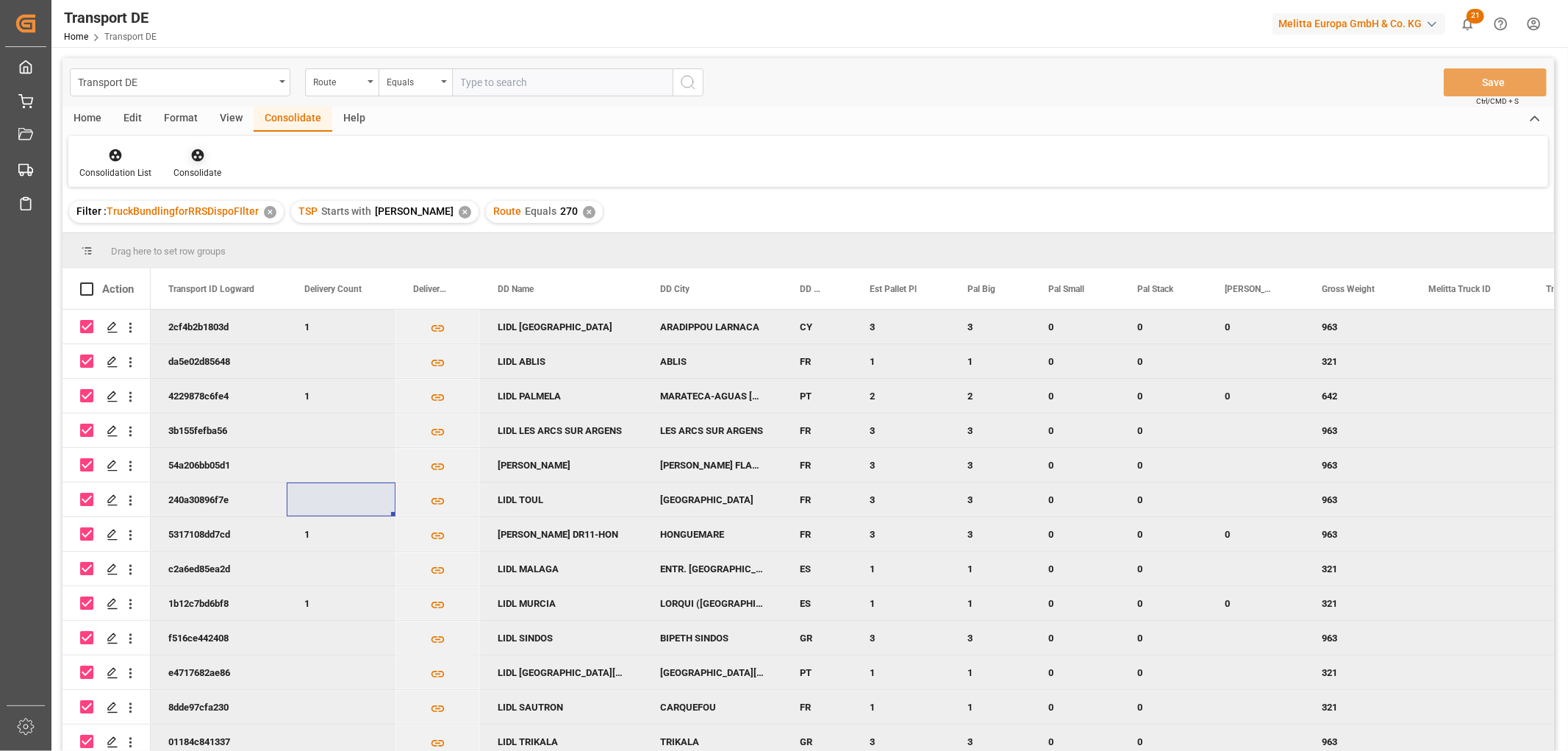
click at [193, 150] on icon at bounding box center [197, 156] width 12 height 12
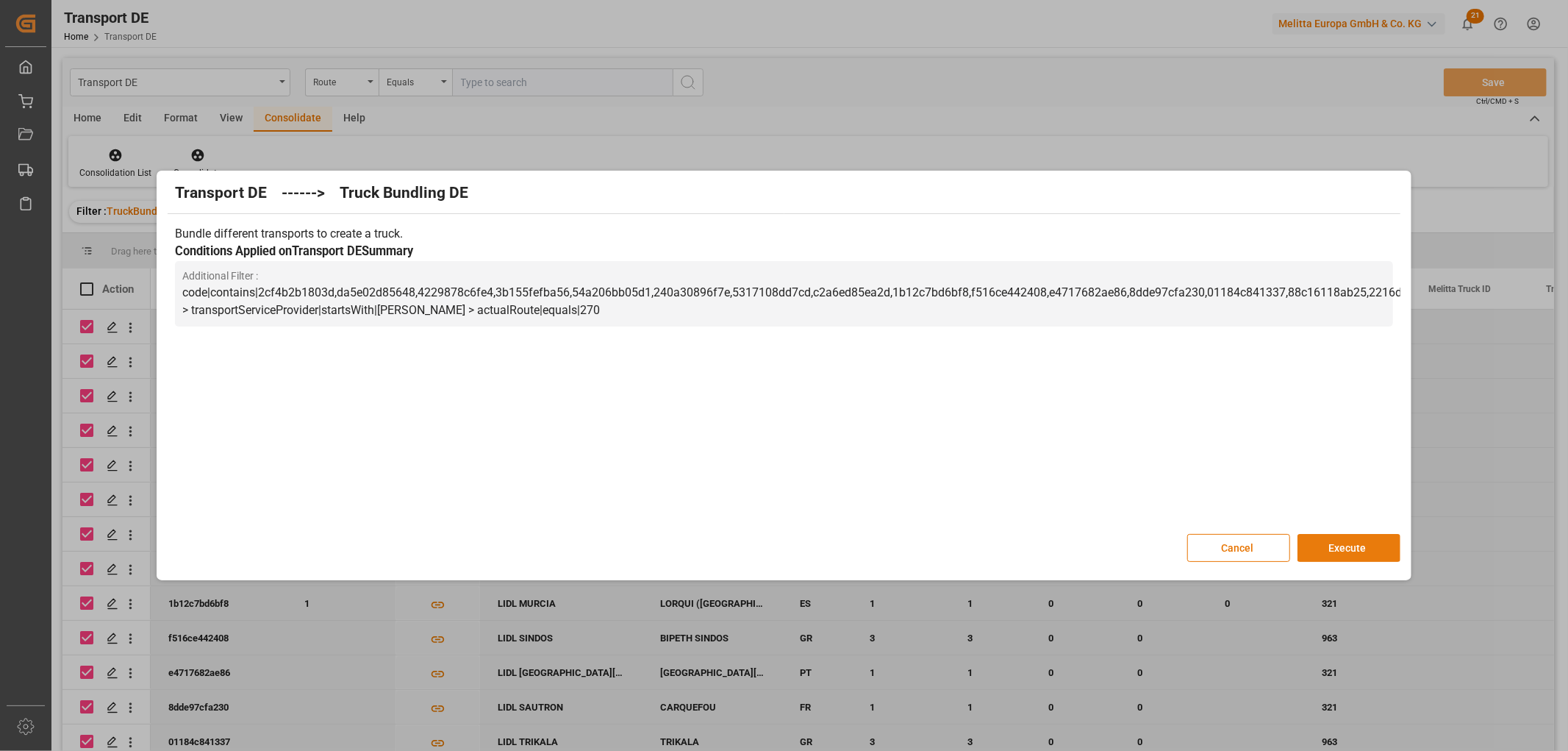
click at [1350, 548] on button "Execute" at bounding box center [1349, 547] width 103 height 28
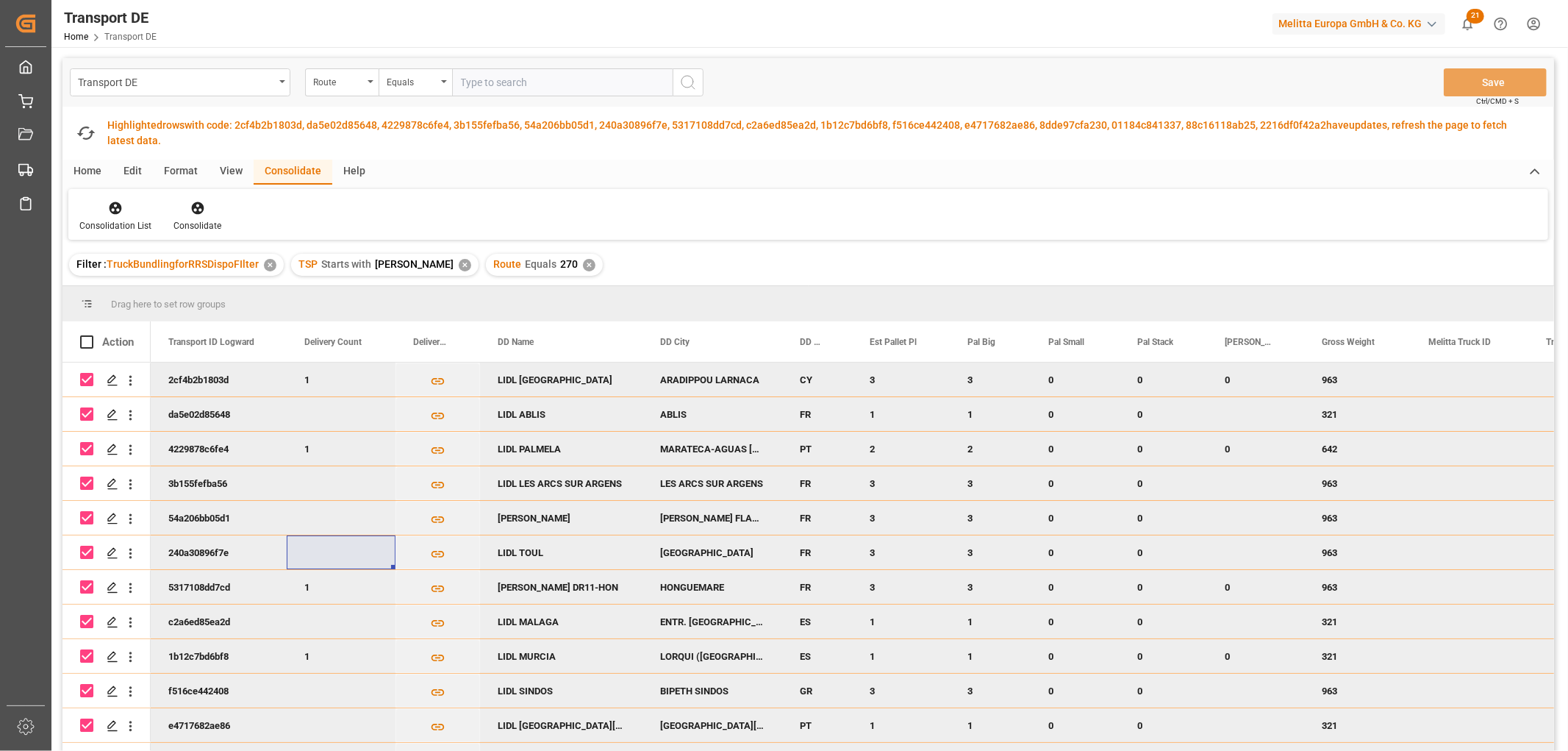
click at [90, 378] on input "Press Space to toggle row selection (checked)" at bounding box center [87, 379] width 13 height 13
checkbox input "false"
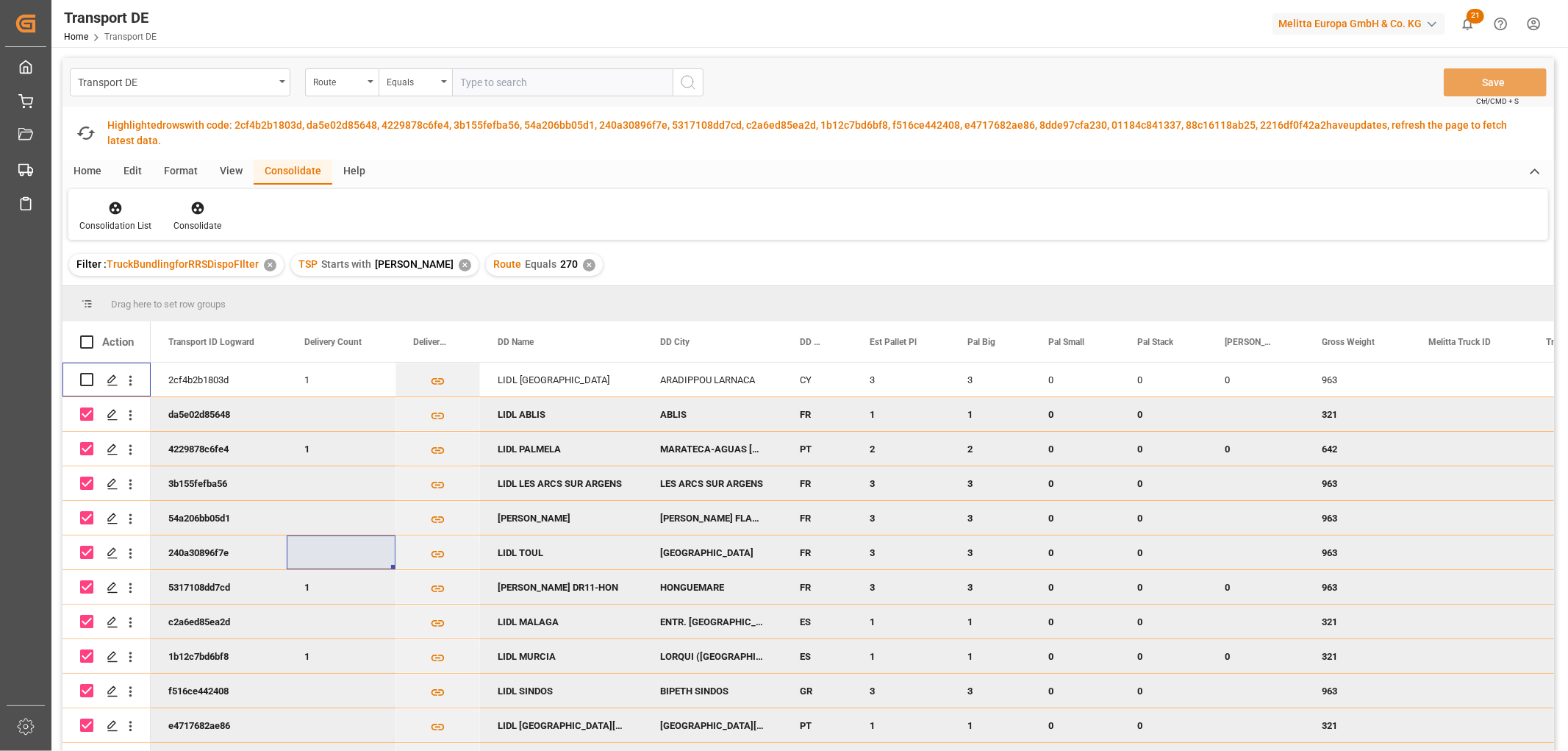
click at [84, 412] on input "Press Space to toggle row selection (checked)" at bounding box center [87, 414] width 13 height 13
checkbox input "false"
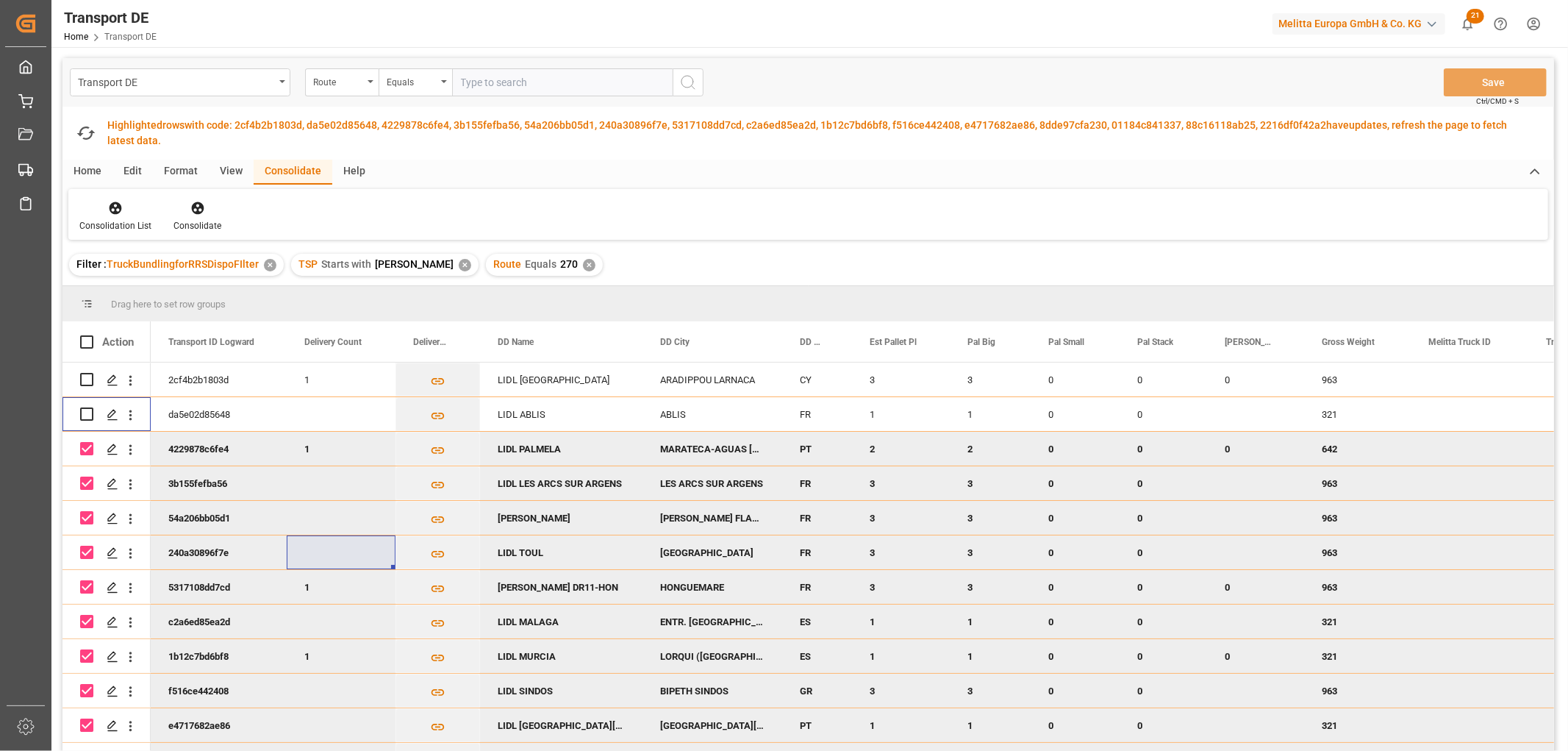
click at [86, 447] on input "Press Space to toggle row selection (checked)" at bounding box center [87, 448] width 13 height 13
checkbox input "false"
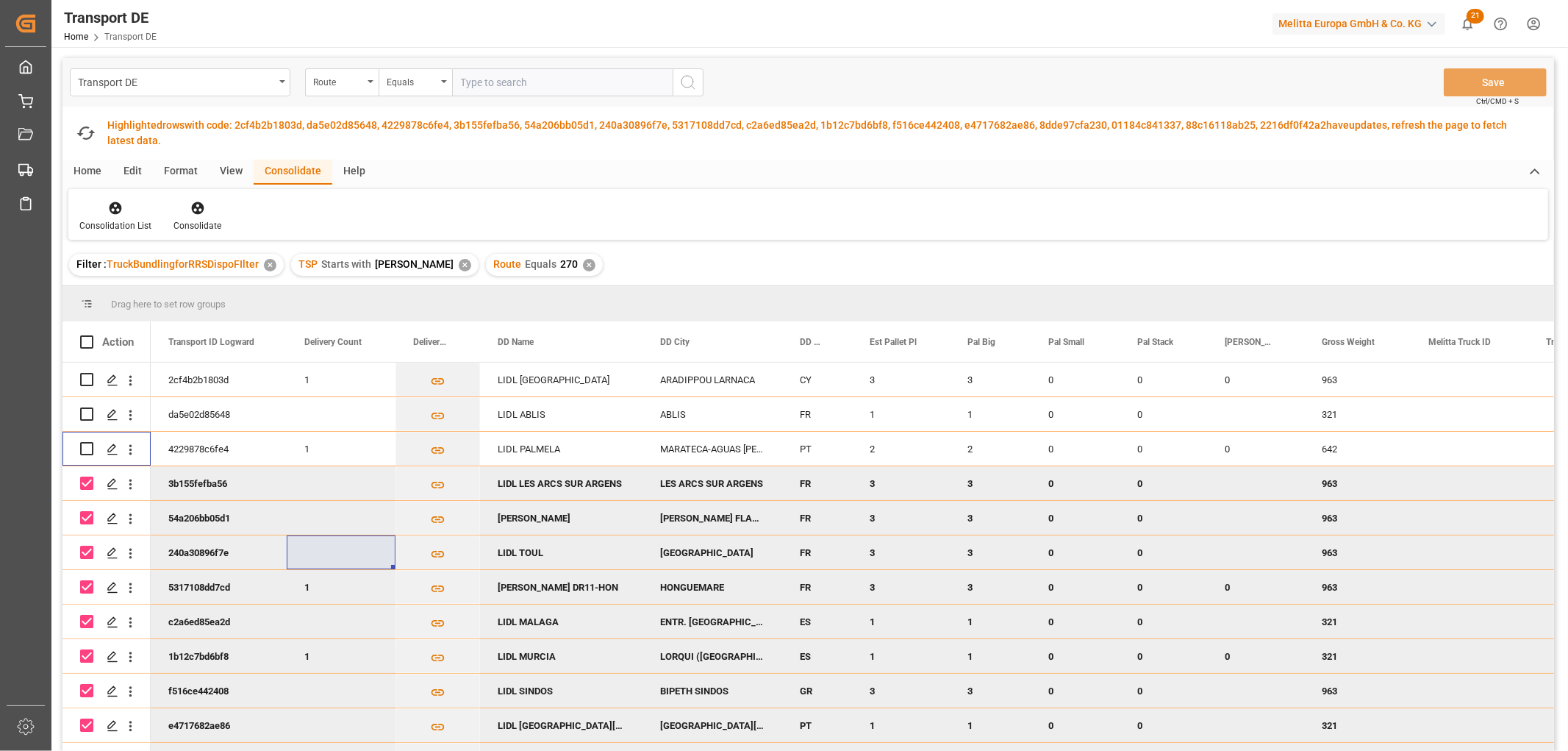
click at [85, 478] on input "Press Space to toggle row selection (checked)" at bounding box center [87, 483] width 13 height 13
checkbox input "false"
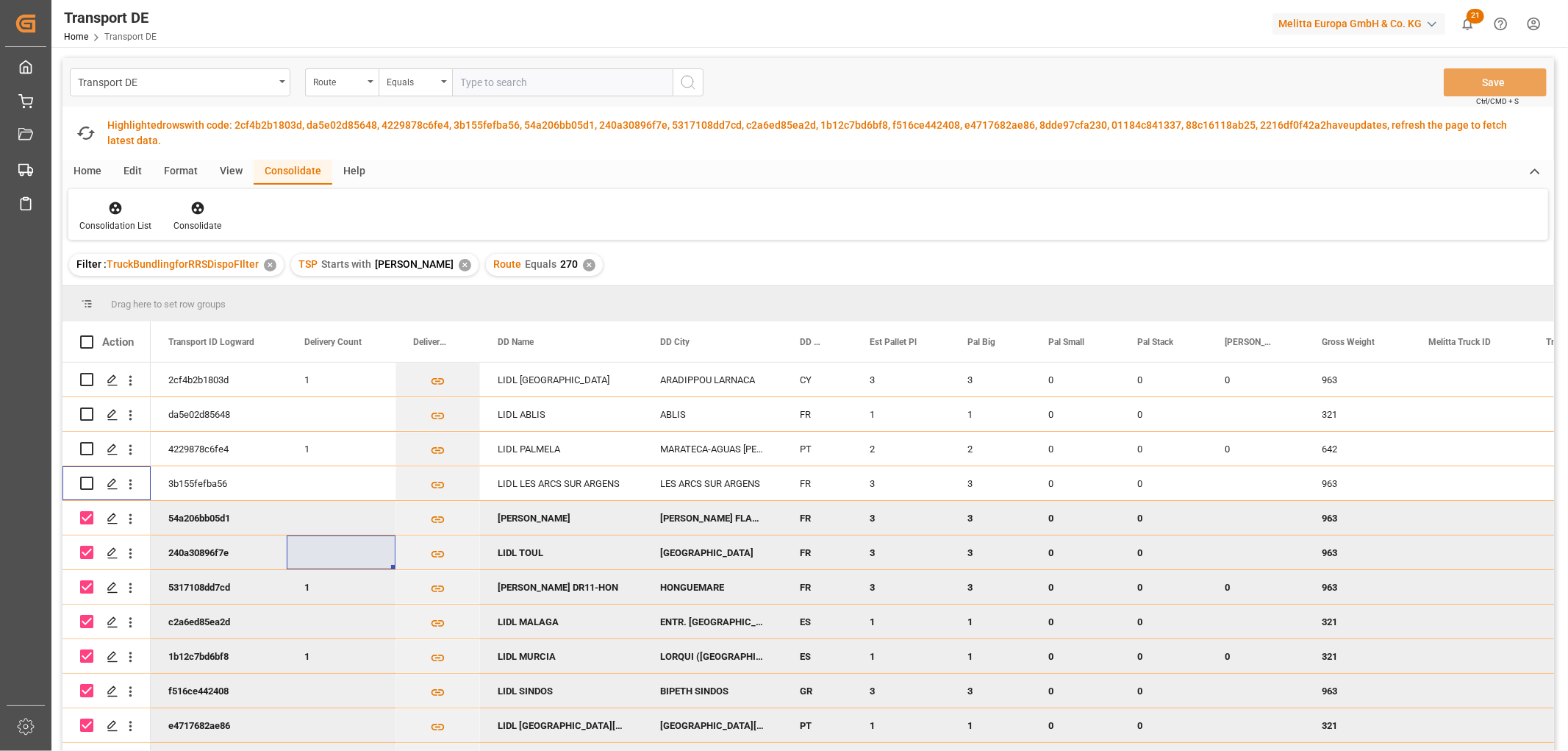
click at [83, 515] on input "Press Space to toggle row selection (checked)" at bounding box center [87, 517] width 13 height 13
checkbox input "false"
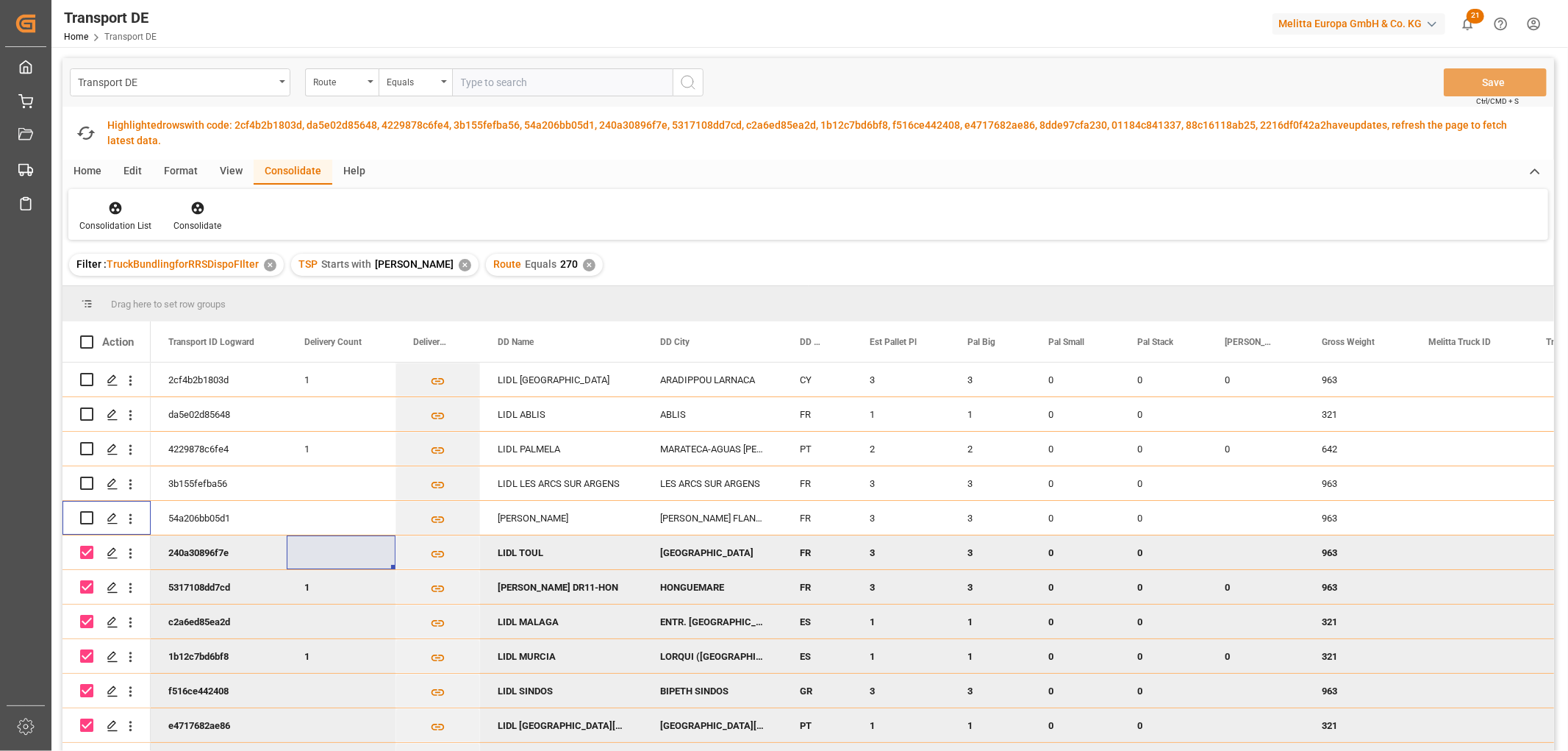
click at [86, 551] on input "Press Space to toggle row selection (checked)" at bounding box center [87, 552] width 13 height 13
checkbox input "false"
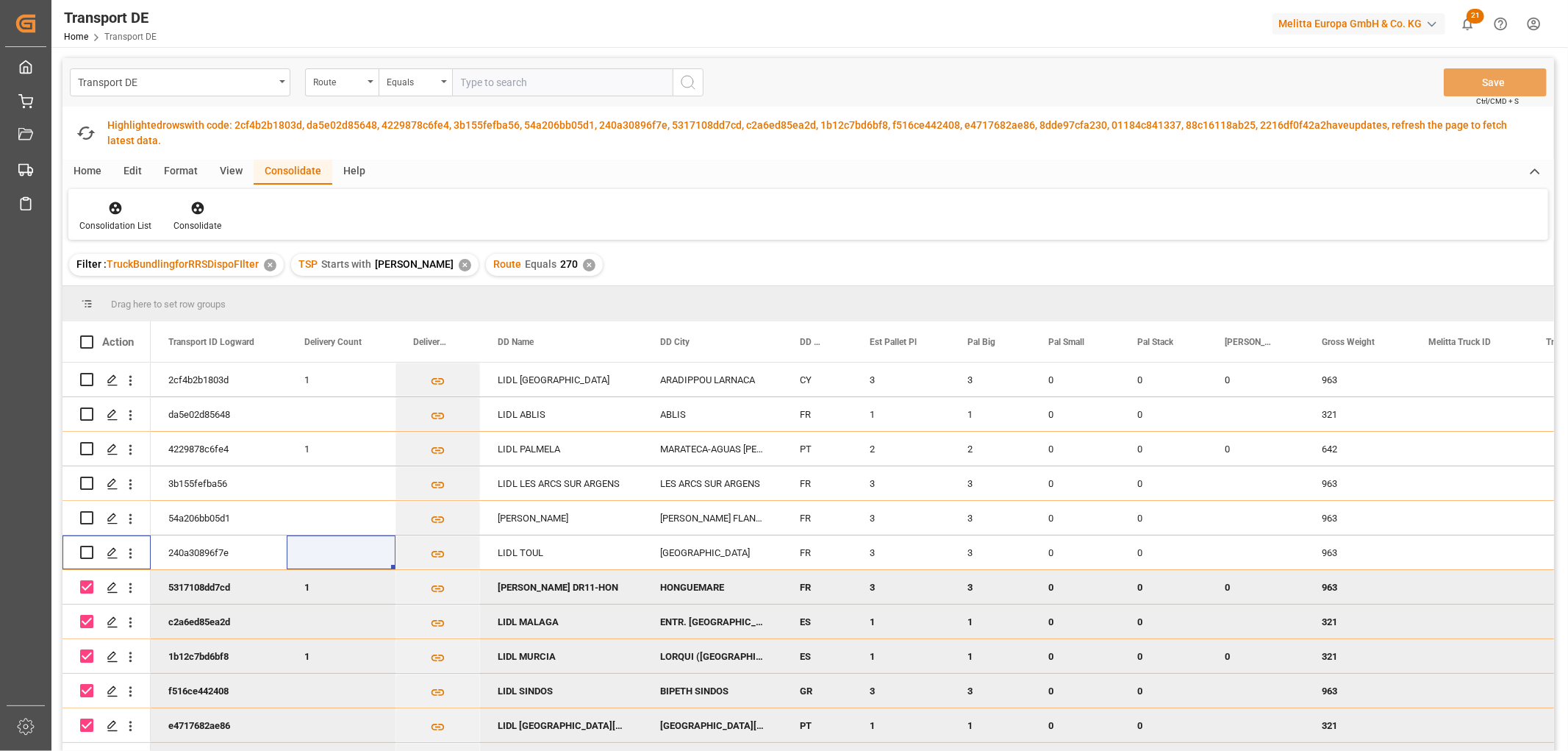
click at [88, 584] on input "Press Space to toggle row selection (checked)" at bounding box center [87, 586] width 13 height 13
checkbox input "false"
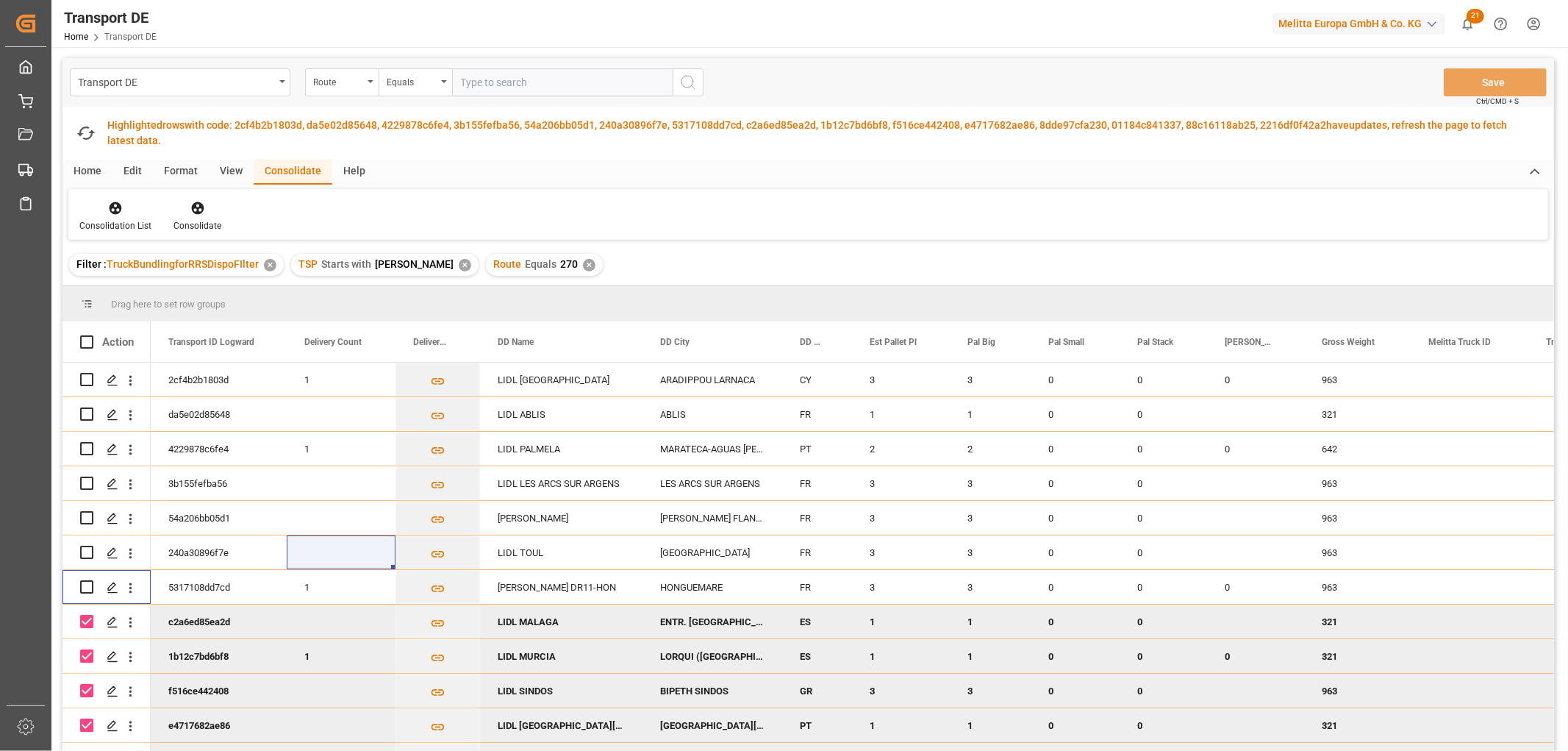
click at [89, 618] on input "Press Space to toggle row selection (checked)" at bounding box center [87, 621] width 13 height 13
checkbox input "false"
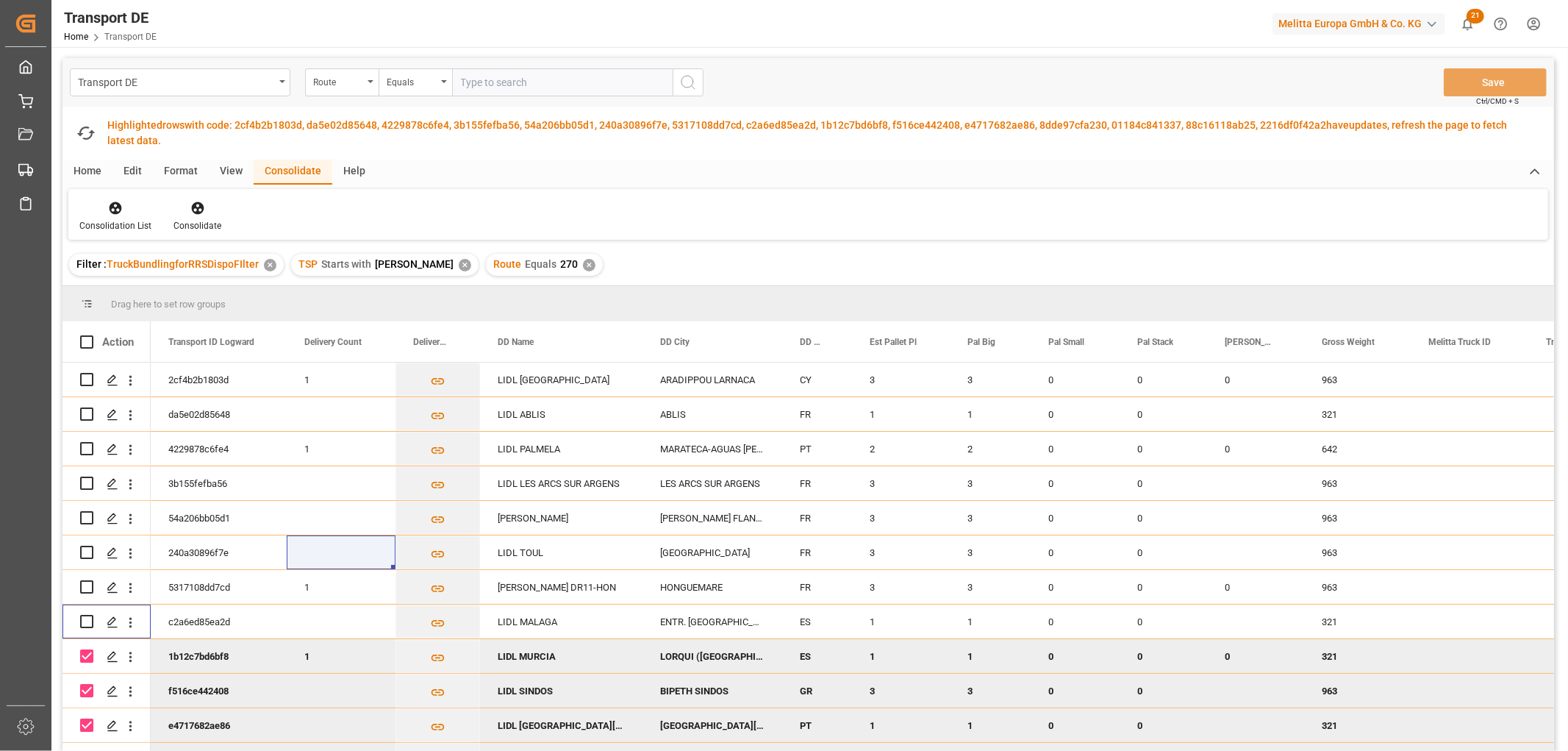
click at [84, 649] on input "Press Space to toggle row selection (checked)" at bounding box center [87, 655] width 13 height 13
checkbox input "false"
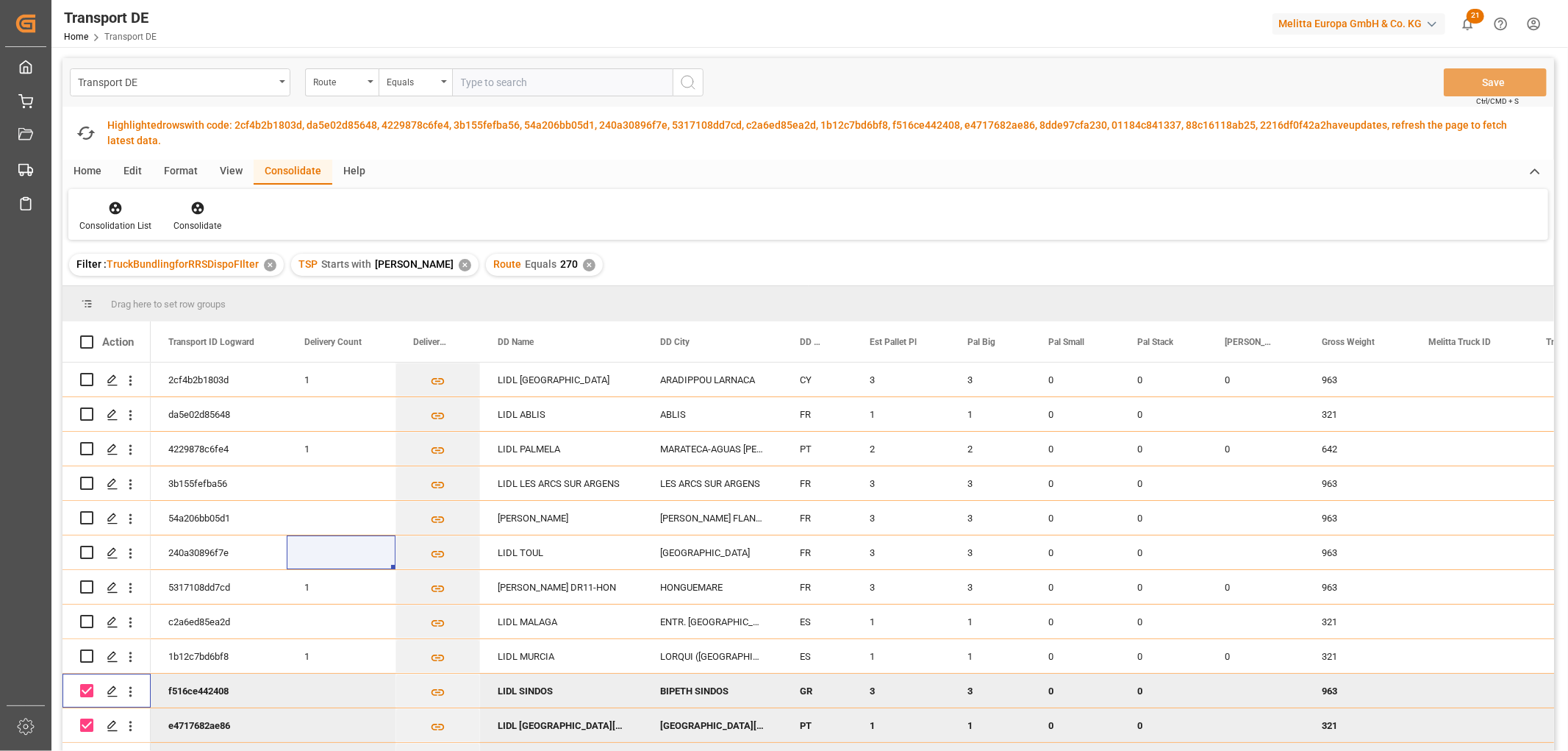
click at [83, 688] on input "Press Space to toggle row selection (checked)" at bounding box center [87, 690] width 13 height 13
checkbox input "false"
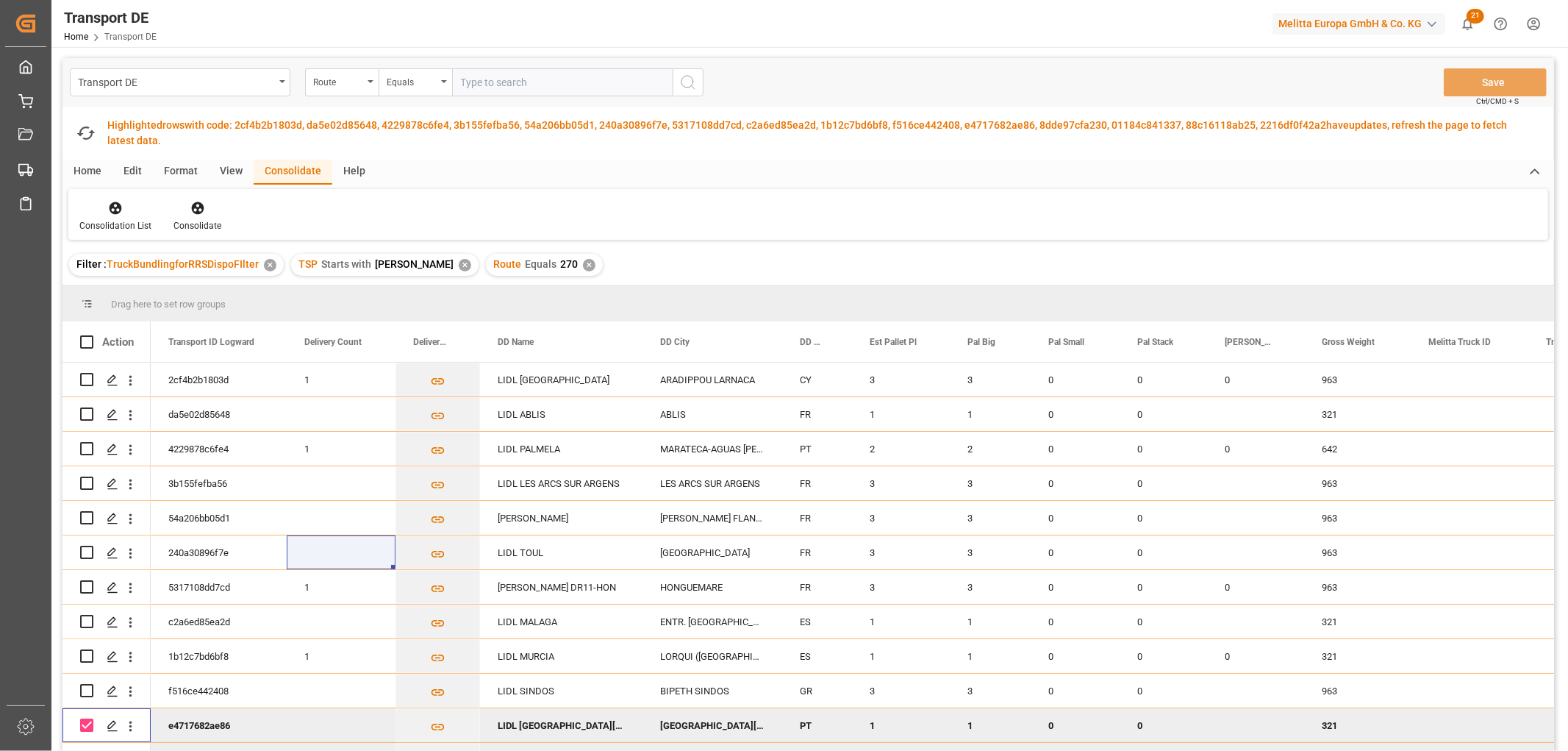
click at [88, 721] on input "Press Space to toggle row selection (checked)" at bounding box center [87, 724] width 13 height 13
checkbox input "false"
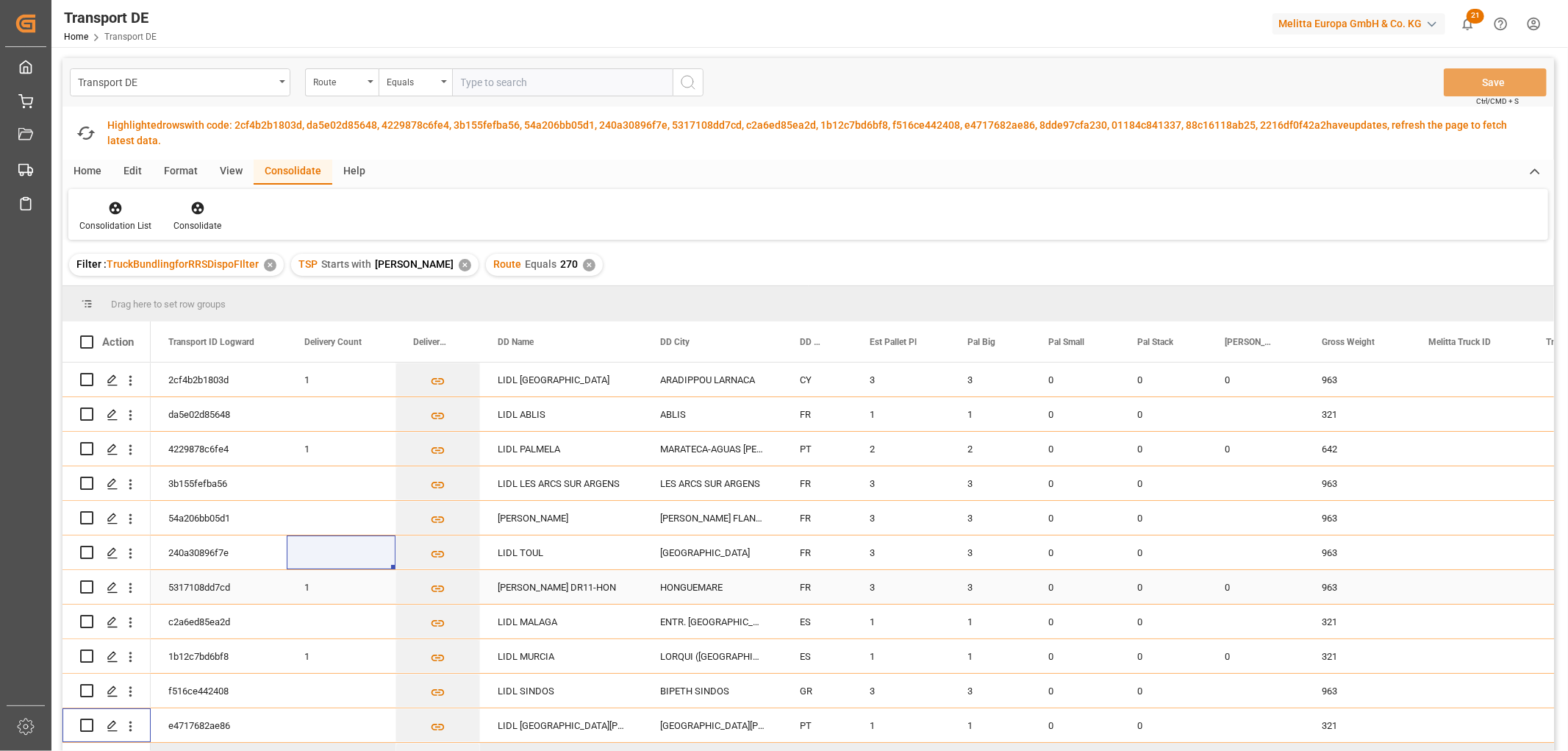
scroll to position [112, 0]
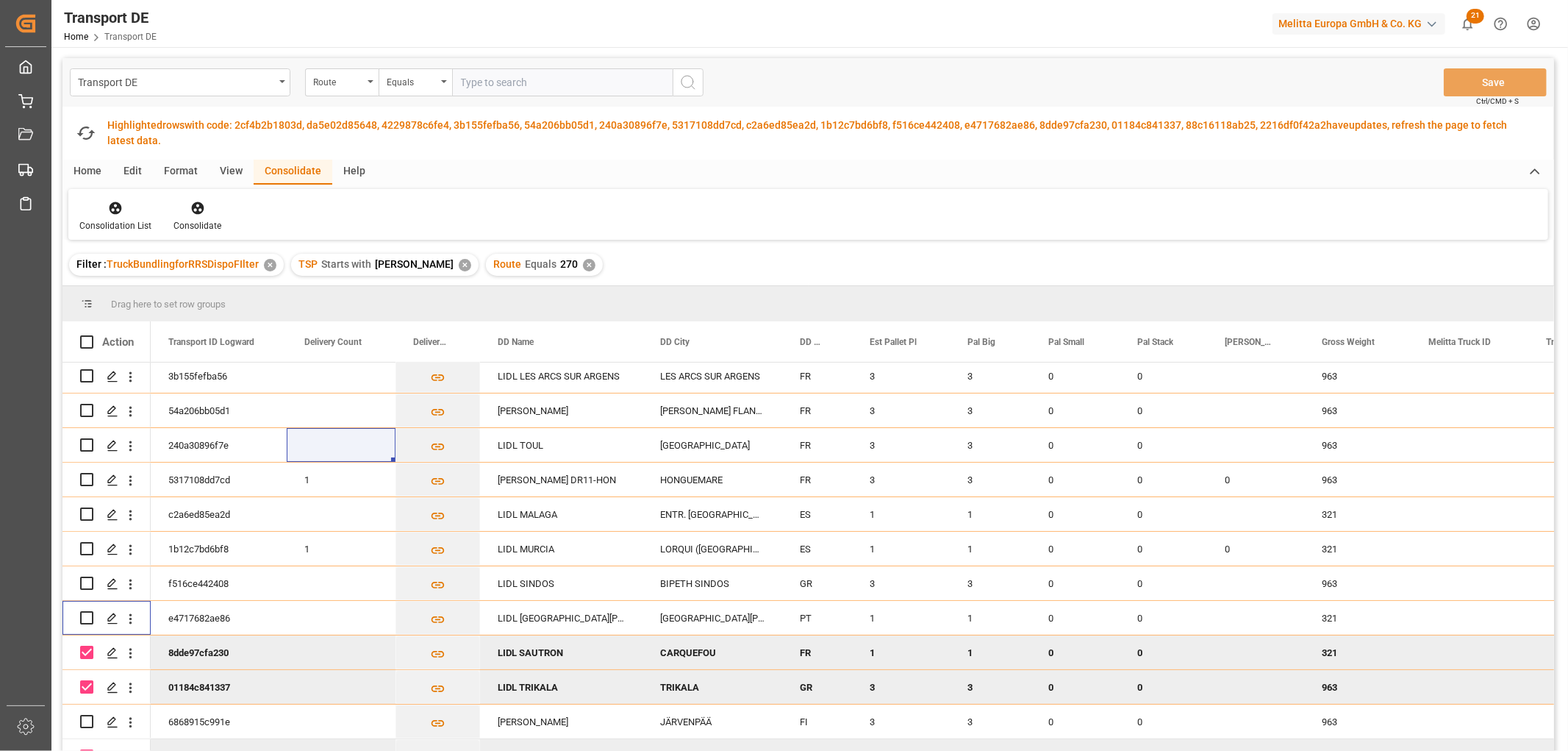
click at [87, 650] on input "Press Space to toggle row selection (checked)" at bounding box center [87, 652] width 13 height 13
checkbox input "false"
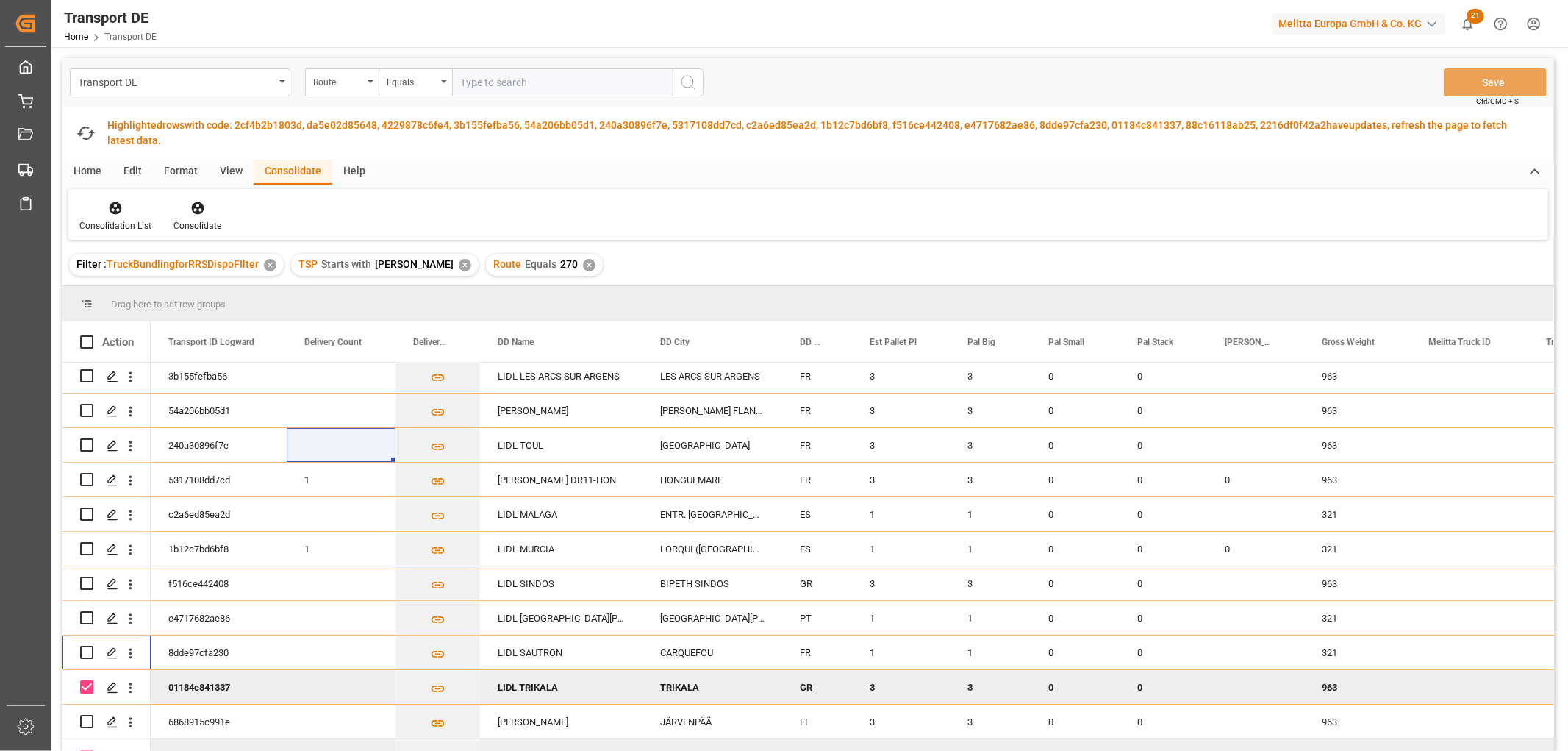
click at [84, 685] on input "Press Space to toggle row selection (checked)" at bounding box center [87, 686] width 13 height 13
checkbox input "false"
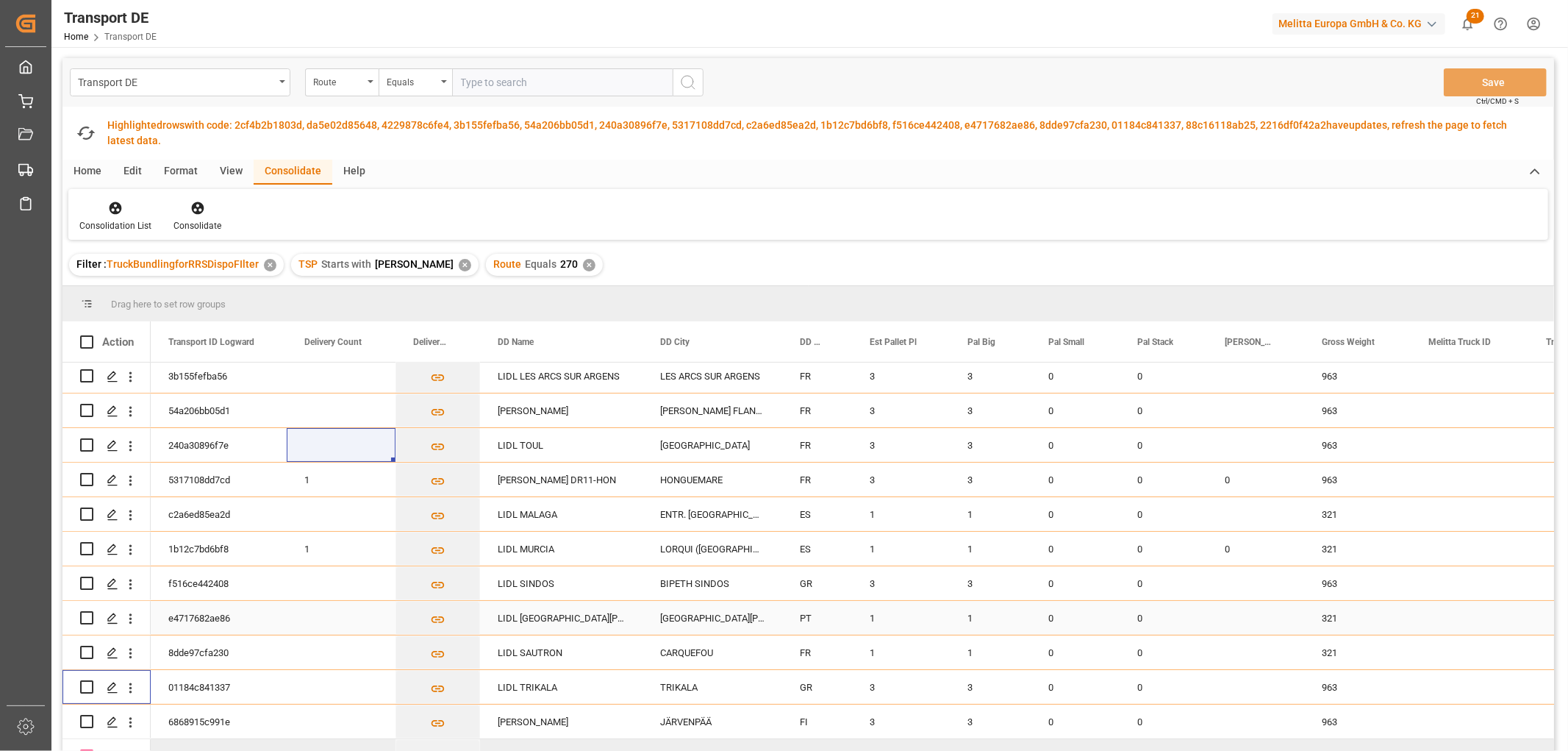
scroll to position [270, 0]
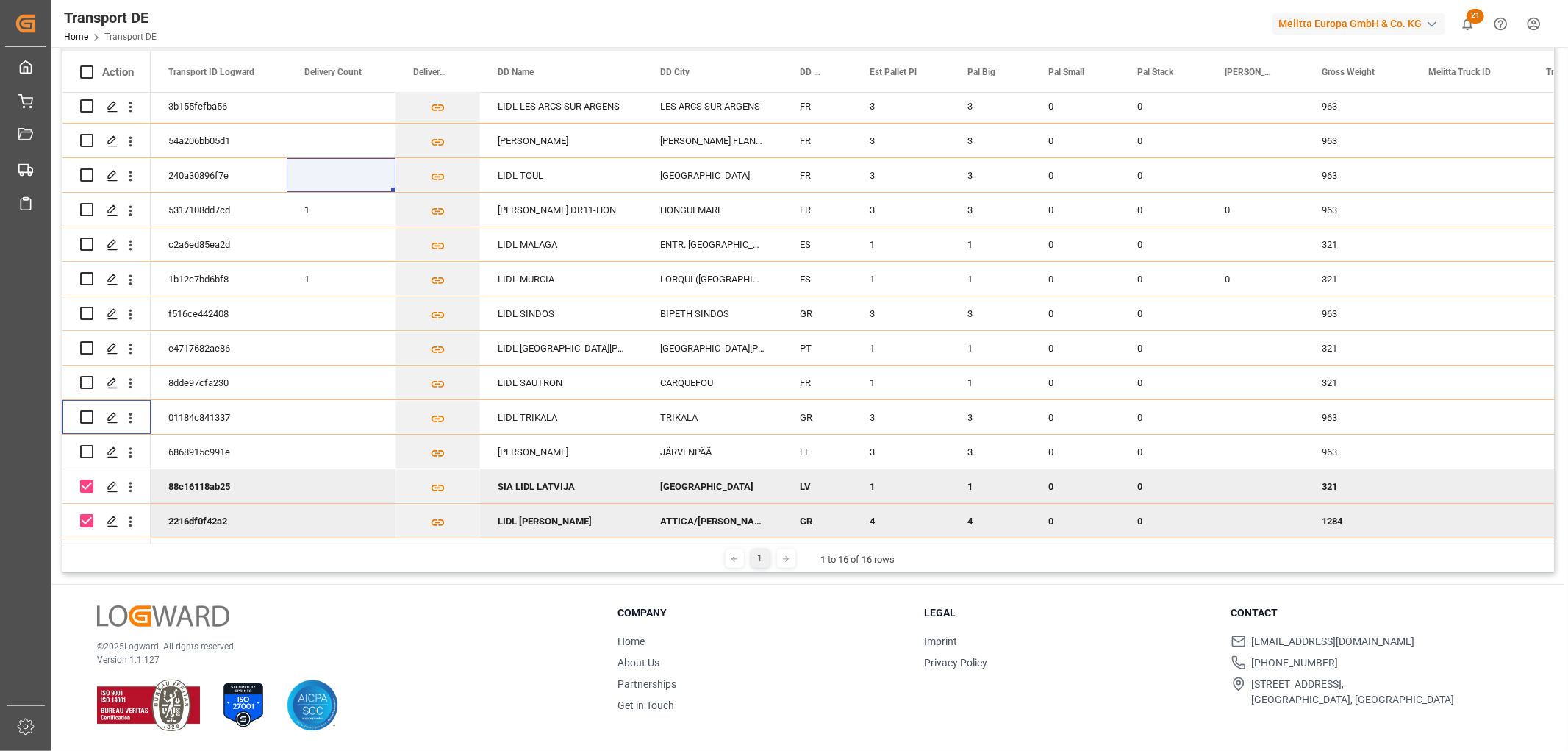
click at [89, 479] on input "Press Space to toggle row selection (checked)" at bounding box center [87, 485] width 13 height 13
checkbox input "false"
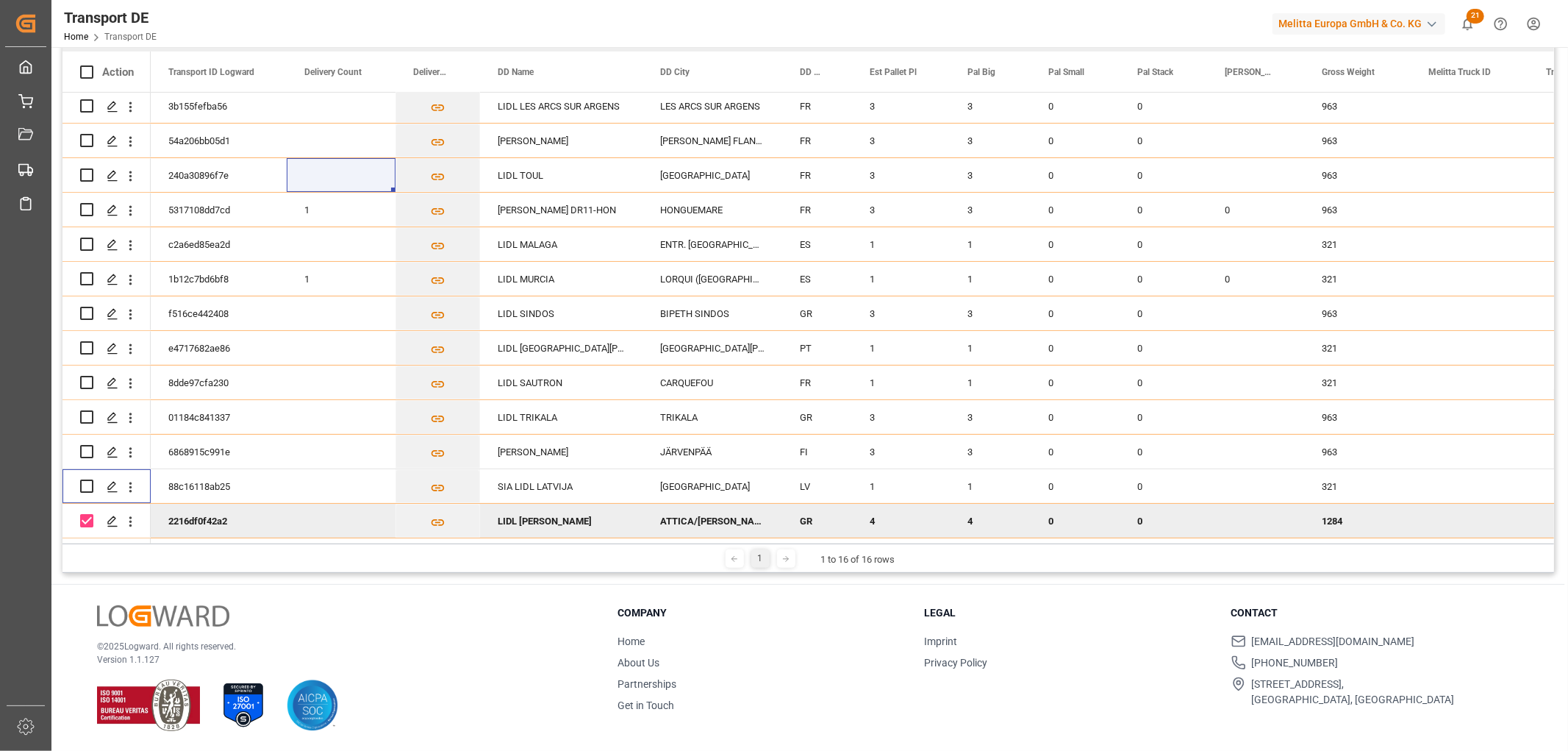
click at [82, 514] on input "Press Space to toggle row selection (checked)" at bounding box center [87, 520] width 13 height 13
checkbox input "false"
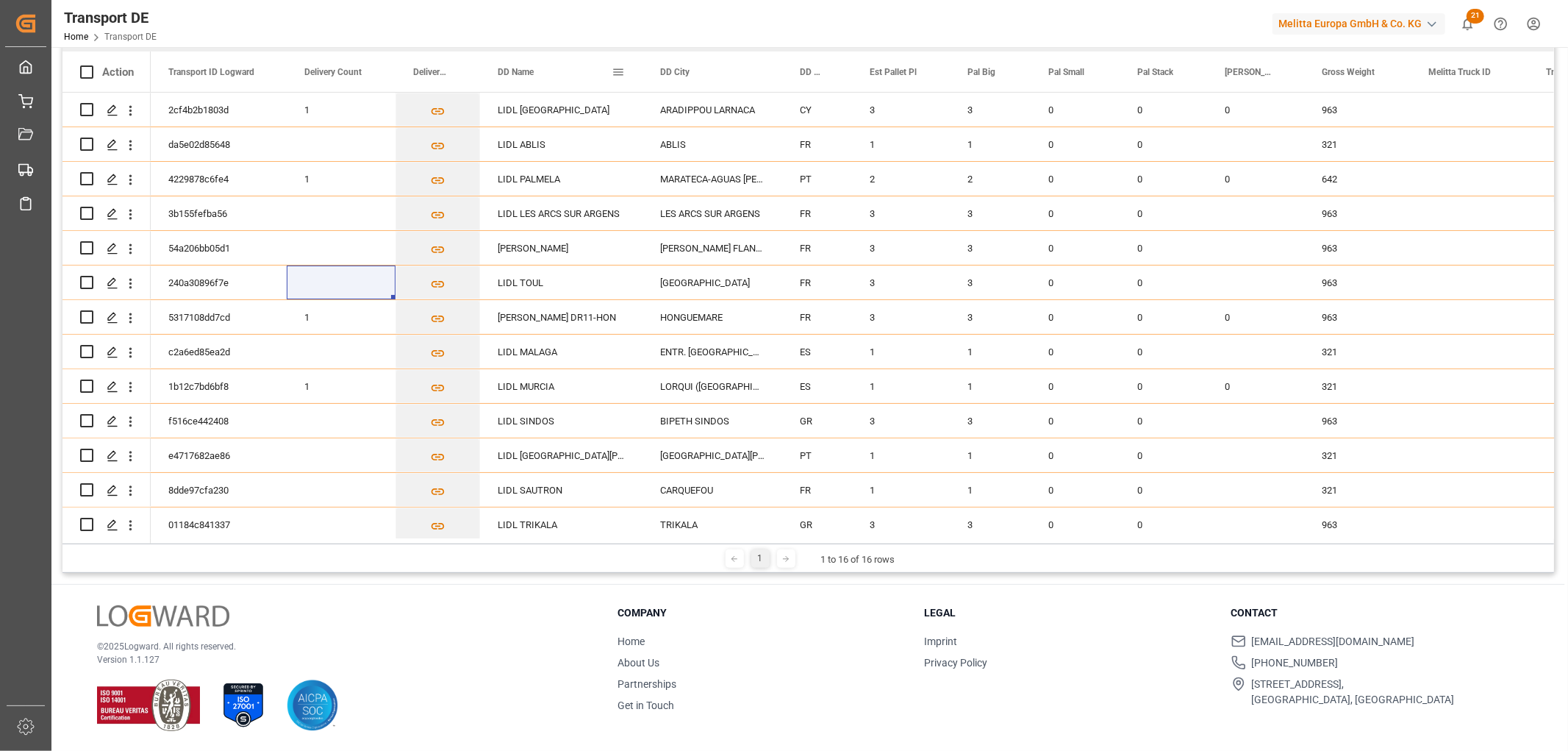
scroll to position [0, 0]
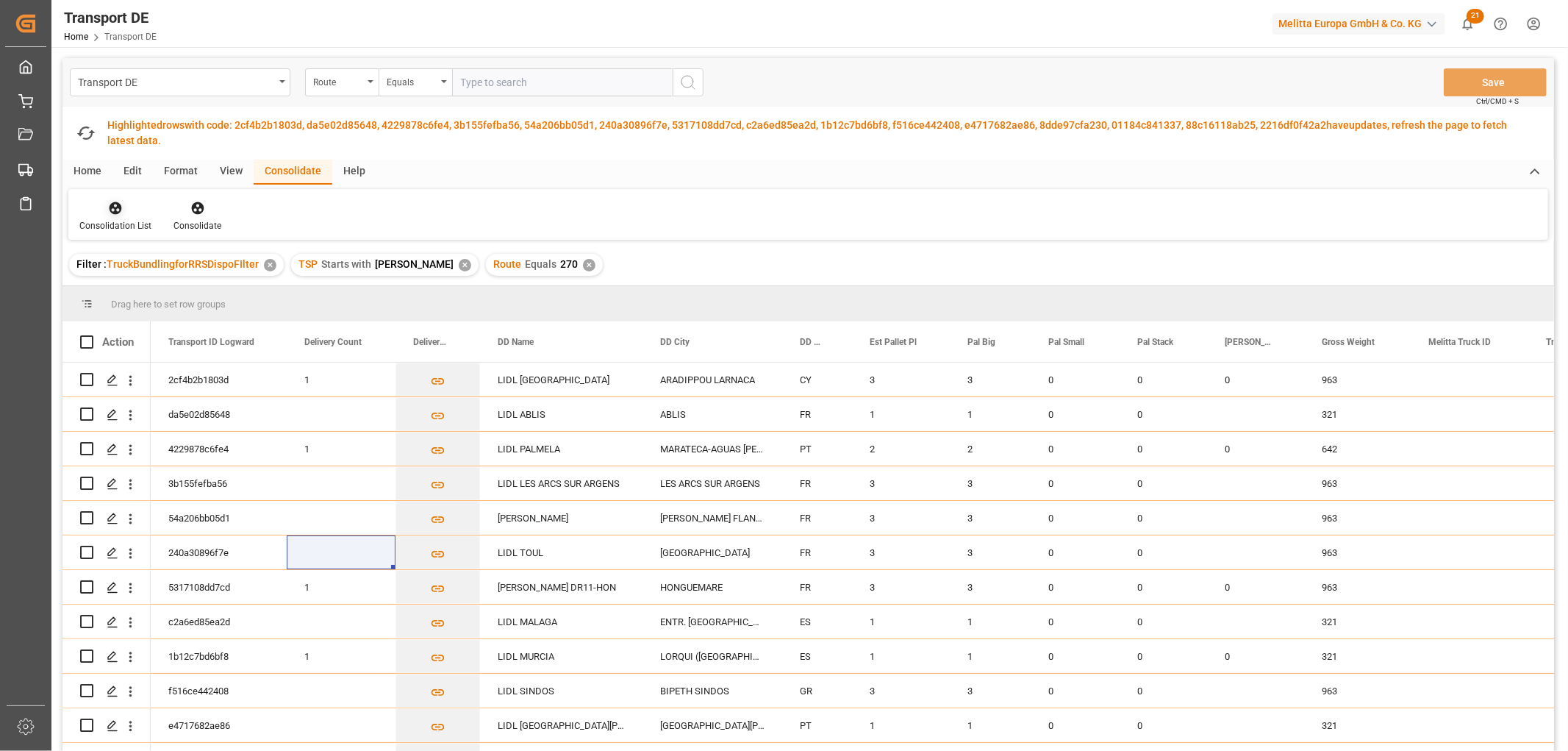
click at [118, 211] on icon at bounding box center [115, 208] width 12 height 12
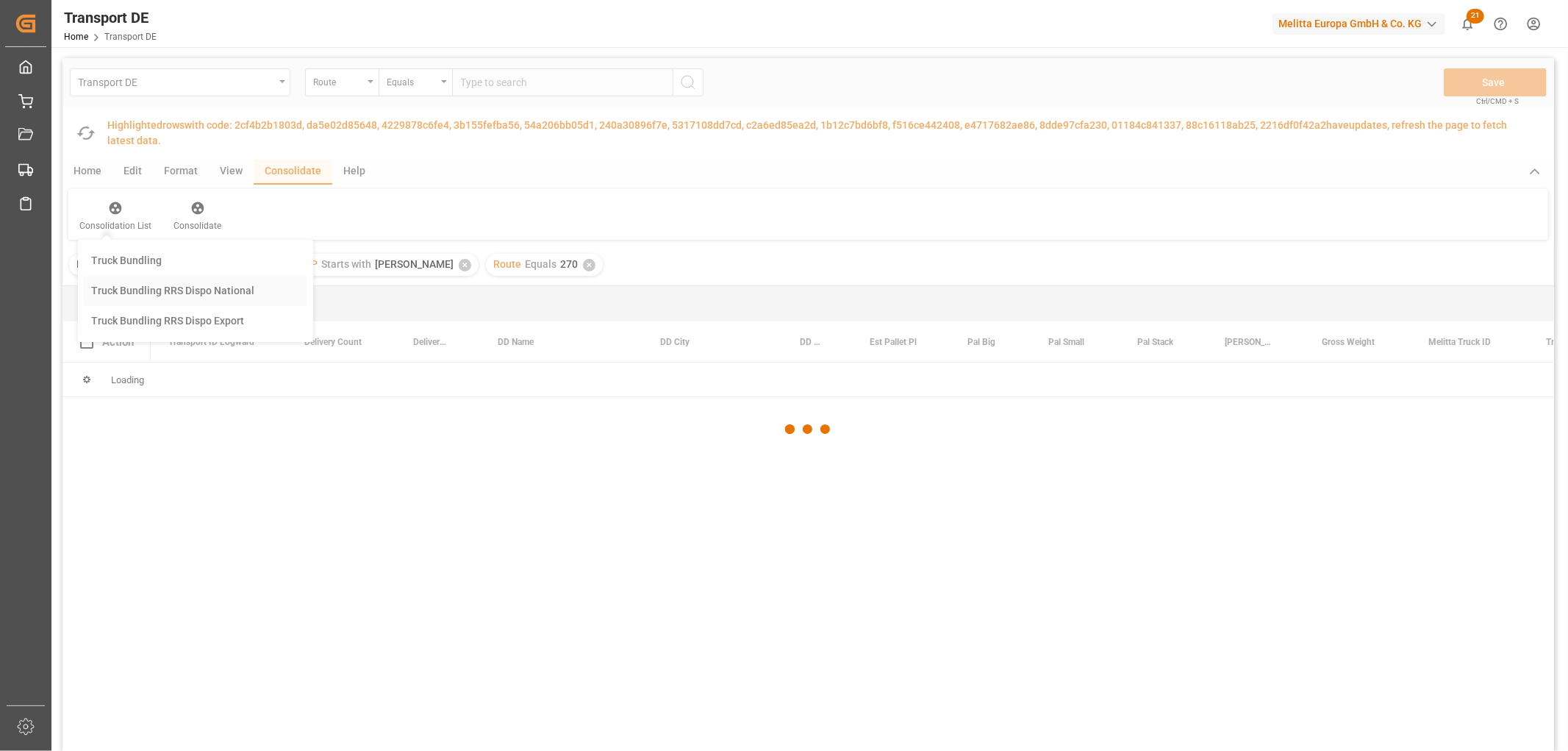
click at [119, 287] on div "Transport DE Route Equals Save Ctrl/CMD + S Fetch latest updates Highlighted ro…" at bounding box center [808, 450] width 1491 height 784
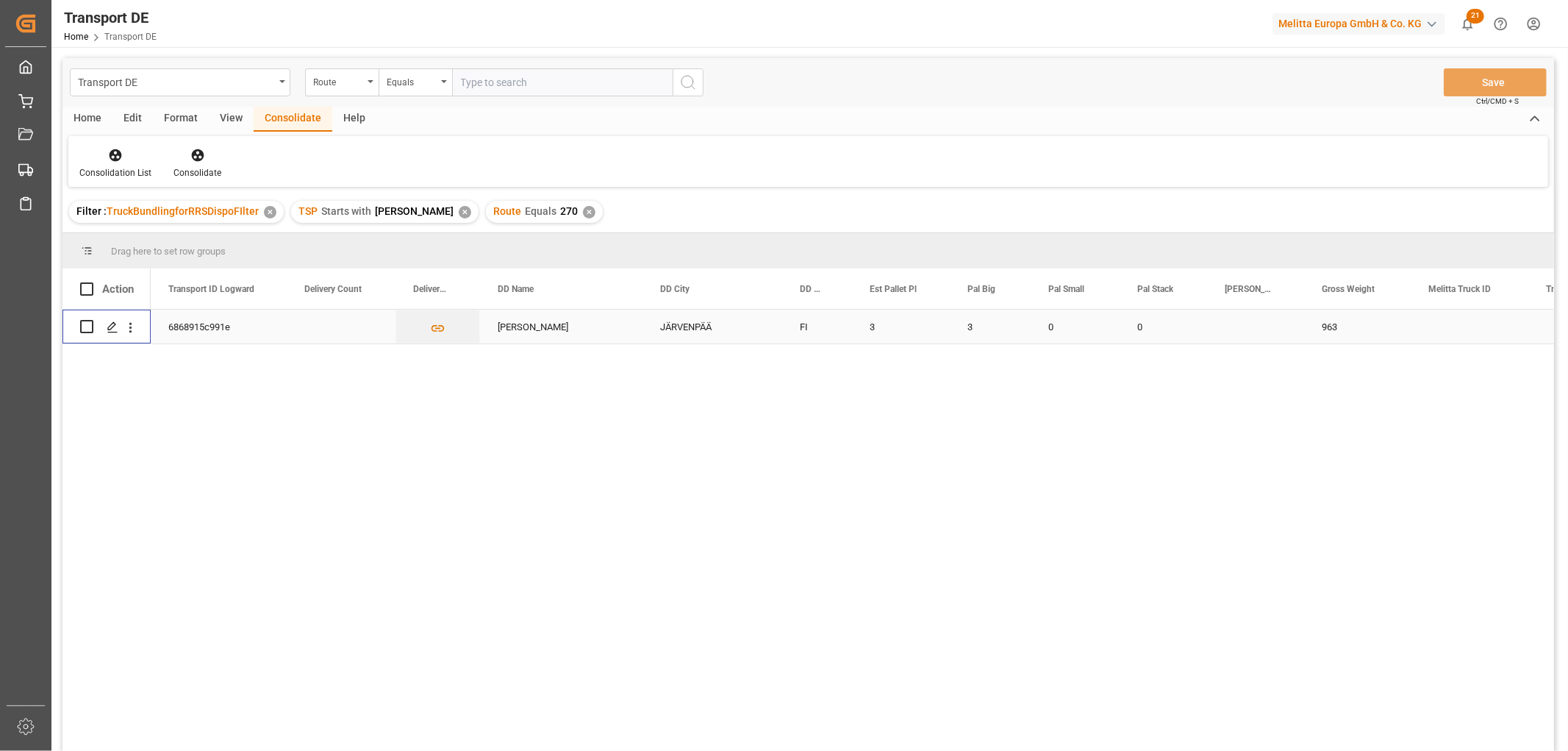
click at [84, 323] on input "Press Space to toggle row selection (unchecked)" at bounding box center [87, 326] width 13 height 13
checkbox input "true"
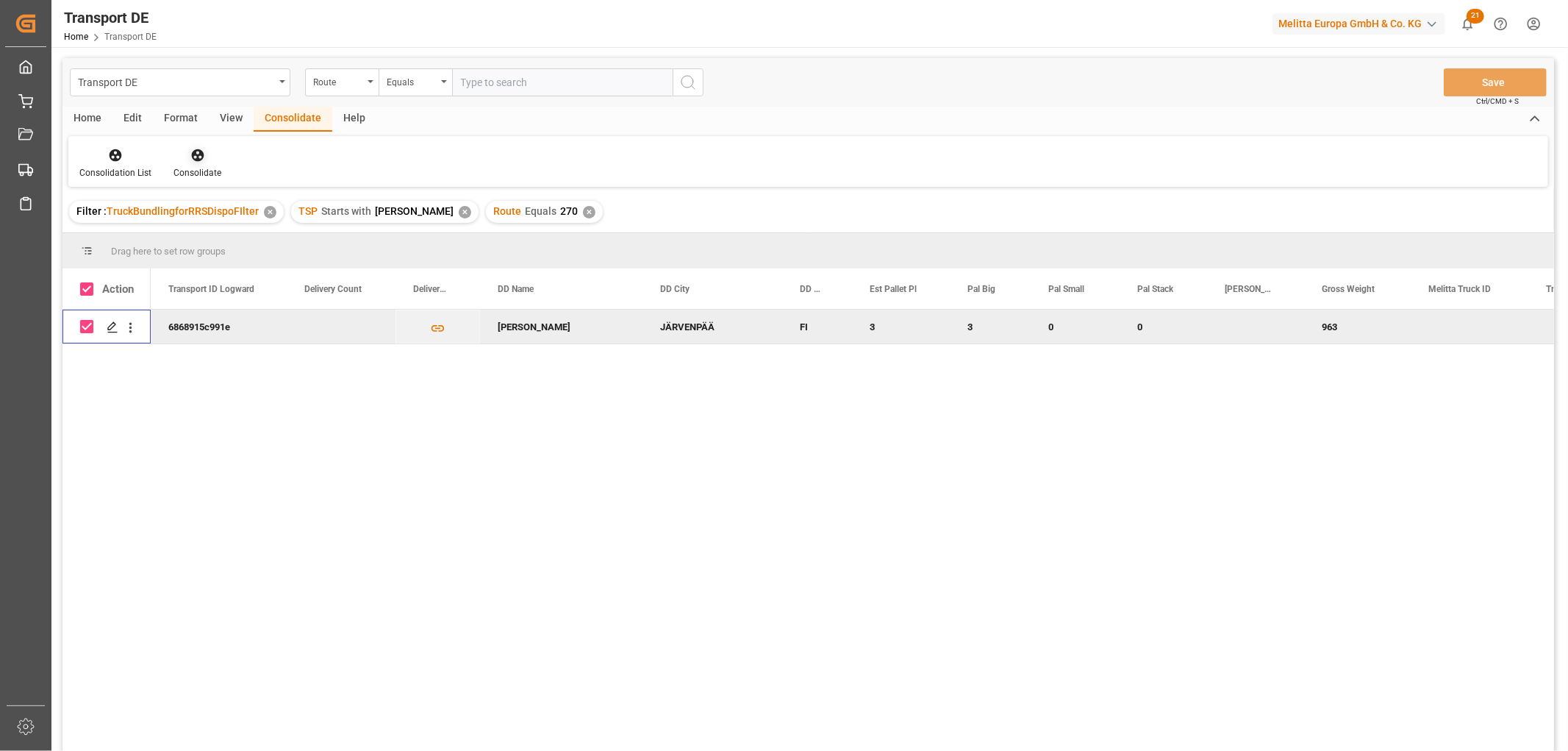
click at [195, 155] on icon at bounding box center [197, 156] width 12 height 12
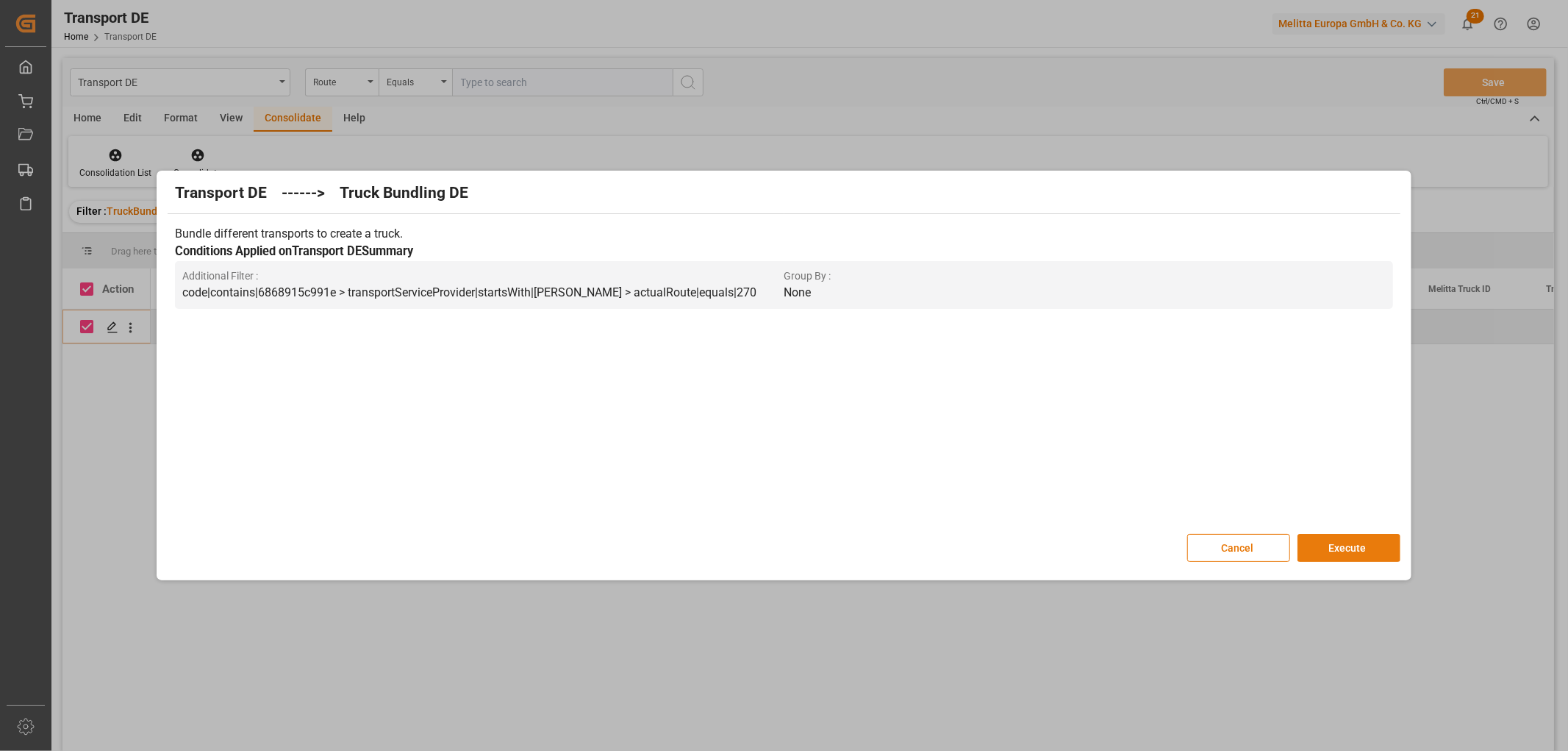
click at [1347, 548] on button "Execute" at bounding box center [1349, 547] width 103 height 28
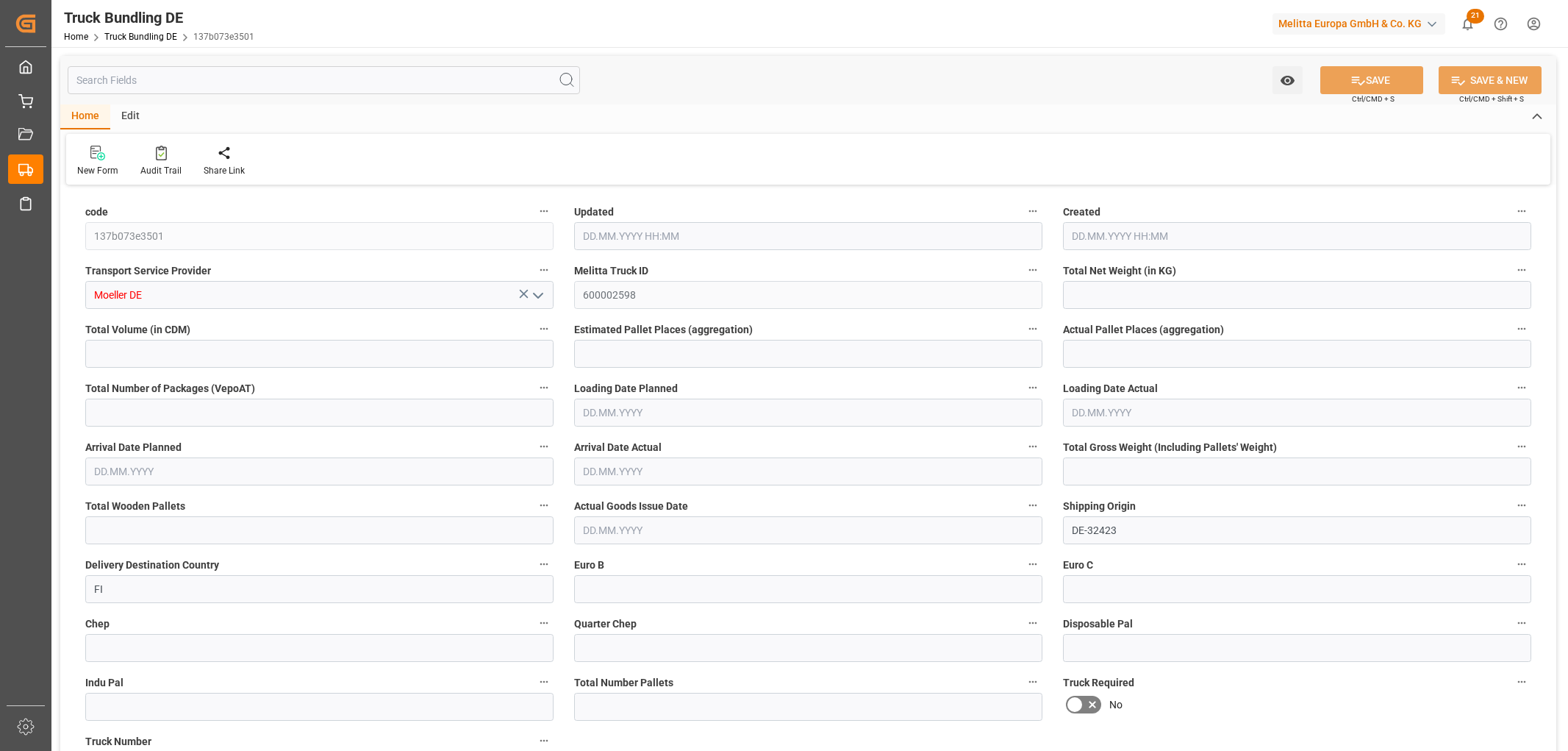
type input "715.392"
type input "5501.52"
type input "3"
type input "0"
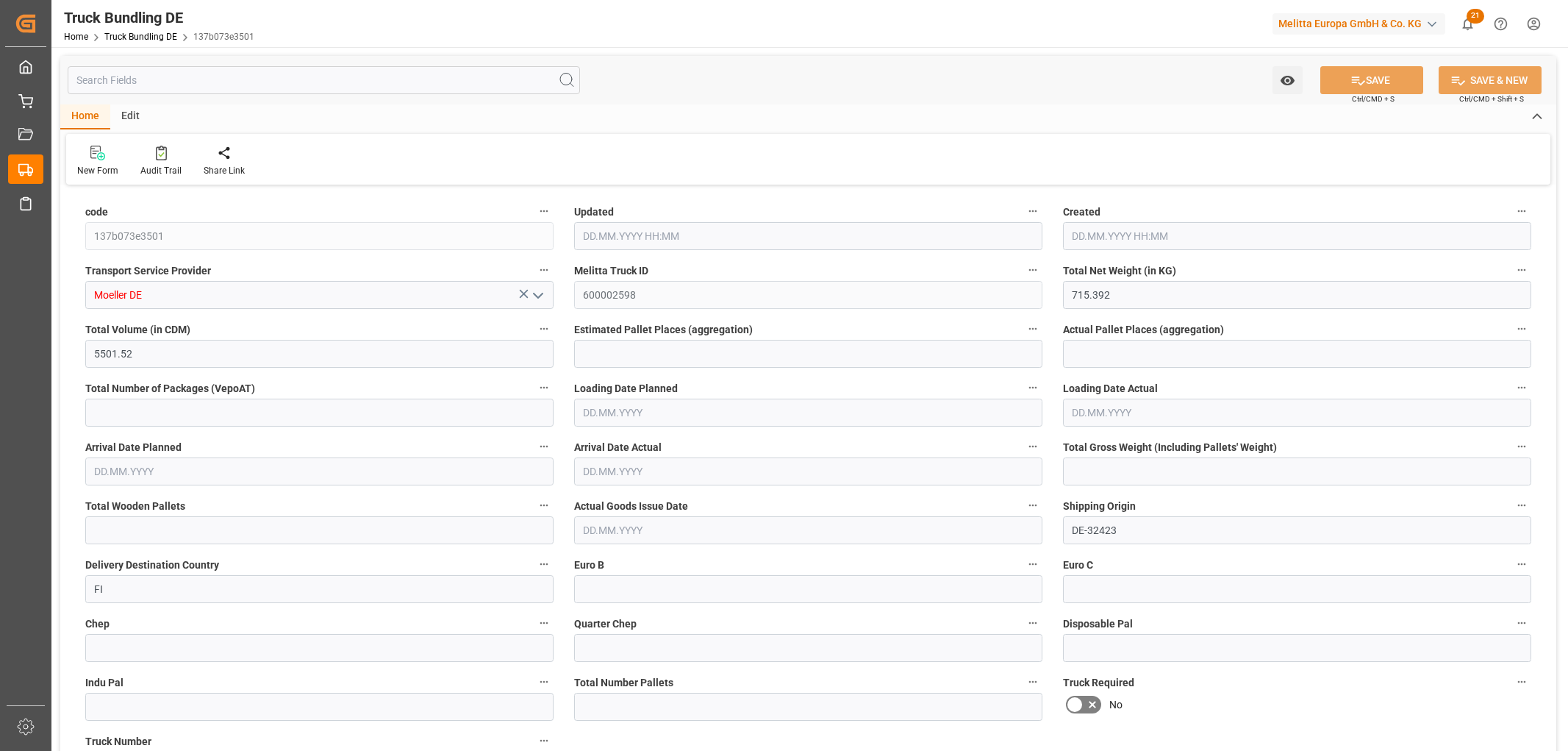
type input "963"
type input "3"
type input "0"
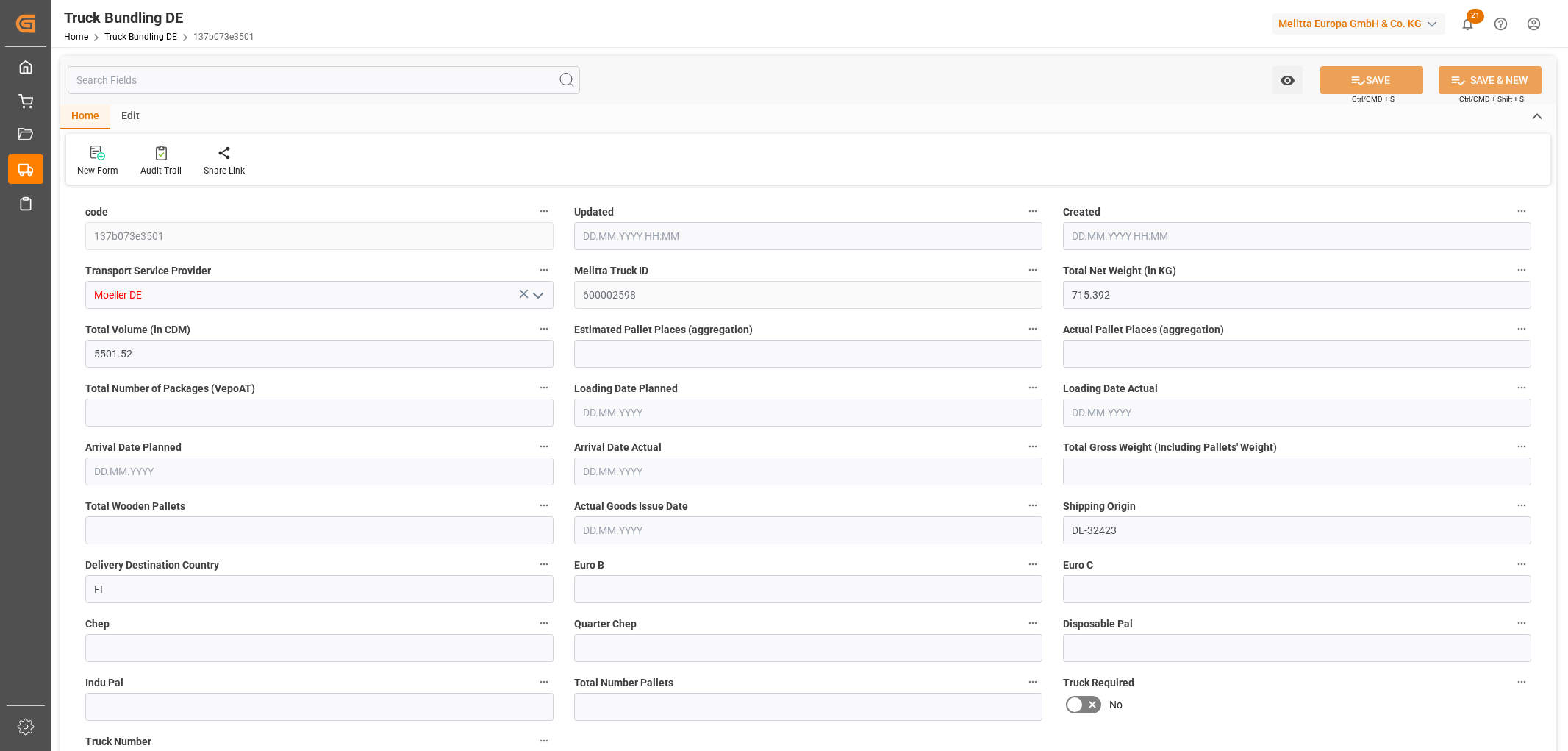
type input "0"
type input "15.09.2025 14:54"
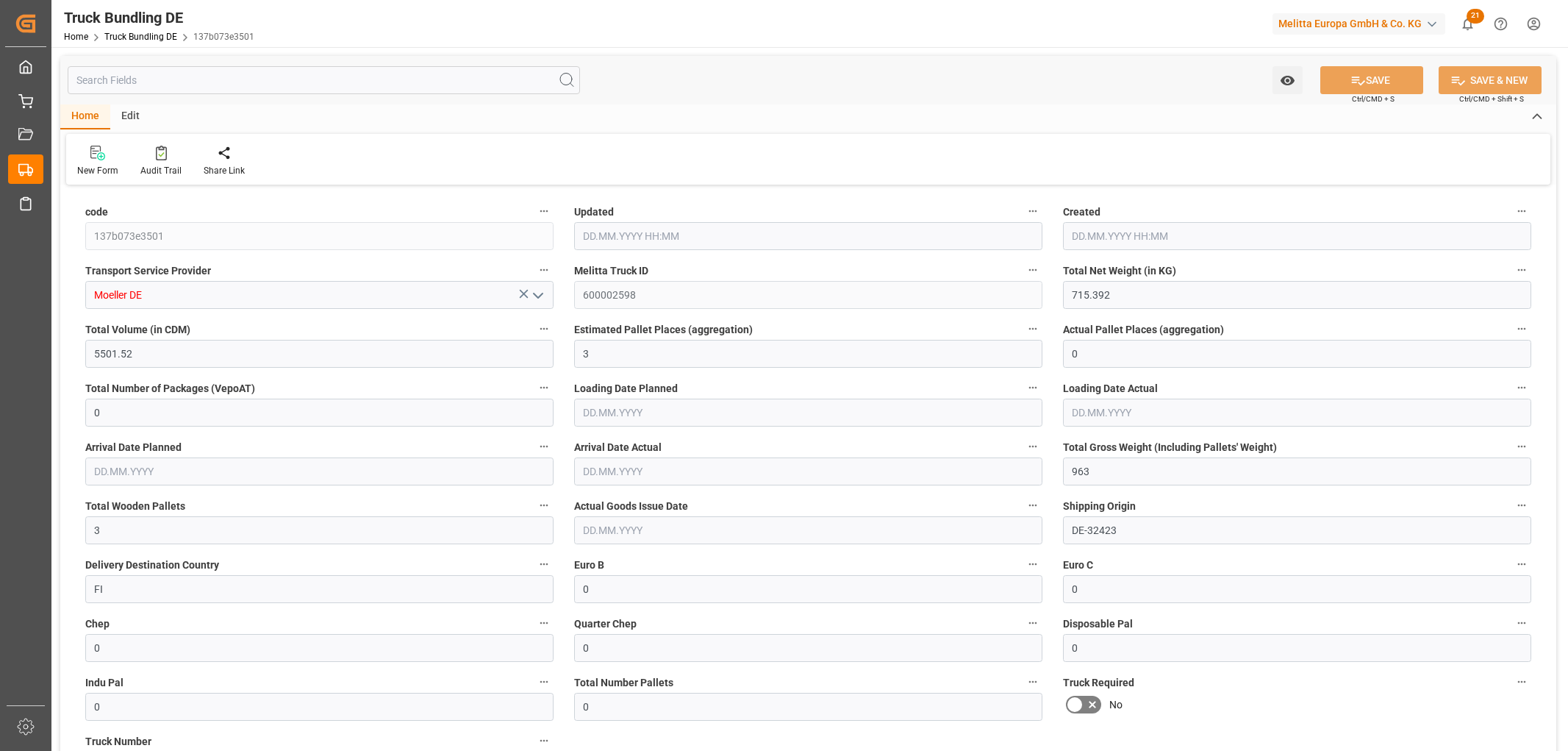
type input "15.09.2025 14:54"
type input "18.09.2025"
type input "22.09.2025"
type input "15.09.2025"
